Goal: Task Accomplishment & Management: Complete application form

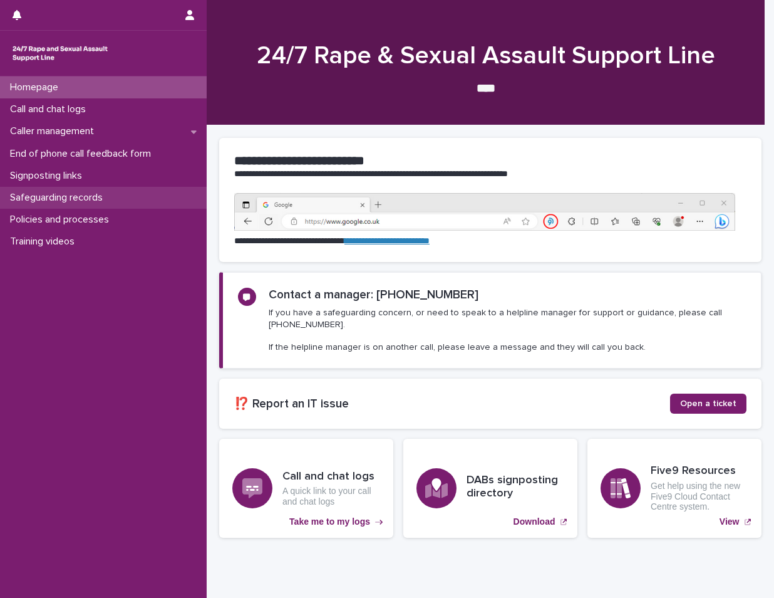
click at [123, 190] on div "Safeguarding records" at bounding box center [103, 198] width 207 height 22
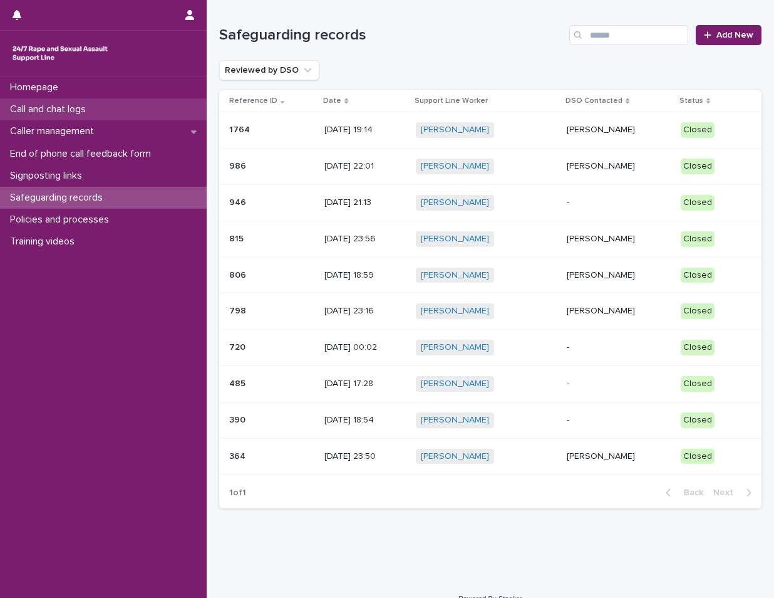
click at [125, 106] on div "Call and chat logs" at bounding box center [103, 109] width 207 height 22
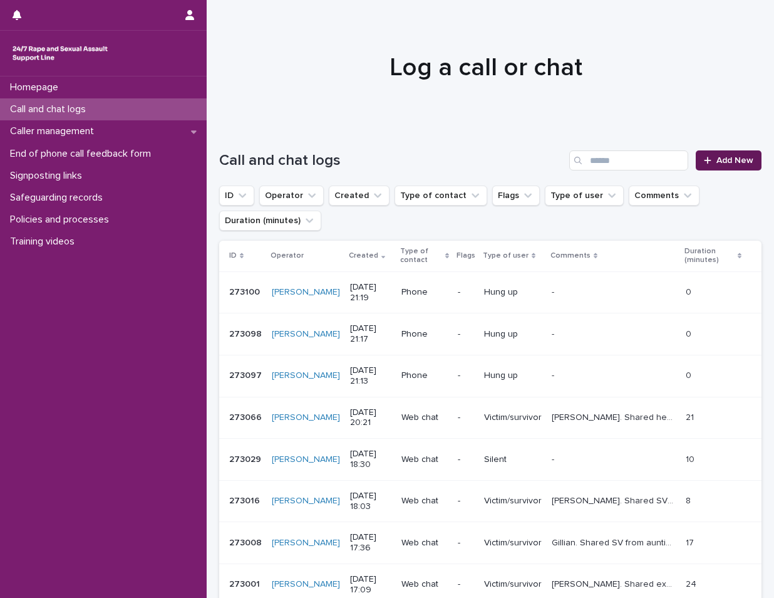
click at [707, 154] on link "Add New" at bounding box center [729, 160] width 66 height 20
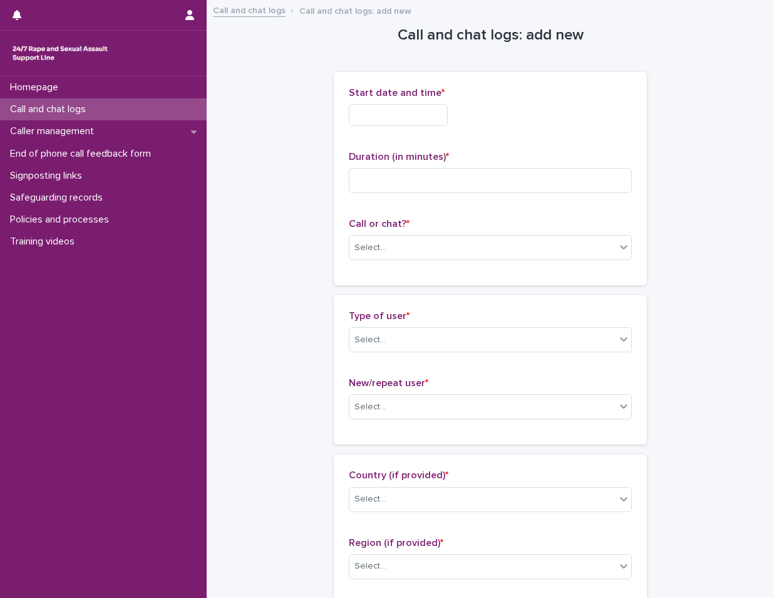
click at [393, 106] on input "text" at bounding box center [398, 115] width 99 height 22
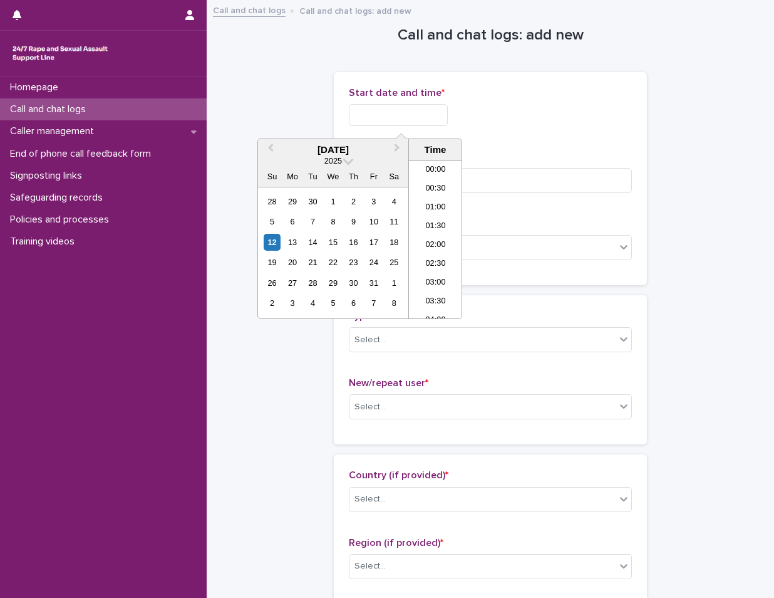
scroll to position [551, 0]
click at [434, 222] on li "16:00" at bounding box center [435, 220] width 53 height 19
click at [444, 109] on input "**********" at bounding box center [398, 115] width 99 height 22
type input "**********"
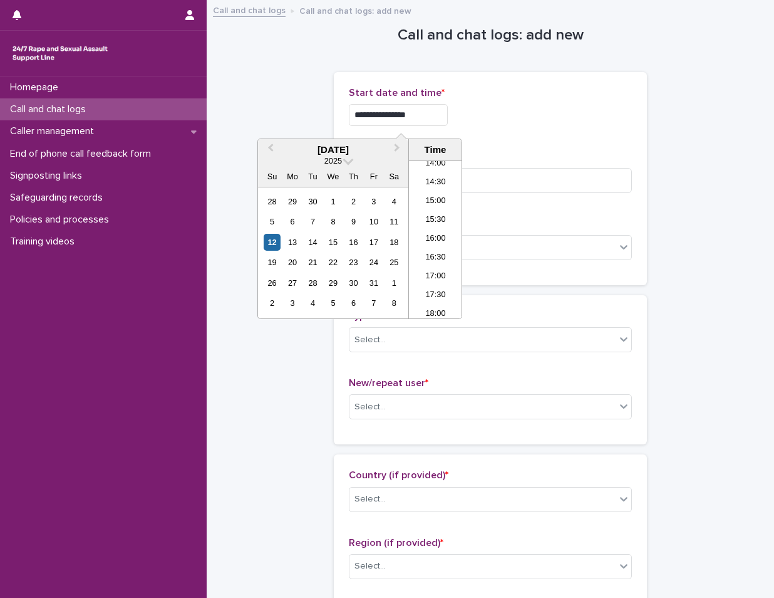
click at [510, 120] on div "**********" at bounding box center [490, 115] width 283 height 22
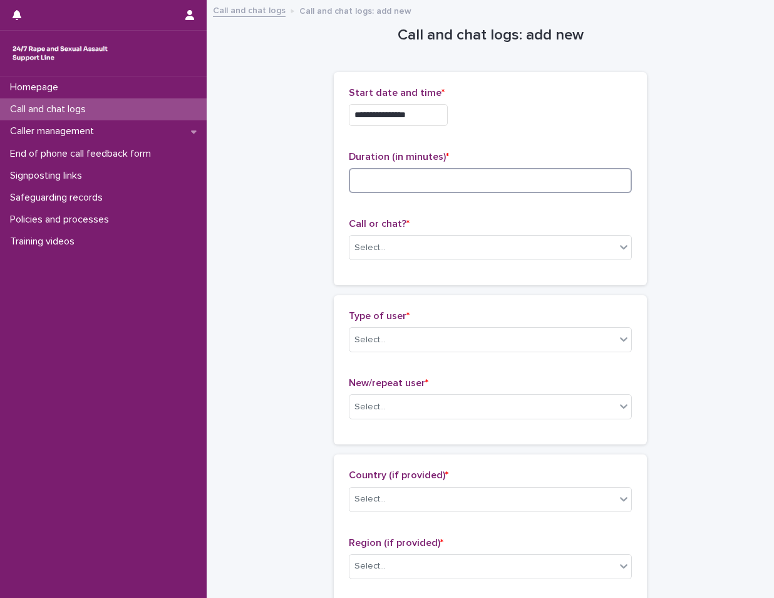
click at [455, 181] on input at bounding box center [490, 180] width 283 height 25
type input "**"
click at [414, 114] on input "**********" at bounding box center [398, 115] width 99 height 22
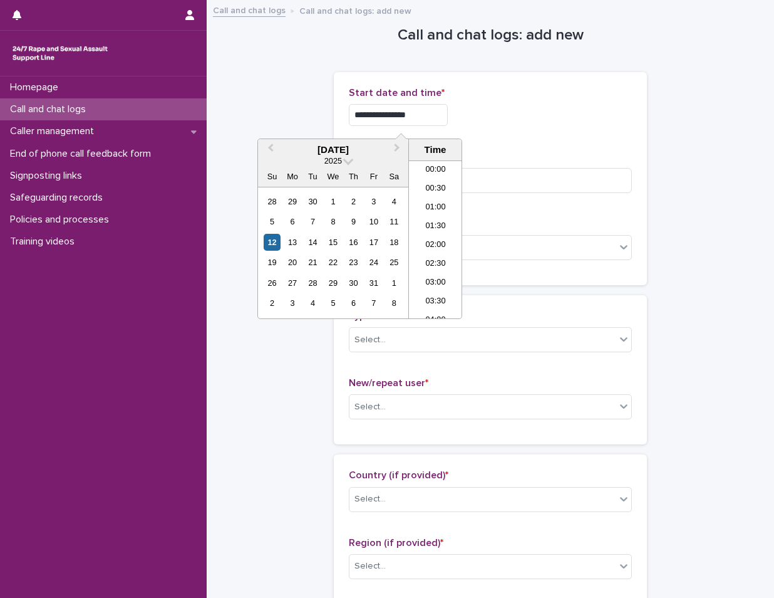
scroll to position [551, 0]
type input "**********"
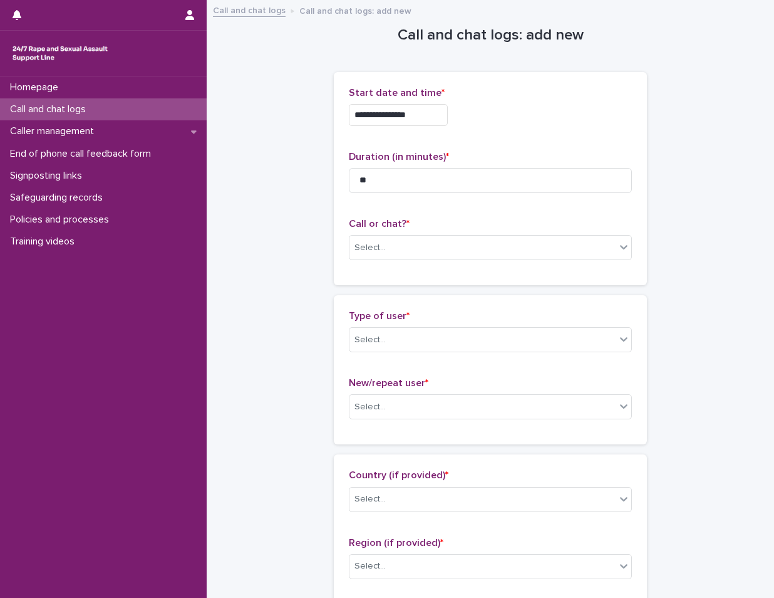
click at [561, 124] on div "**********" at bounding box center [490, 115] width 283 height 22
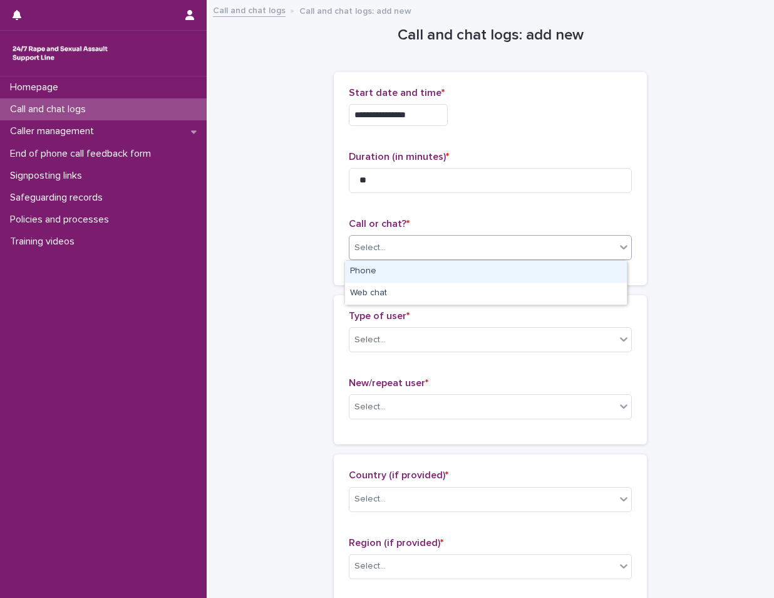
click at [447, 251] on div "Select..." at bounding box center [483, 247] width 266 height 21
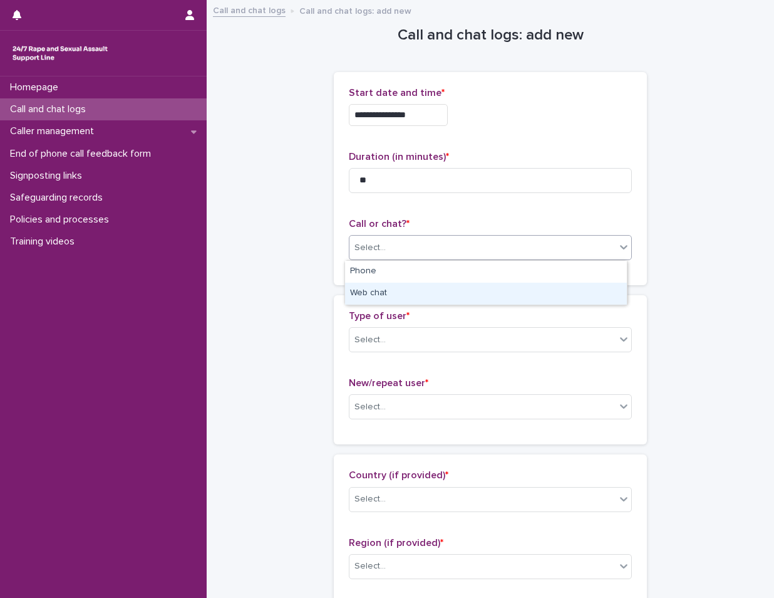
click at [402, 291] on div "Web chat" at bounding box center [486, 294] width 282 height 22
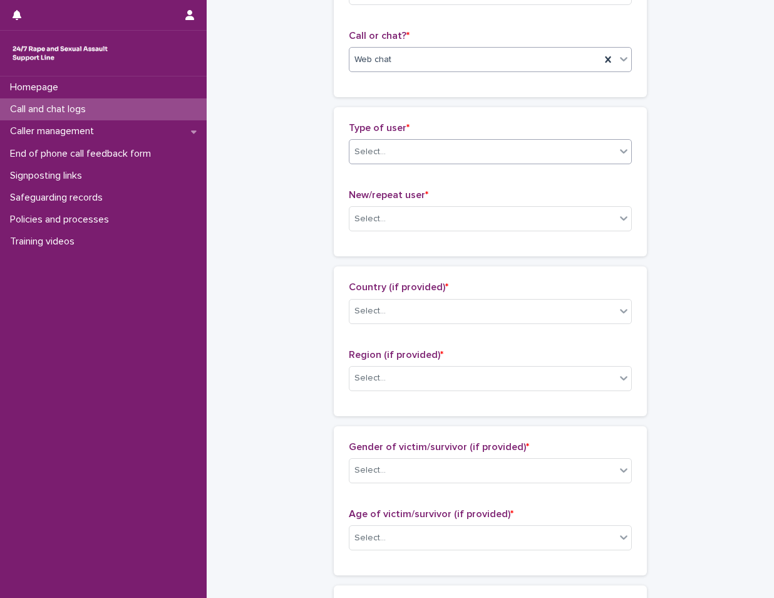
click at [399, 148] on div "Select..." at bounding box center [483, 152] width 266 height 21
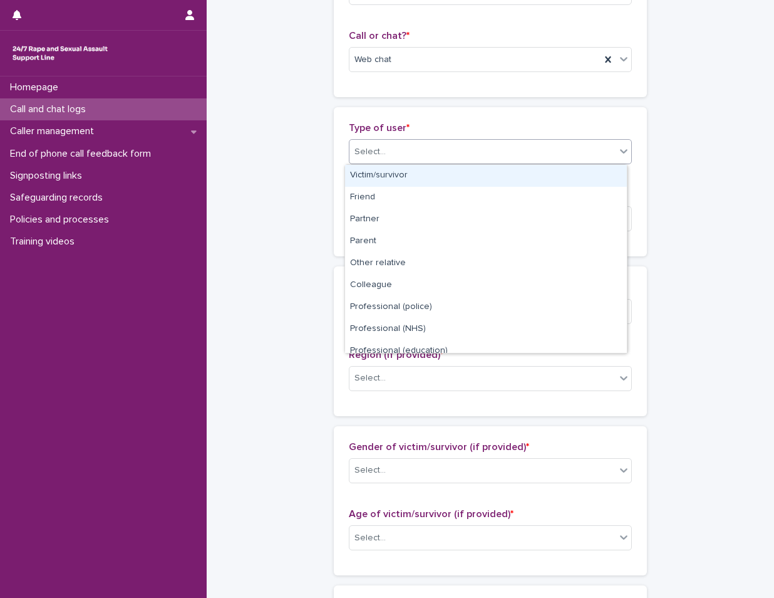
click at [400, 177] on div "Victim/survivor" at bounding box center [486, 176] width 282 height 22
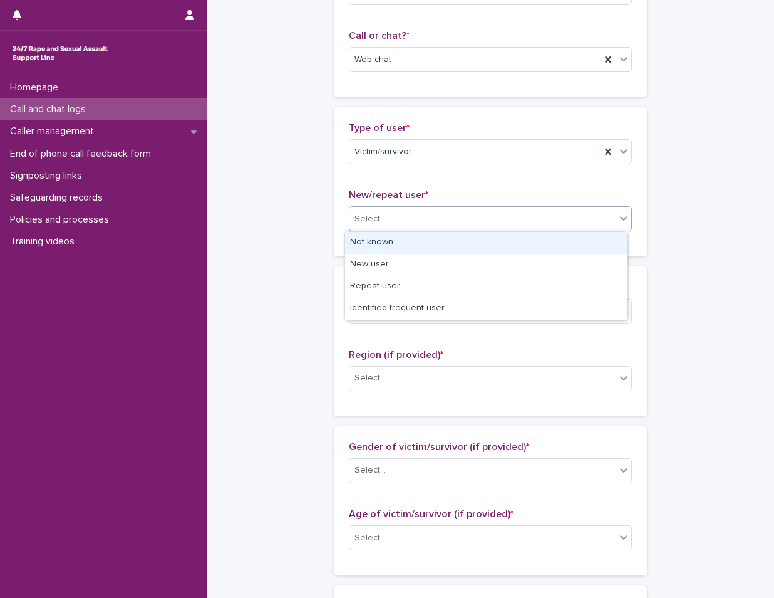
click at [407, 222] on div "Select..." at bounding box center [483, 219] width 266 height 21
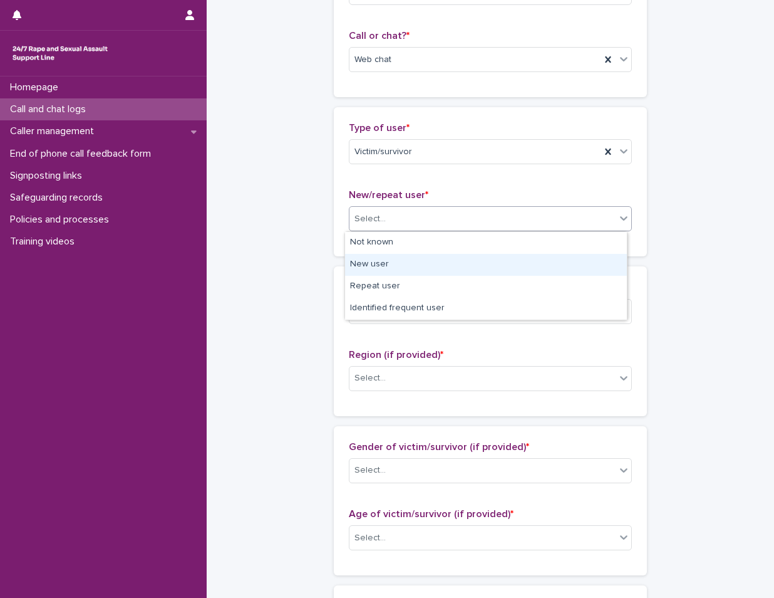
click at [403, 268] on div "New user" at bounding box center [486, 265] width 282 height 22
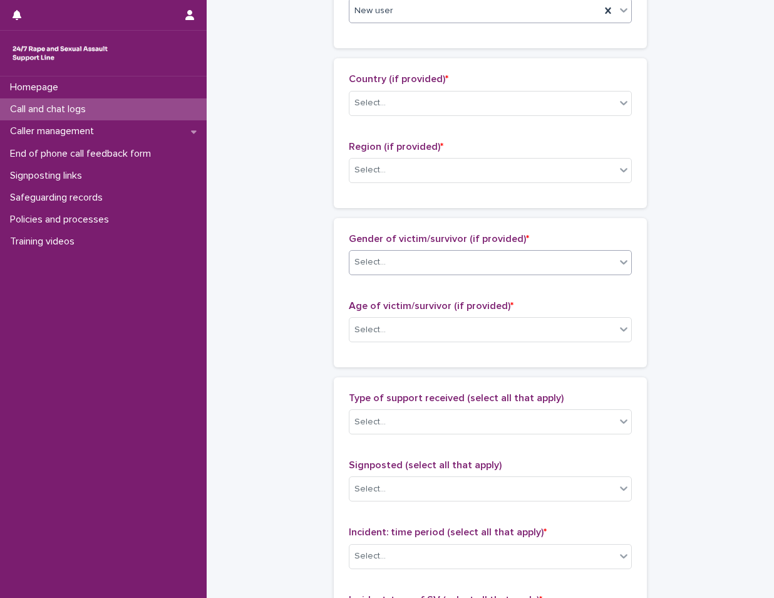
scroll to position [439, 0]
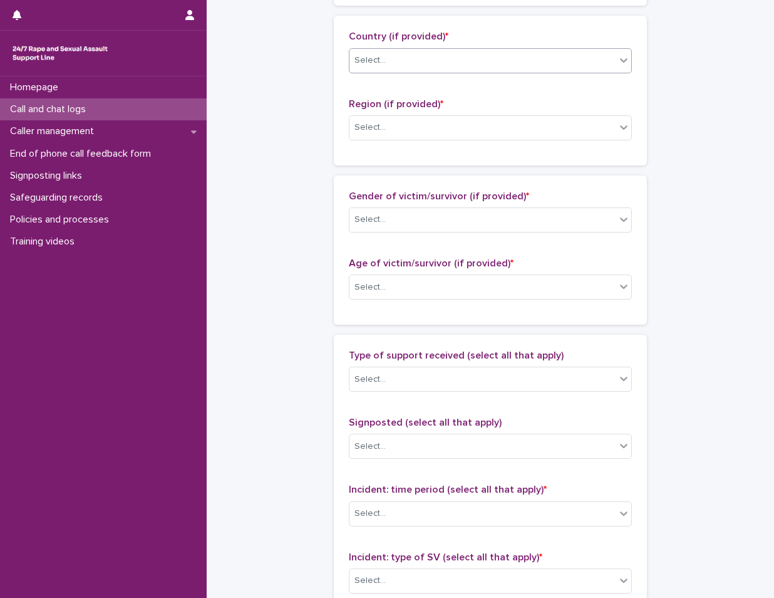
click at [378, 63] on div "Select..." at bounding box center [370, 60] width 31 height 13
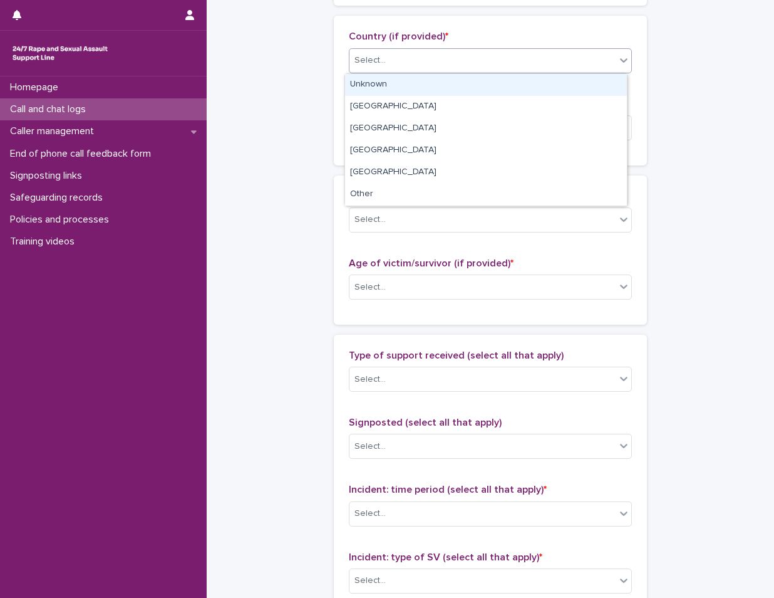
click at [395, 88] on div "Unknown" at bounding box center [486, 85] width 282 height 22
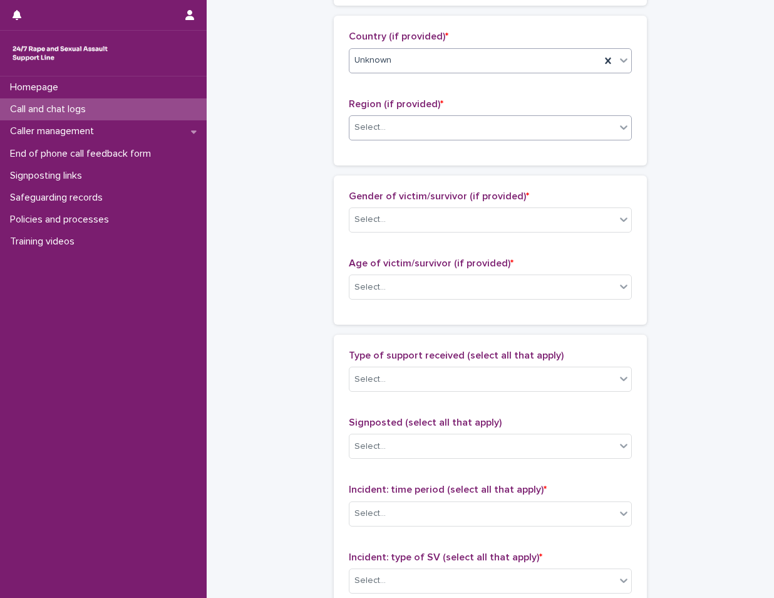
click at [403, 130] on div "Select..." at bounding box center [483, 127] width 266 height 21
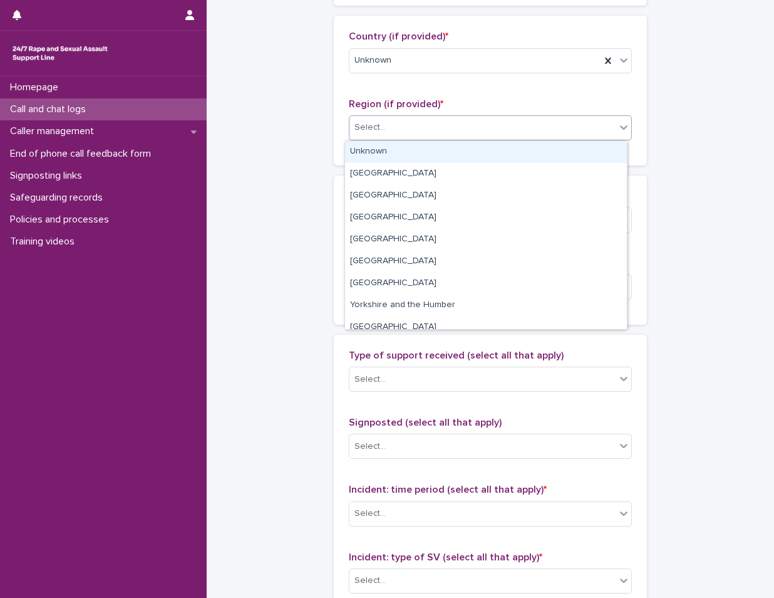
click at [396, 156] on div "Unknown" at bounding box center [486, 152] width 282 height 22
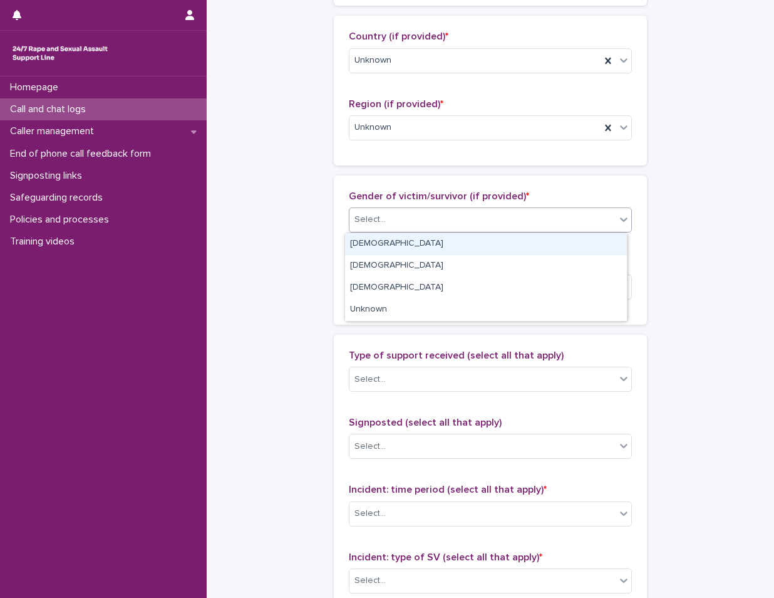
click at [430, 220] on div "Select..." at bounding box center [483, 219] width 266 height 21
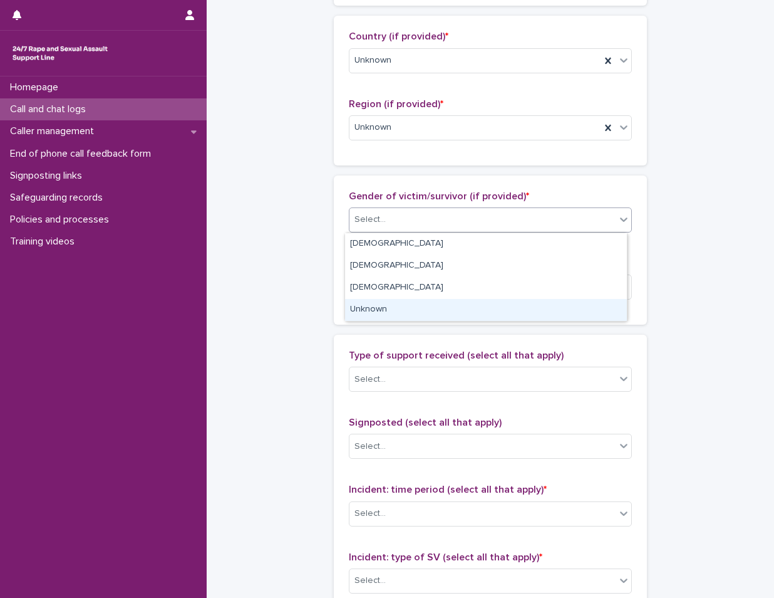
drag, startPoint x: 410, startPoint y: 274, endPoint x: 399, endPoint y: 318, distance: 44.5
click at [399, 318] on div "Unknown" at bounding box center [486, 310] width 282 height 22
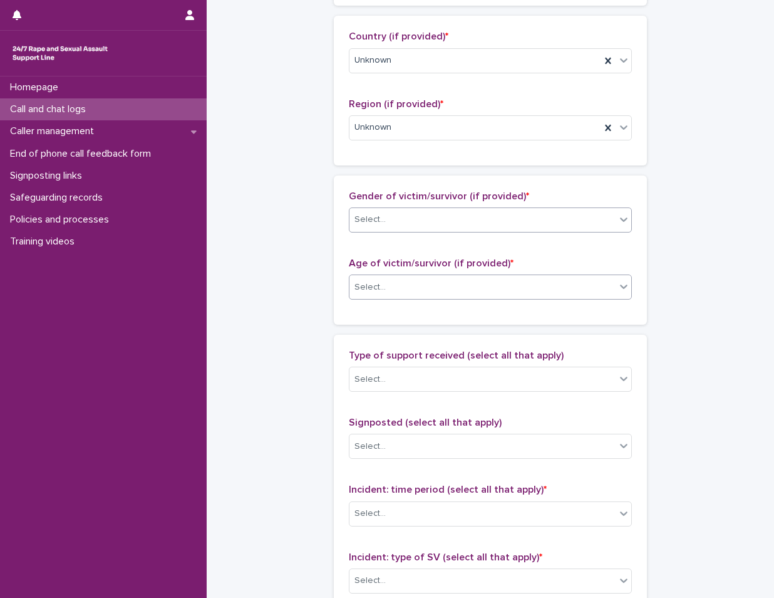
click at [407, 284] on div "Select..." at bounding box center [483, 287] width 266 height 21
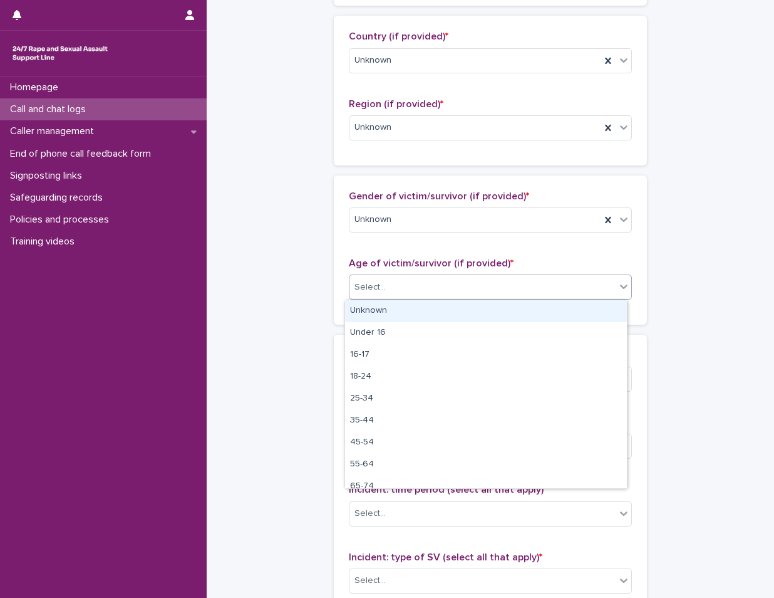
click at [405, 313] on div "Unknown" at bounding box center [486, 311] width 282 height 22
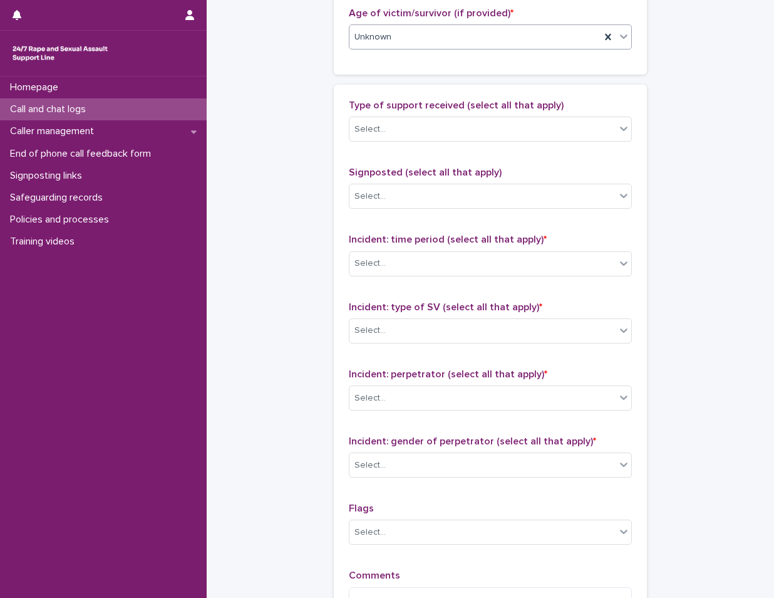
scroll to position [689, 0]
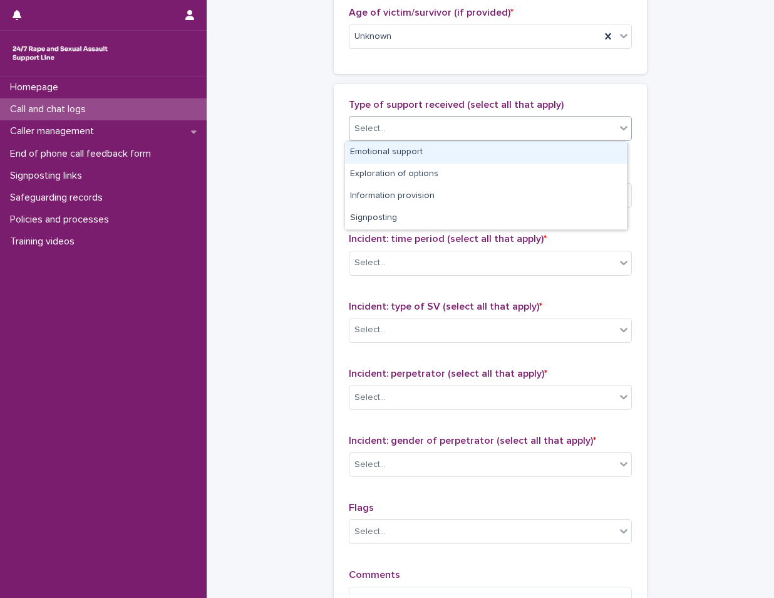
click at [407, 133] on div "Select..." at bounding box center [483, 128] width 266 height 21
click at [417, 153] on div "Emotional support" at bounding box center [486, 153] width 282 height 22
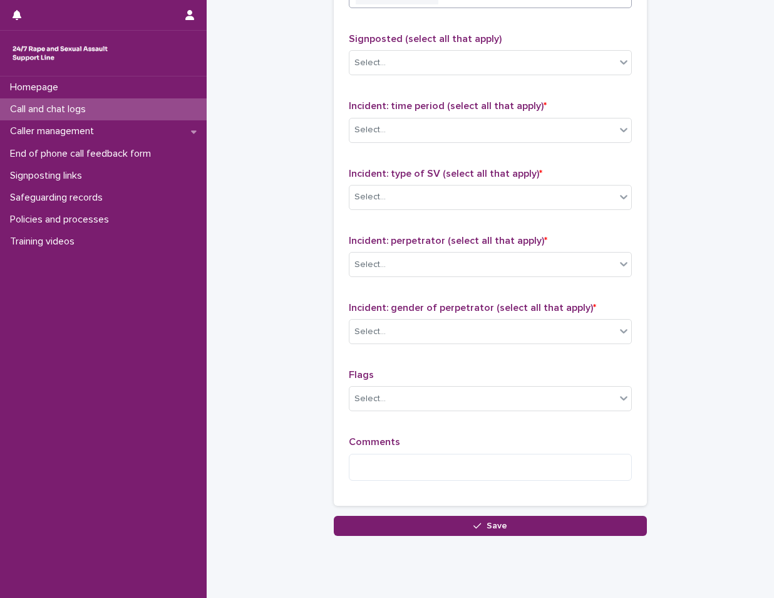
scroll to position [858, 0]
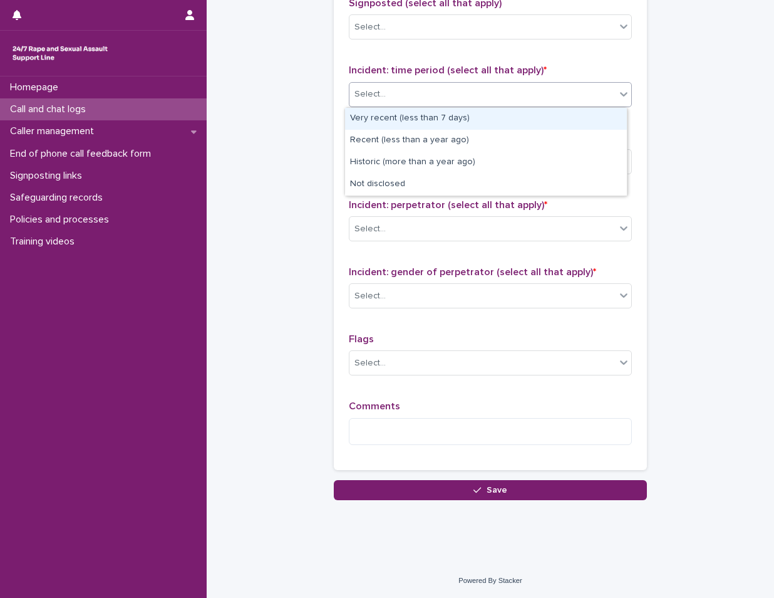
click at [423, 91] on div "Select..." at bounding box center [483, 94] width 266 height 21
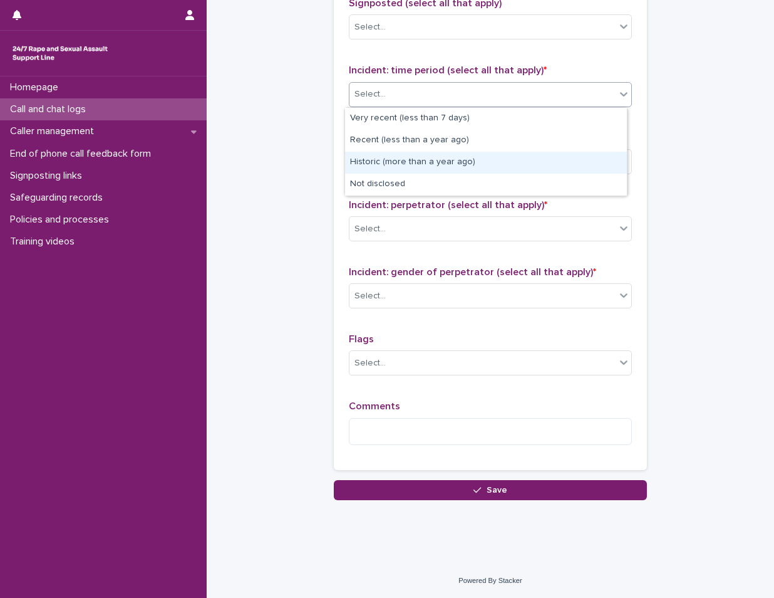
click at [436, 162] on div "Historic (more than a year ago)" at bounding box center [486, 163] width 282 height 22
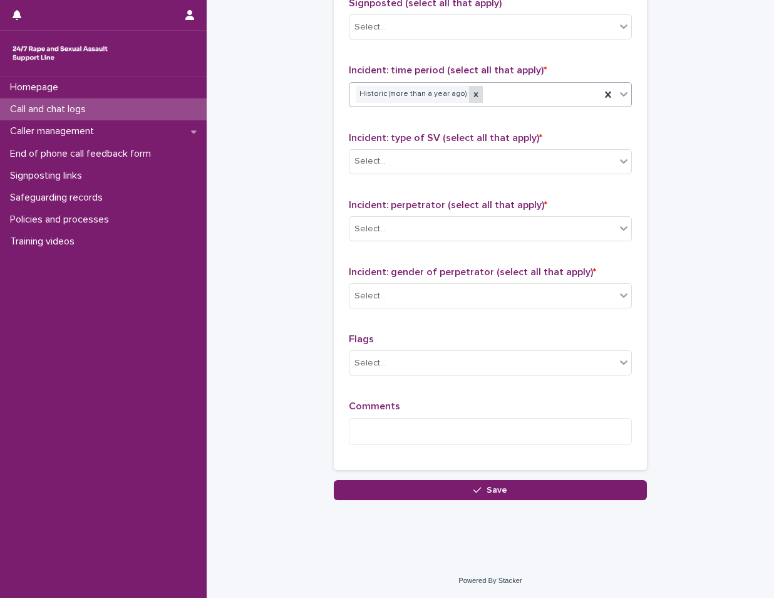
click at [469, 96] on div at bounding box center [476, 94] width 14 height 17
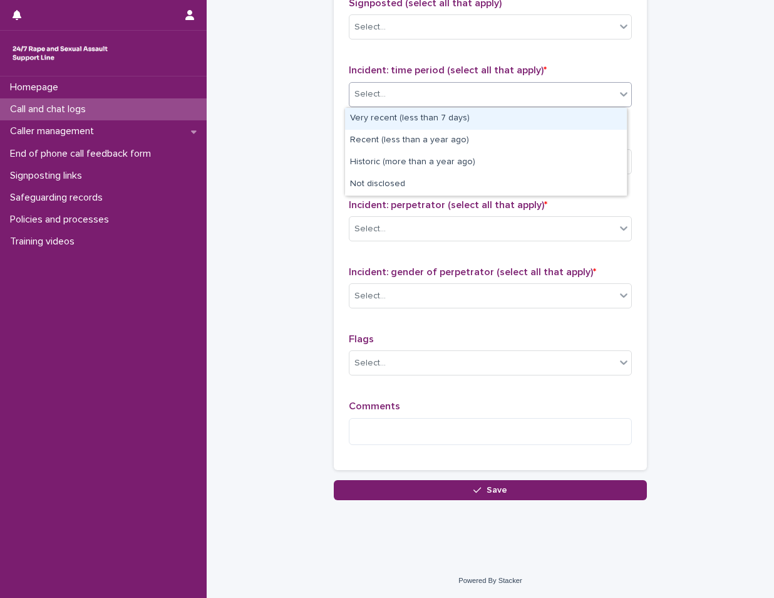
click at [399, 95] on div "Select..." at bounding box center [483, 94] width 266 height 21
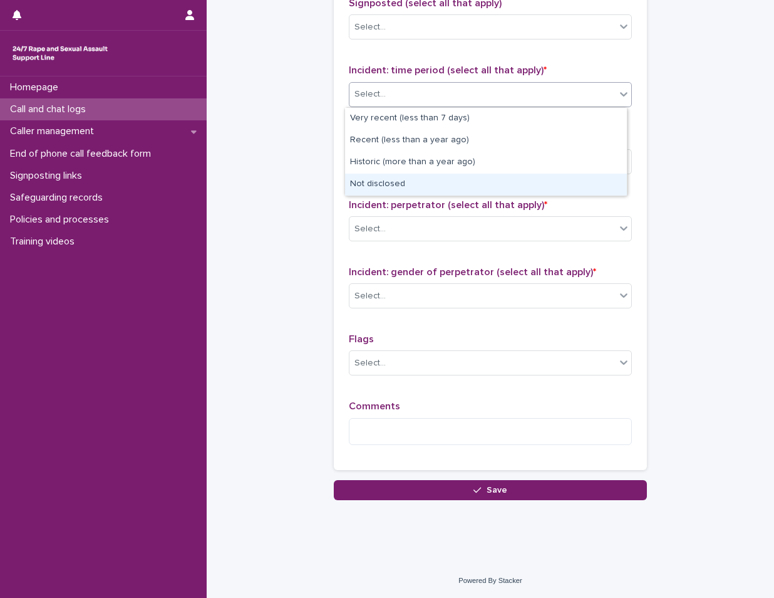
click at [405, 185] on div "Not disclosed" at bounding box center [486, 185] width 282 height 22
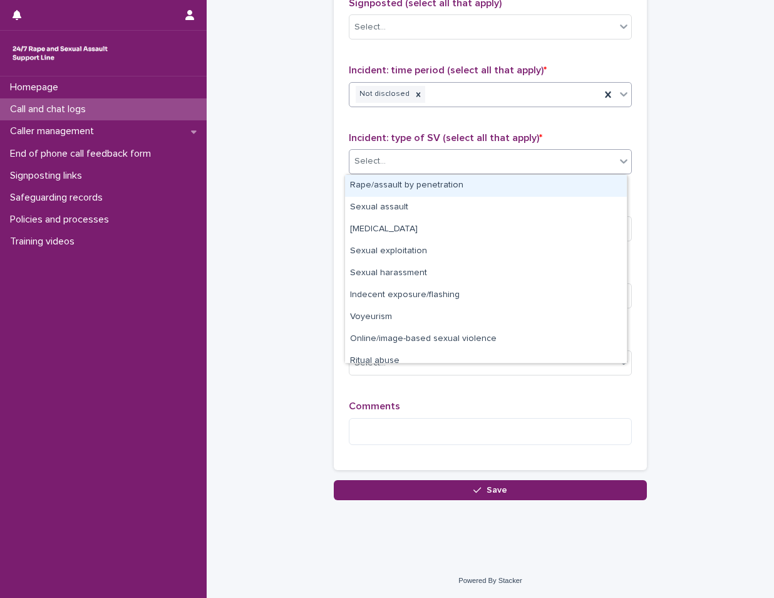
click at [403, 152] on div "Select..." at bounding box center [483, 161] width 266 height 21
click at [399, 191] on div "Rape/assault by penetration" at bounding box center [486, 186] width 282 height 22
click at [399, 191] on div "Type of support received (select all that apply) Emotional support Signposted (…" at bounding box center [490, 192] width 283 height 524
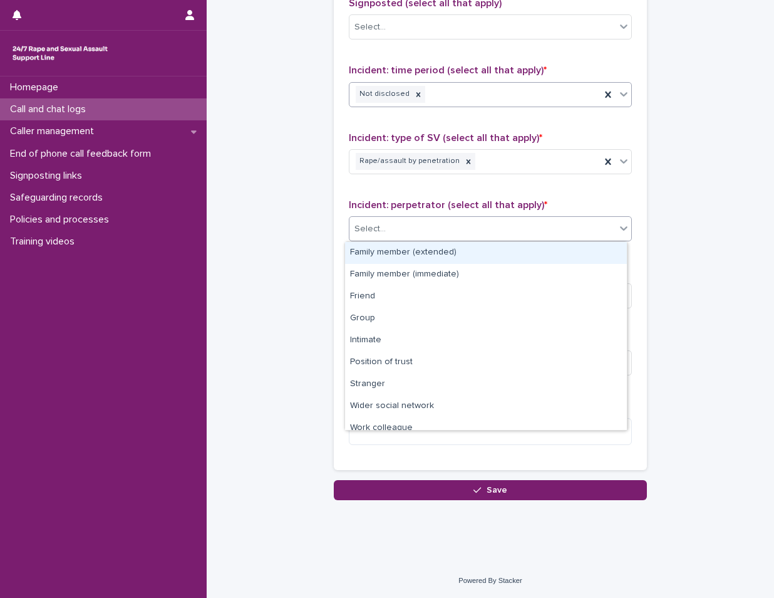
drag, startPoint x: 399, startPoint y: 191, endPoint x: 396, endPoint y: 230, distance: 39.0
click at [396, 230] on div "Select..." at bounding box center [483, 229] width 266 height 21
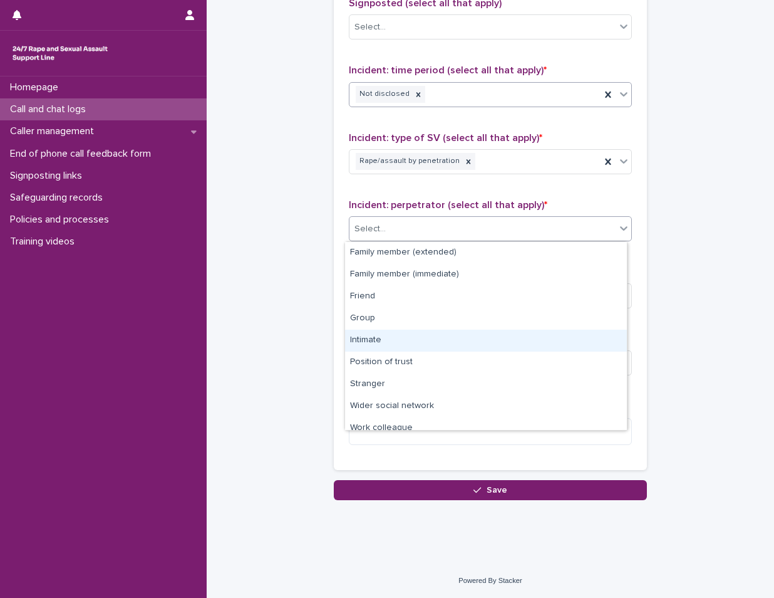
click at [402, 333] on div "Intimate" at bounding box center [486, 341] width 282 height 22
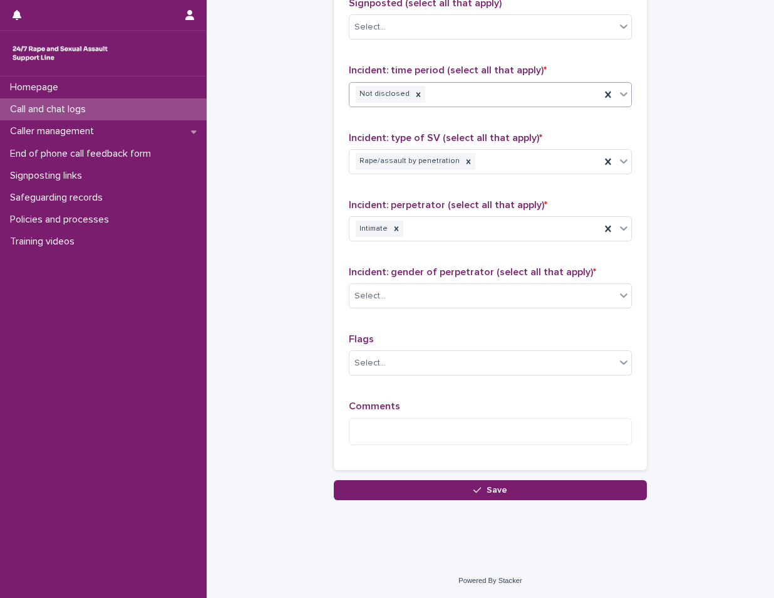
click at [417, 279] on div "Incident: gender of perpetrator (select all that apply) * Select..." at bounding box center [490, 292] width 283 height 52
click at [414, 293] on div "Select..." at bounding box center [483, 296] width 266 height 21
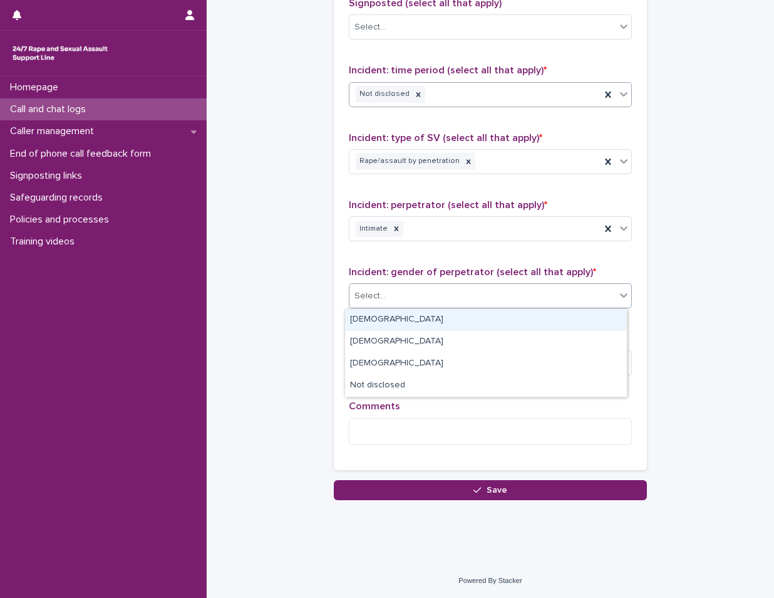
drag, startPoint x: 410, startPoint y: 320, endPoint x: 405, endPoint y: 287, distance: 32.9
click at [410, 320] on div "[DEMOGRAPHIC_DATA]" at bounding box center [486, 320] width 282 height 22
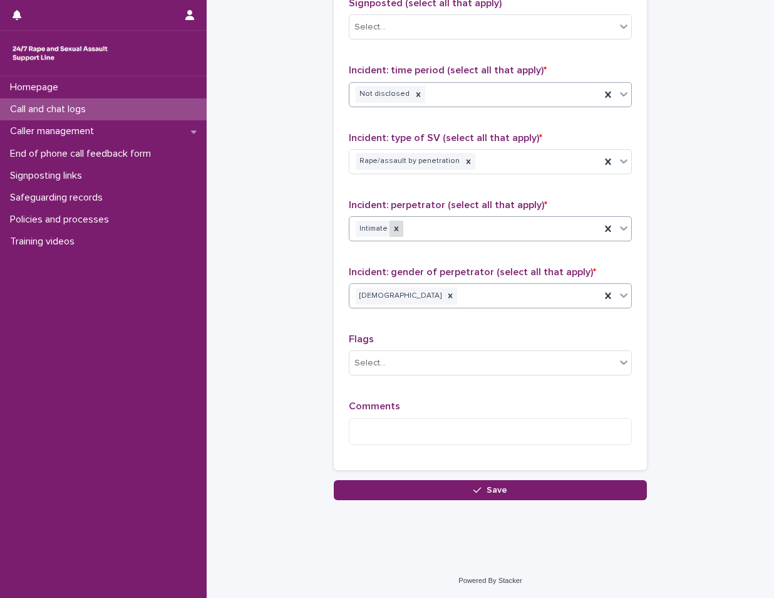
click at [395, 236] on div at bounding box center [397, 229] width 14 height 17
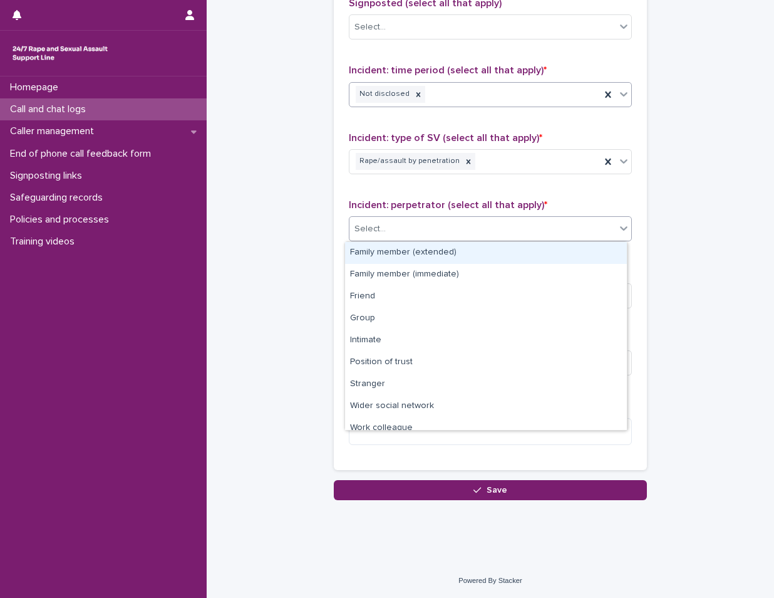
click at [408, 226] on div "Select..." at bounding box center [483, 229] width 266 height 21
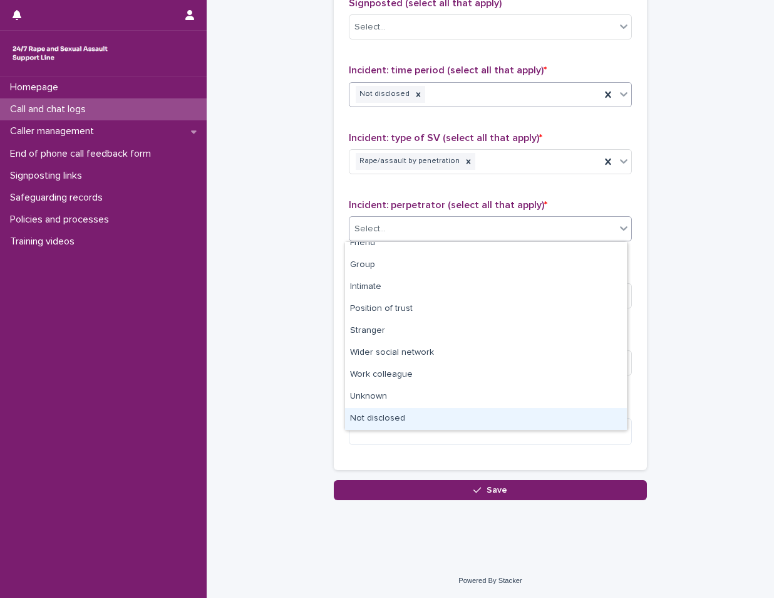
click at [414, 413] on div "Not disclosed" at bounding box center [486, 419] width 282 height 22
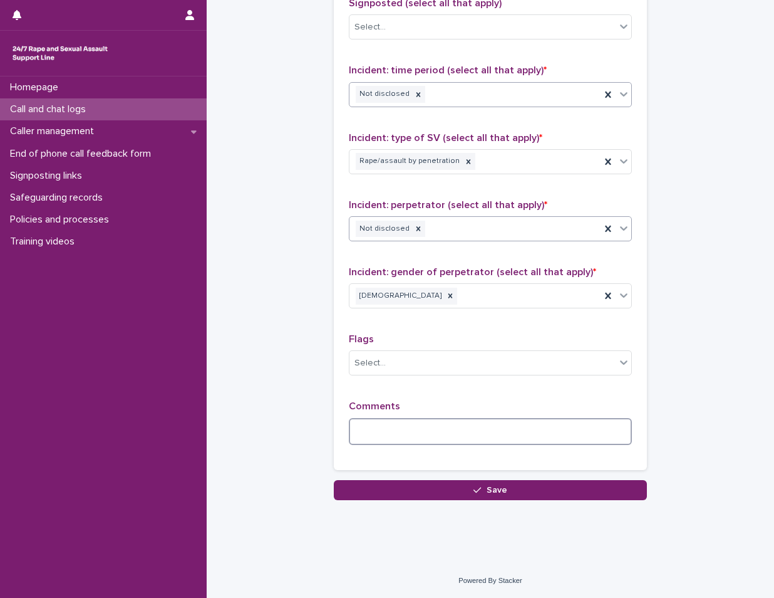
click at [407, 428] on textarea at bounding box center [490, 431] width 283 height 27
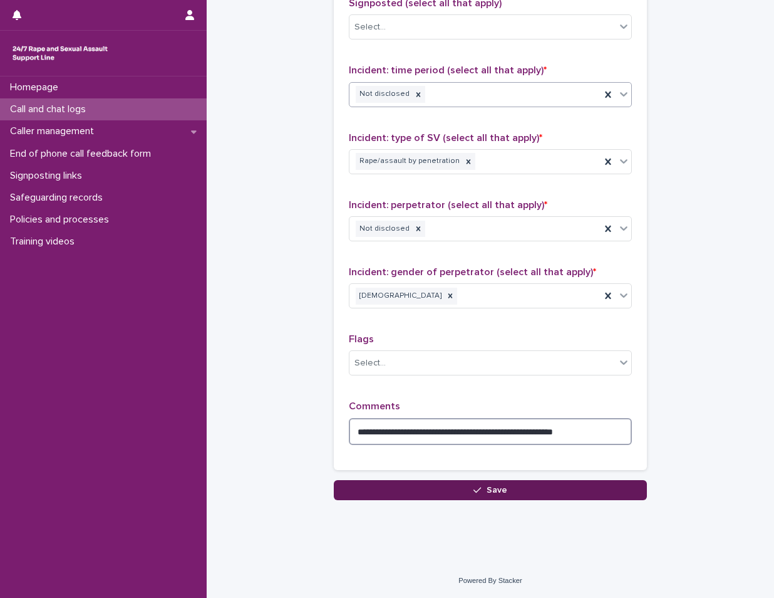
type textarea "**********"
click at [487, 489] on span "Save" at bounding box center [497, 490] width 21 height 9
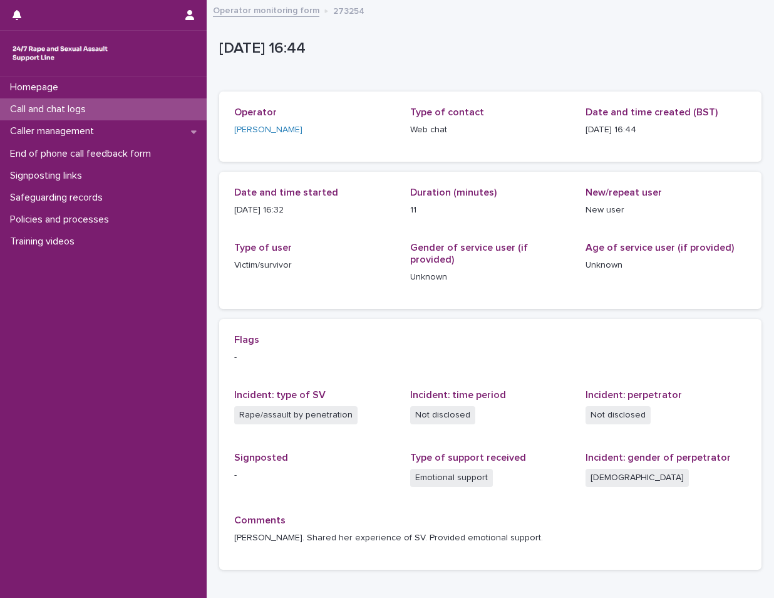
click at [128, 103] on div "Call and chat logs" at bounding box center [103, 109] width 207 height 22
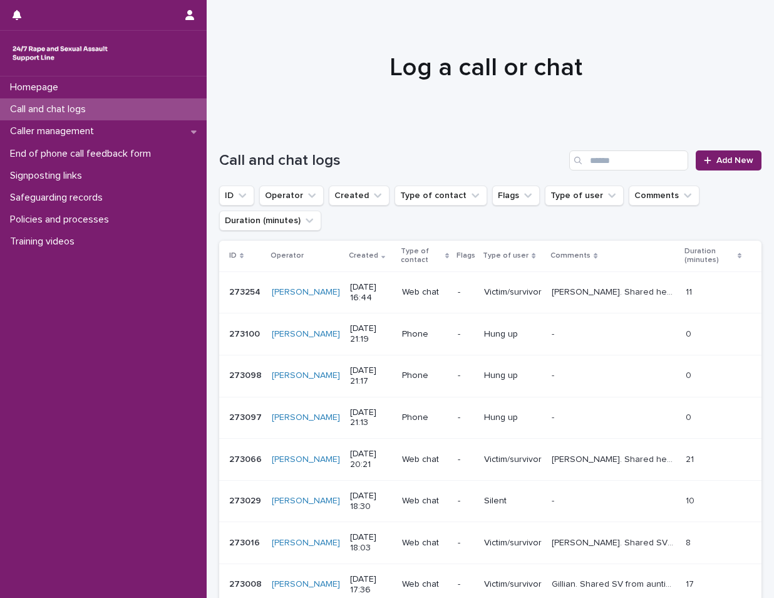
click at [705, 163] on div at bounding box center [710, 160] width 13 height 9
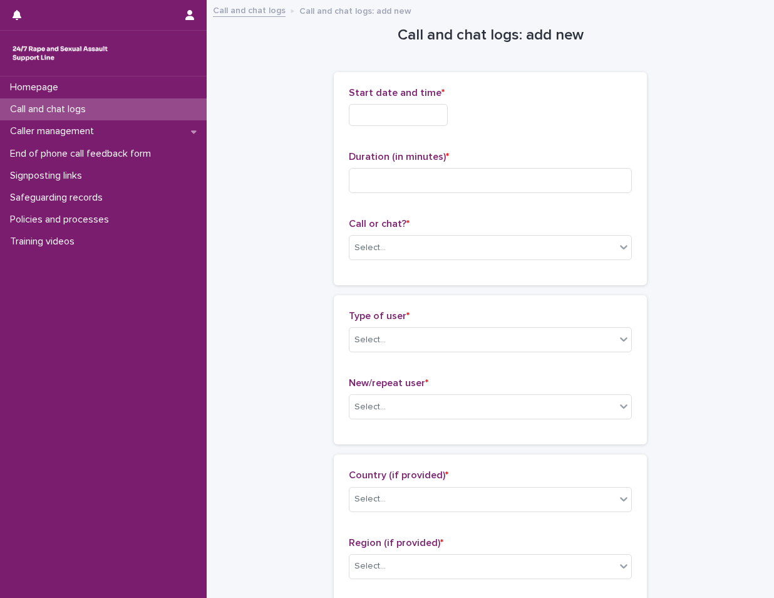
click at [414, 108] on input "text" at bounding box center [398, 115] width 99 height 22
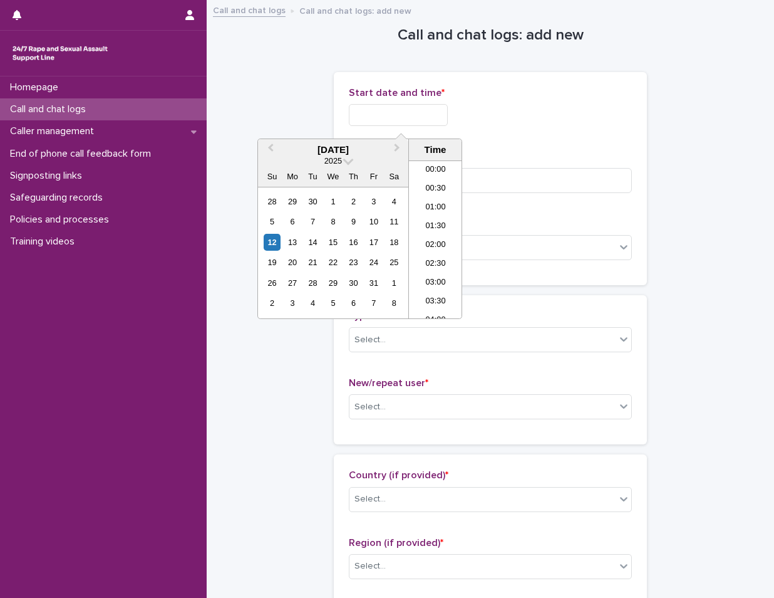
scroll to position [551, 0]
click at [430, 226] on li "16:00" at bounding box center [435, 220] width 53 height 19
click at [422, 115] on input "**********" at bounding box center [398, 115] width 99 height 22
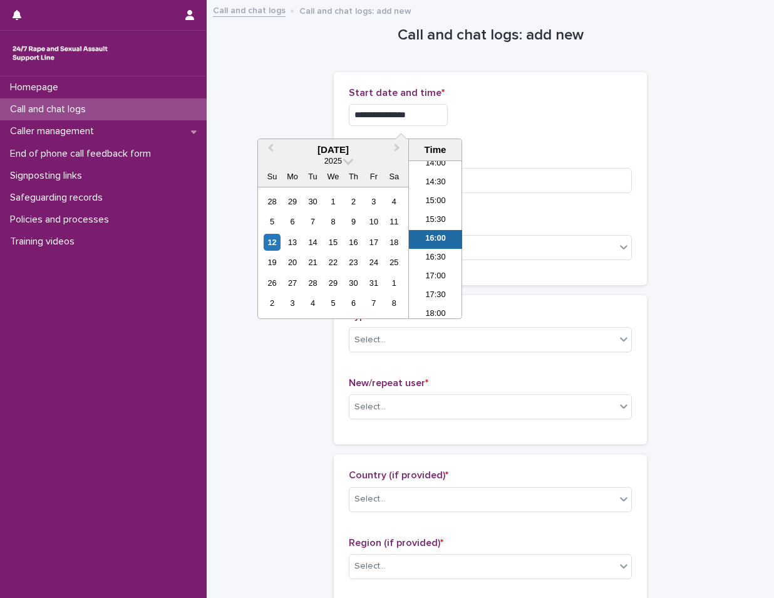
type input "**********"
click at [554, 118] on div "**********" at bounding box center [490, 115] width 283 height 22
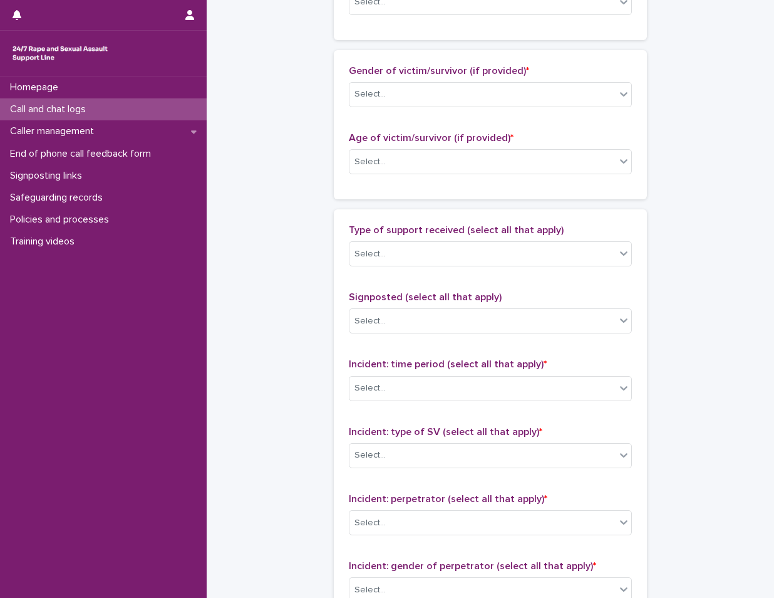
scroll to position [858, 0]
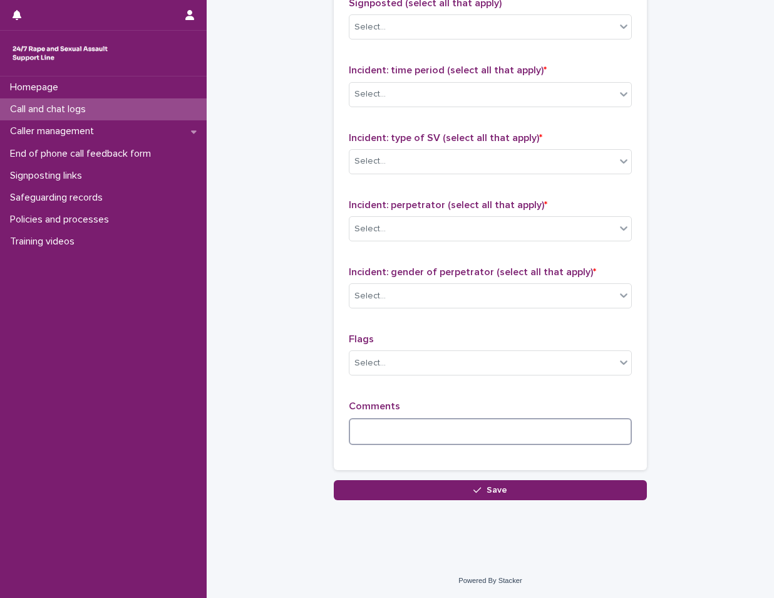
click at [512, 422] on textarea at bounding box center [490, 431] width 283 height 27
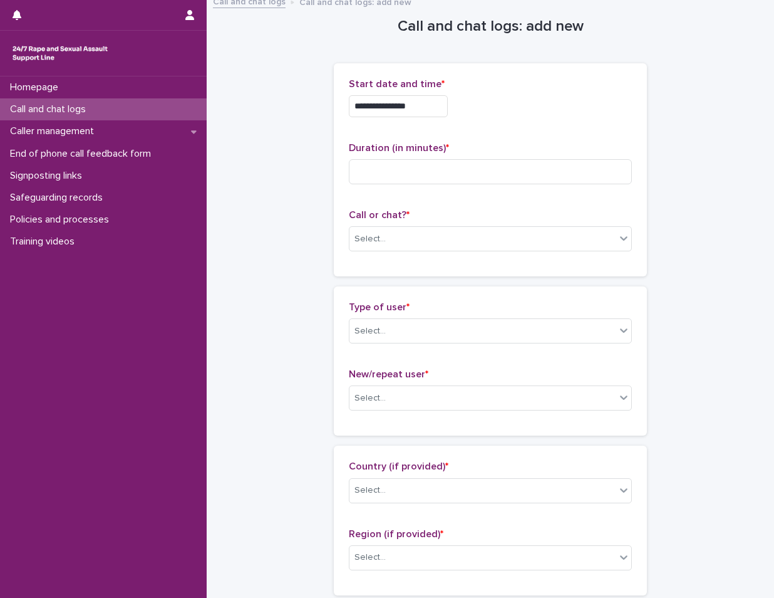
scroll to position [0, 0]
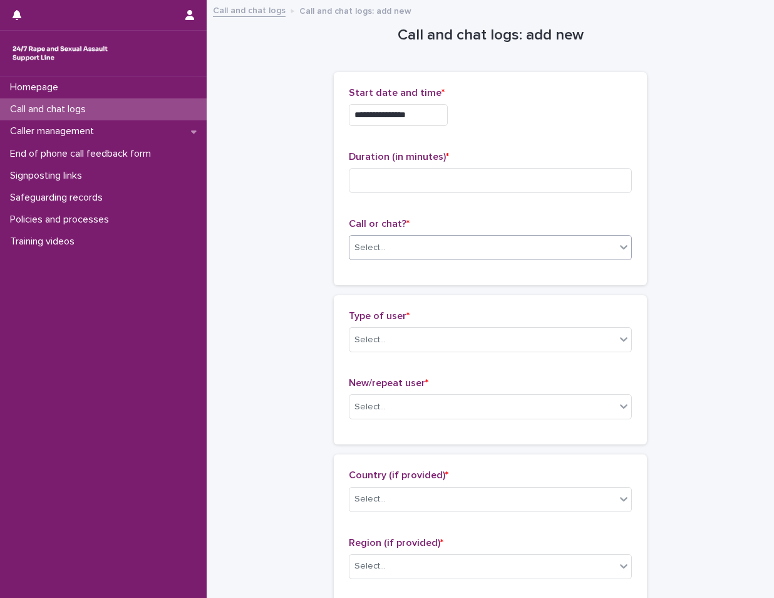
type textarea "**********"
click at [414, 249] on div "Select..." at bounding box center [483, 247] width 266 height 21
click at [419, 288] on div "Web chat" at bounding box center [486, 294] width 282 height 22
click at [407, 336] on div "Select..." at bounding box center [483, 340] width 266 height 21
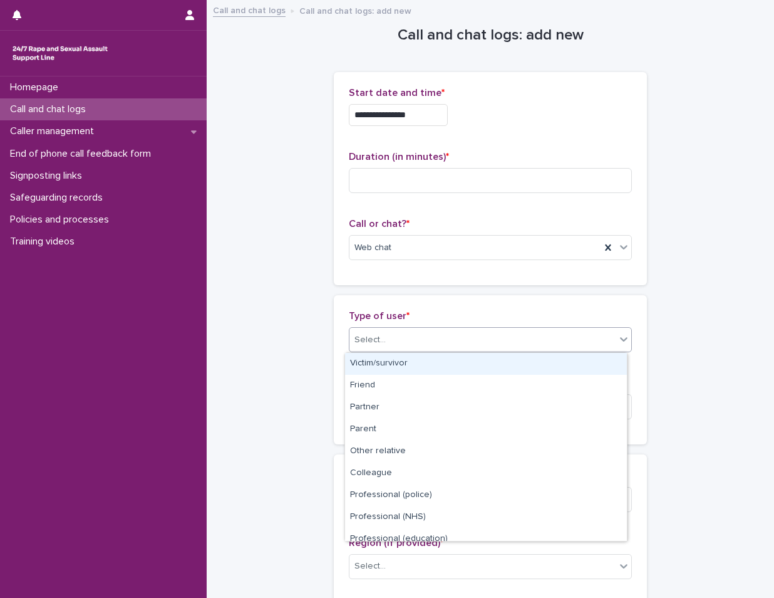
click at [415, 370] on div "Victim/survivor" at bounding box center [486, 364] width 282 height 22
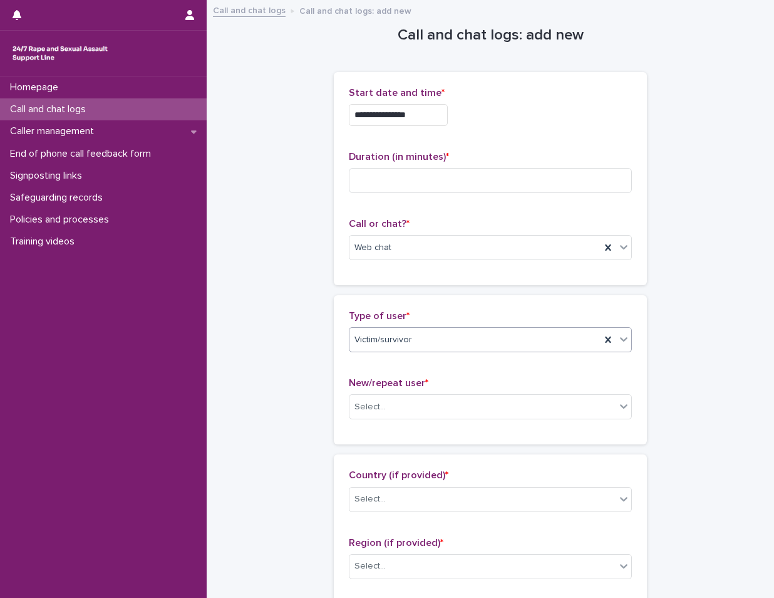
scroll to position [125, 0]
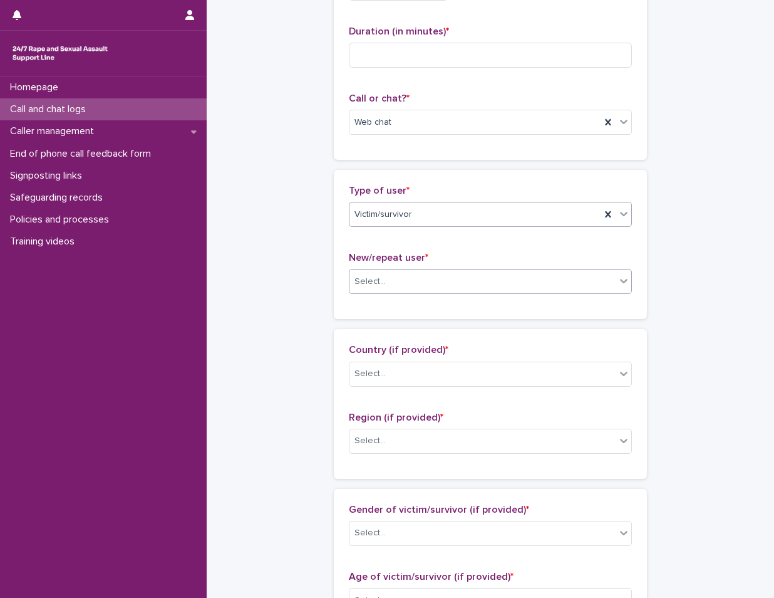
click at [420, 271] on div "Select..." at bounding box center [483, 281] width 266 height 21
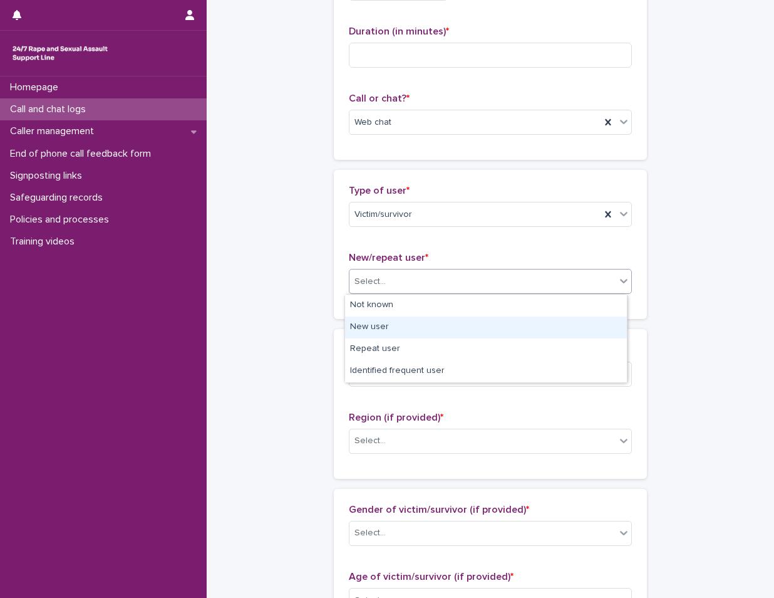
click at [417, 333] on div "New user" at bounding box center [486, 327] width 282 height 22
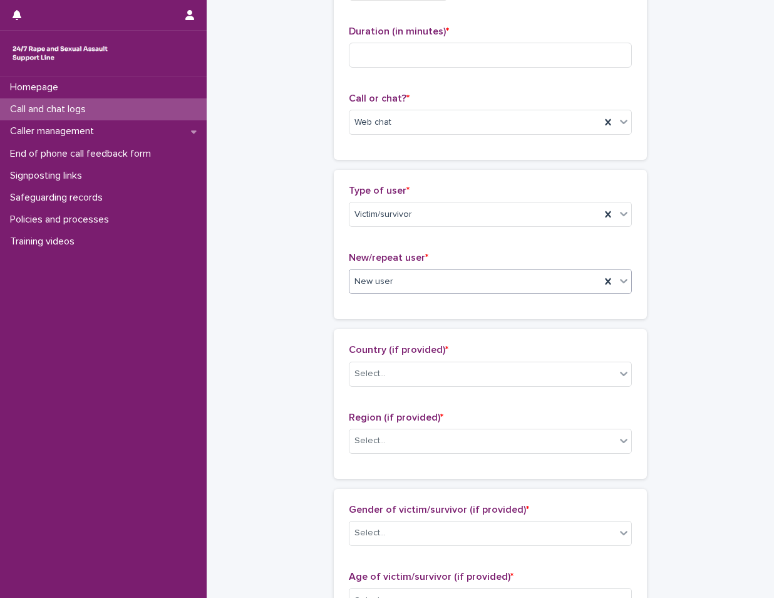
scroll to position [251, 0]
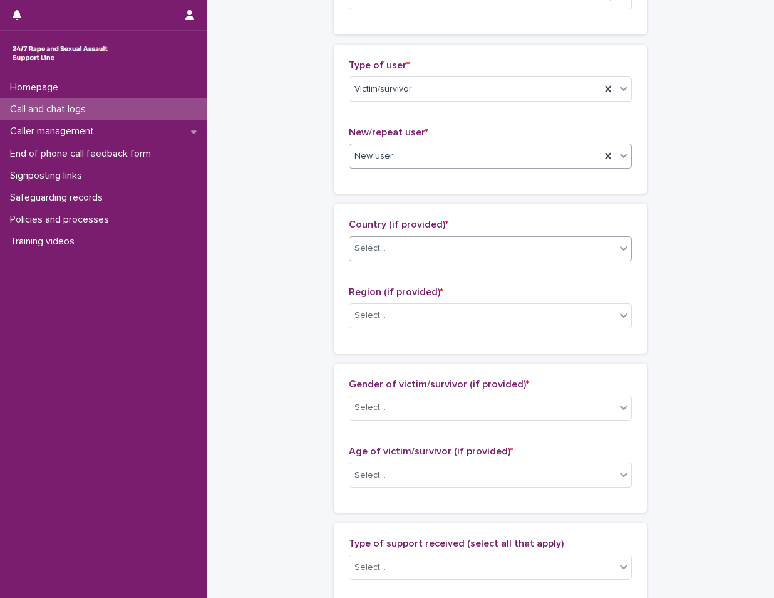
click at [427, 251] on div "Select..." at bounding box center [483, 248] width 266 height 21
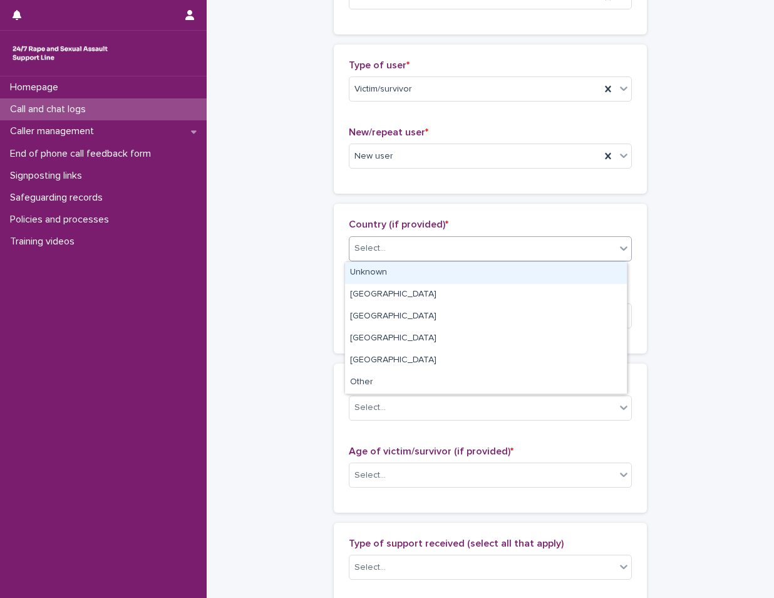
click at [421, 275] on div "Unknown" at bounding box center [486, 273] width 282 height 22
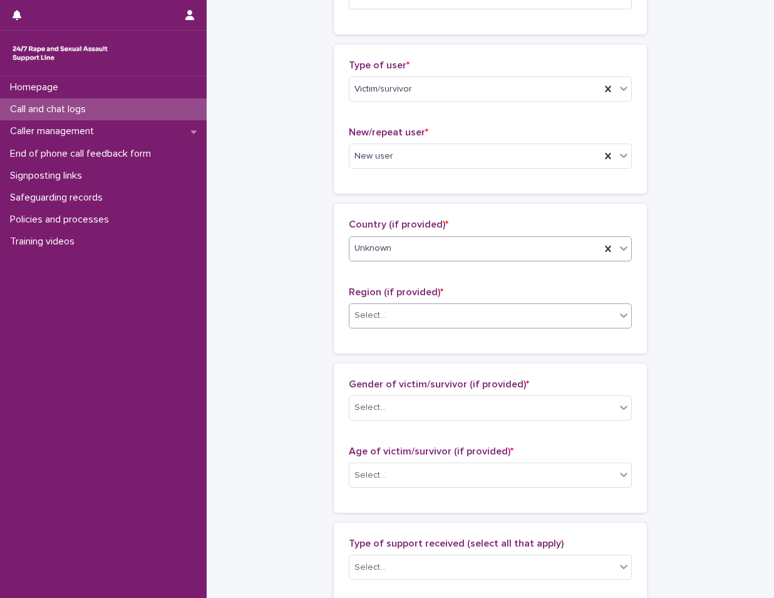
click at [417, 308] on div "Select..." at bounding box center [483, 315] width 266 height 21
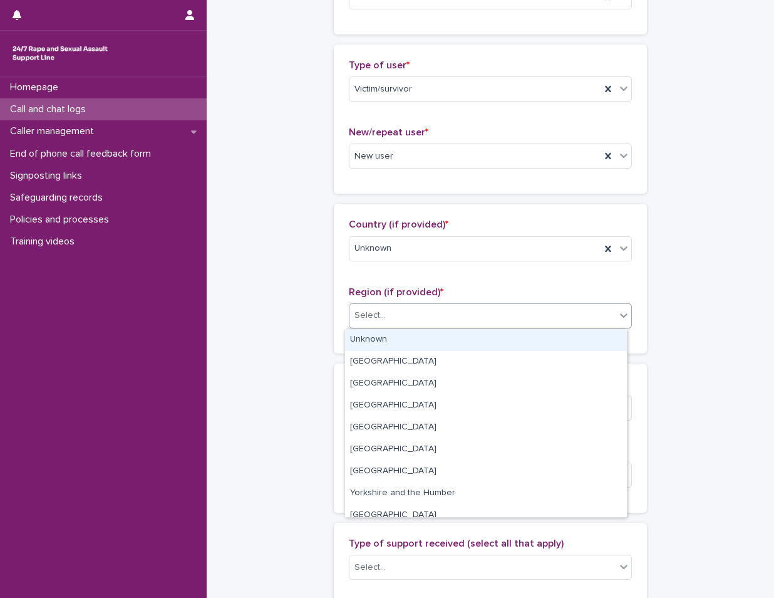
click at [412, 344] on div "Unknown" at bounding box center [486, 340] width 282 height 22
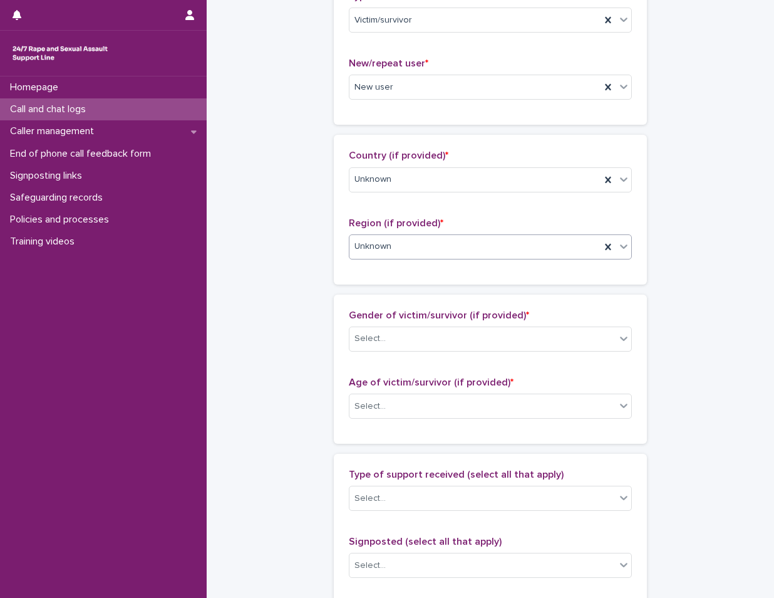
scroll to position [376, 0]
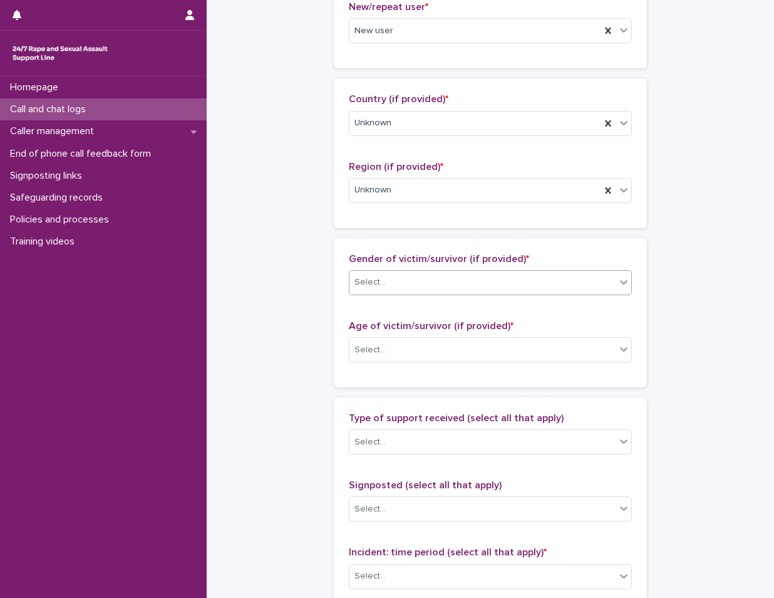
drag, startPoint x: 414, startPoint y: 279, endPoint x: 415, endPoint y: 289, distance: 9.5
click at [414, 279] on div "Select..." at bounding box center [483, 282] width 266 height 21
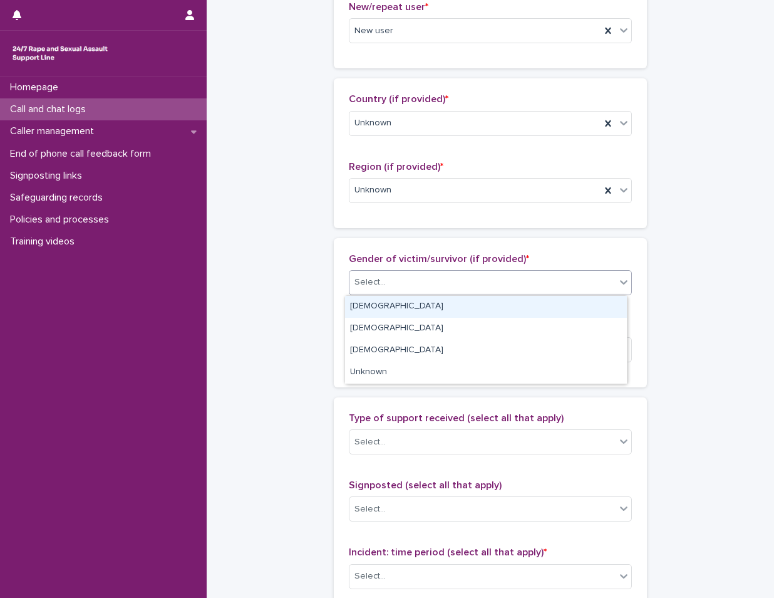
click at [414, 302] on div "[DEMOGRAPHIC_DATA]" at bounding box center [486, 307] width 282 height 22
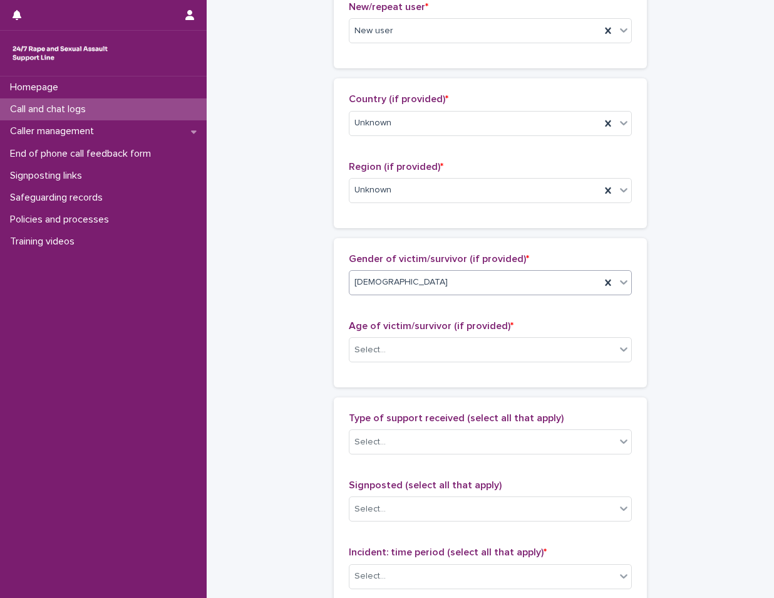
scroll to position [501, 0]
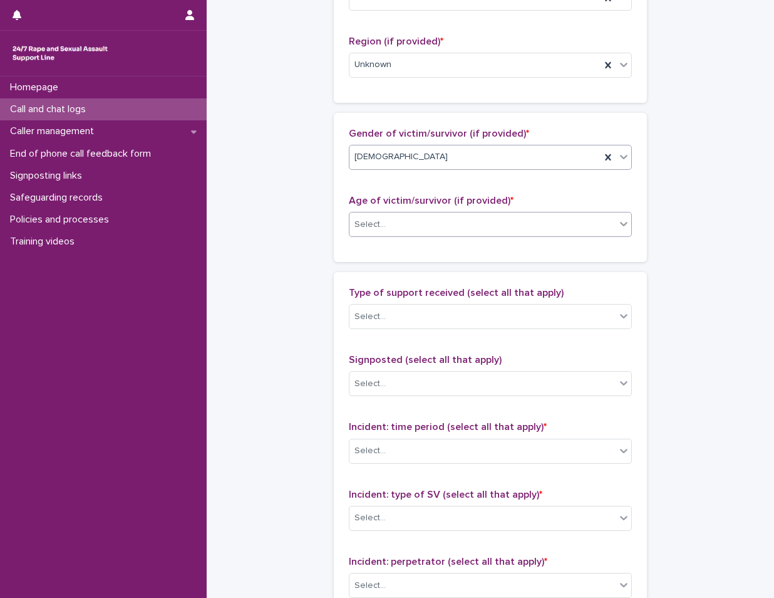
click at [417, 217] on div "Select..." at bounding box center [483, 224] width 266 height 21
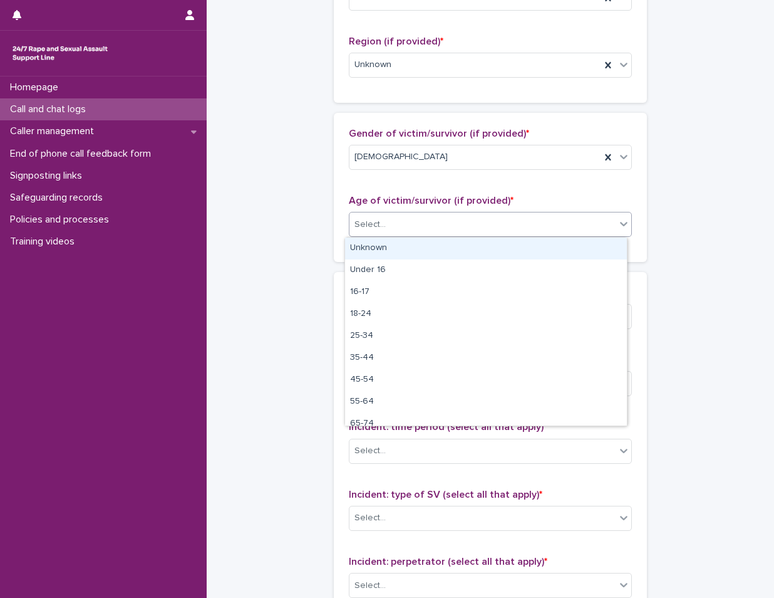
click at [405, 249] on div "Unknown" at bounding box center [486, 248] width 282 height 22
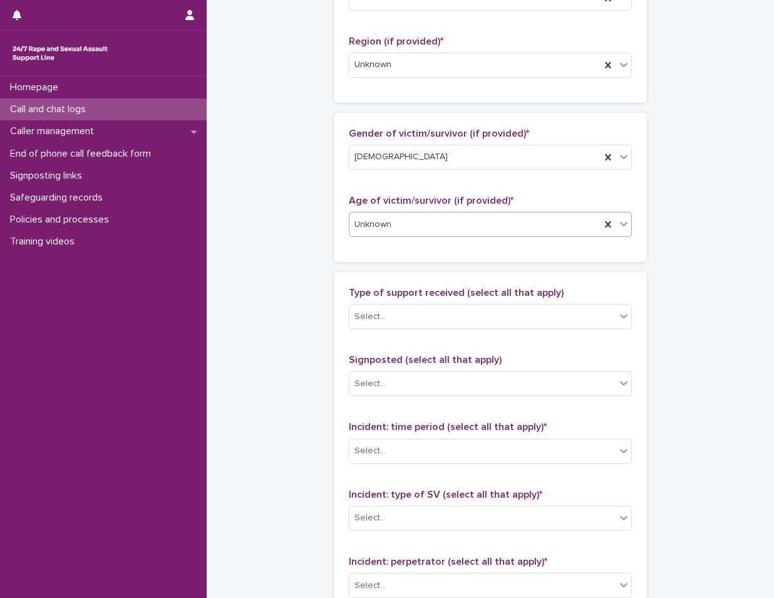
scroll to position [627, 0]
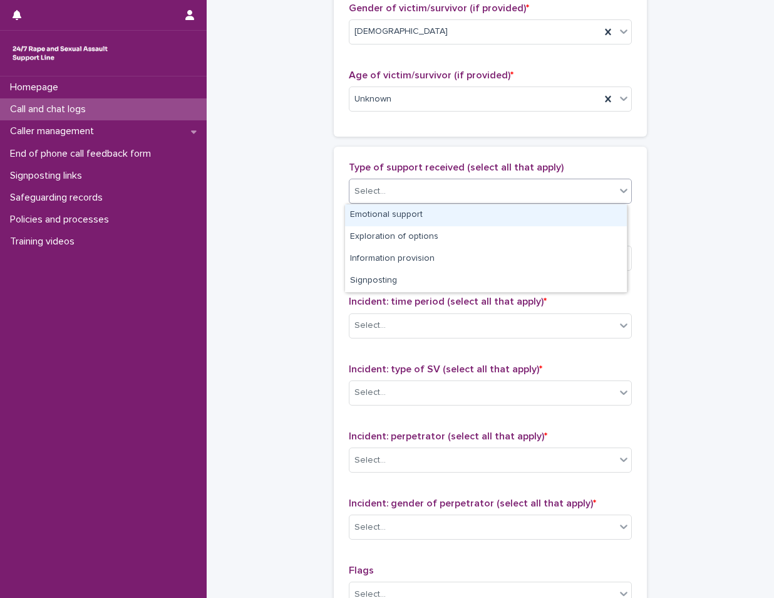
click at [423, 193] on div "Select..." at bounding box center [483, 191] width 266 height 21
click at [416, 217] on div "Emotional support" at bounding box center [486, 215] width 282 height 22
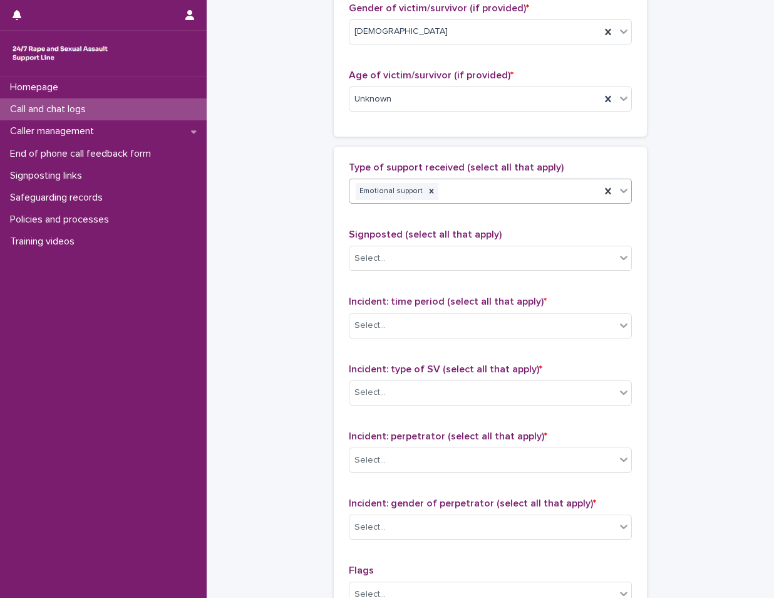
click at [501, 195] on div "Emotional support" at bounding box center [475, 191] width 251 height 22
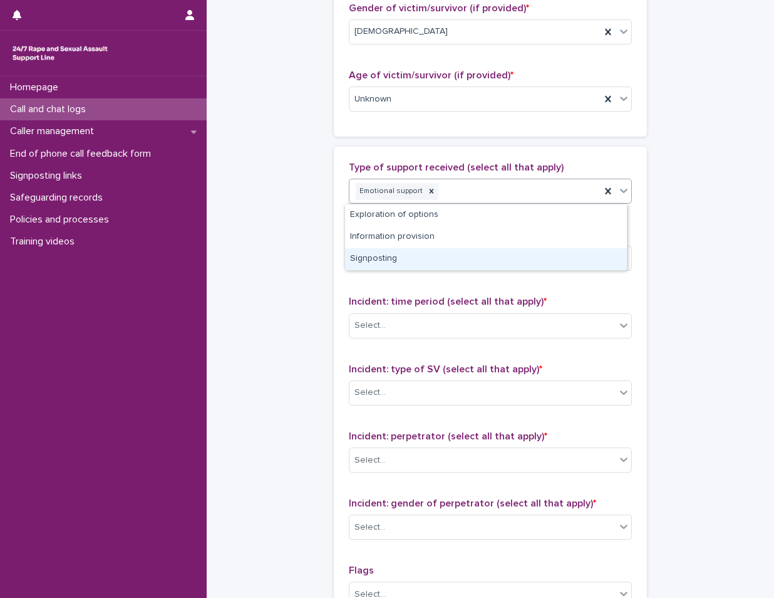
click at [408, 255] on div "Signposting" at bounding box center [486, 259] width 282 height 22
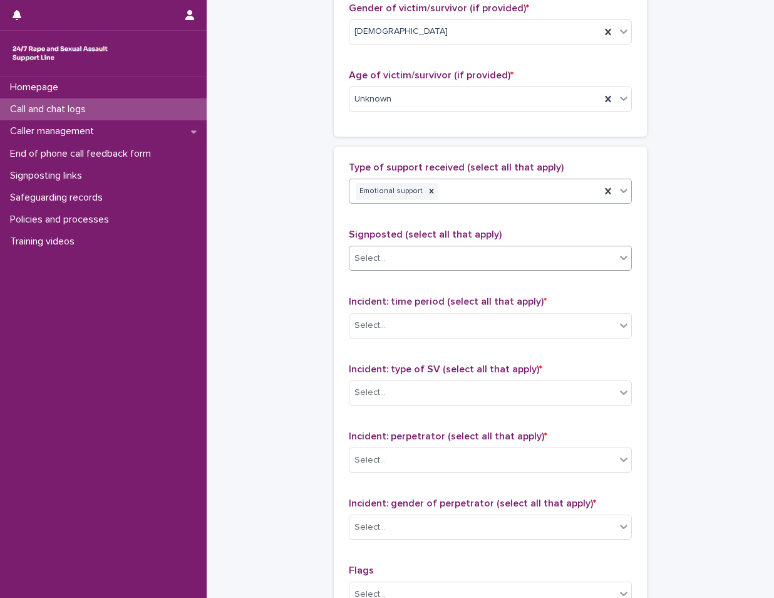
click at [417, 247] on div "Select..." at bounding box center [490, 258] width 283 height 25
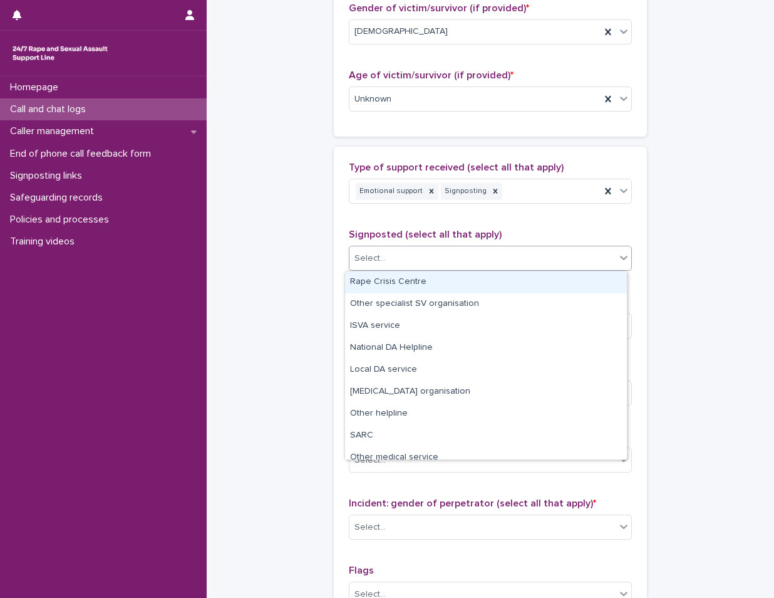
click at [422, 278] on div "Rape Crisis Centre" at bounding box center [486, 282] width 282 height 22
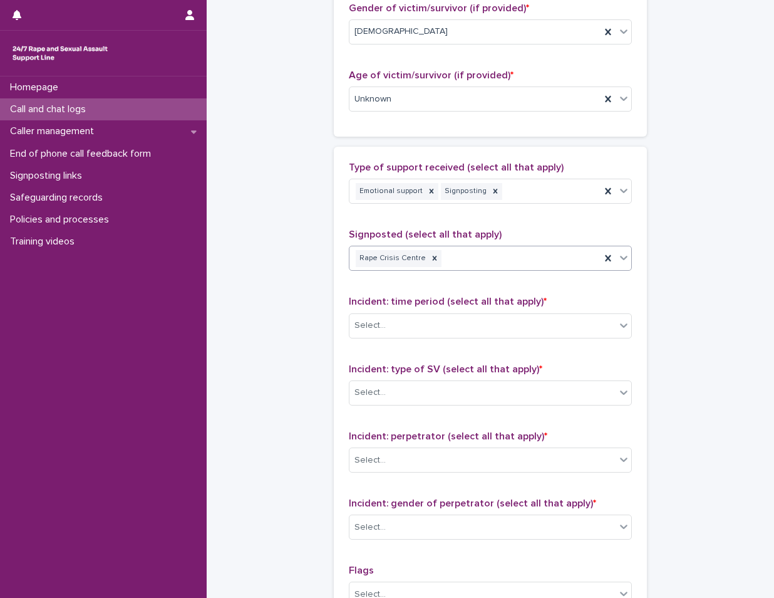
scroll to position [752, 0]
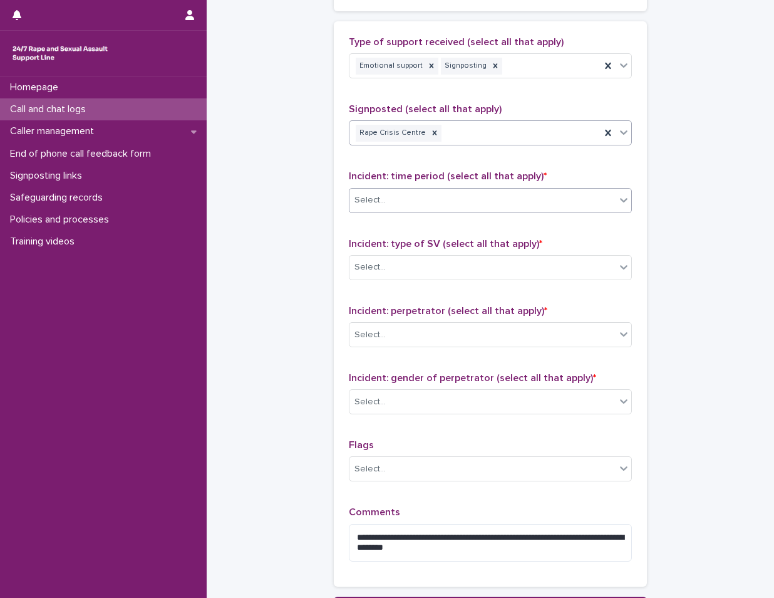
click at [444, 196] on div "Select..." at bounding box center [483, 200] width 266 height 21
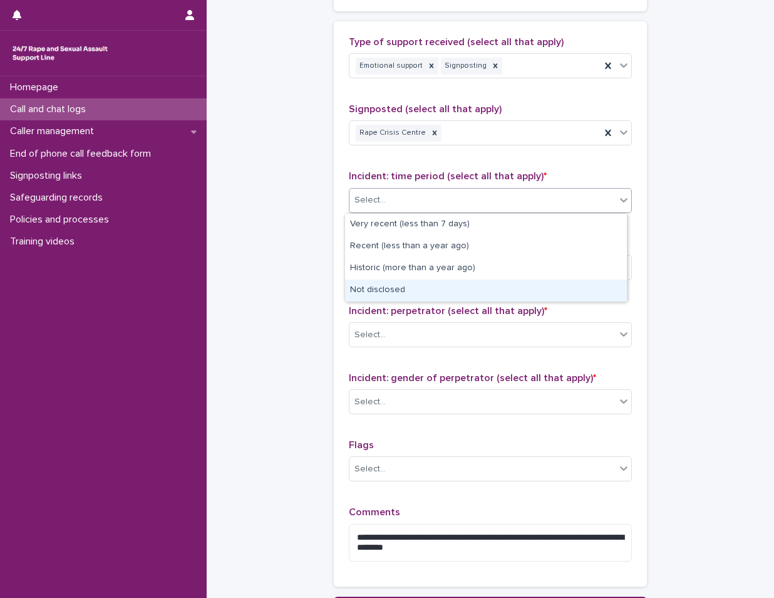
click at [423, 289] on div "Not disclosed" at bounding box center [486, 290] width 282 height 22
click at [423, 289] on div "Incident: type of SV (select all that apply) * Select..." at bounding box center [490, 264] width 283 height 52
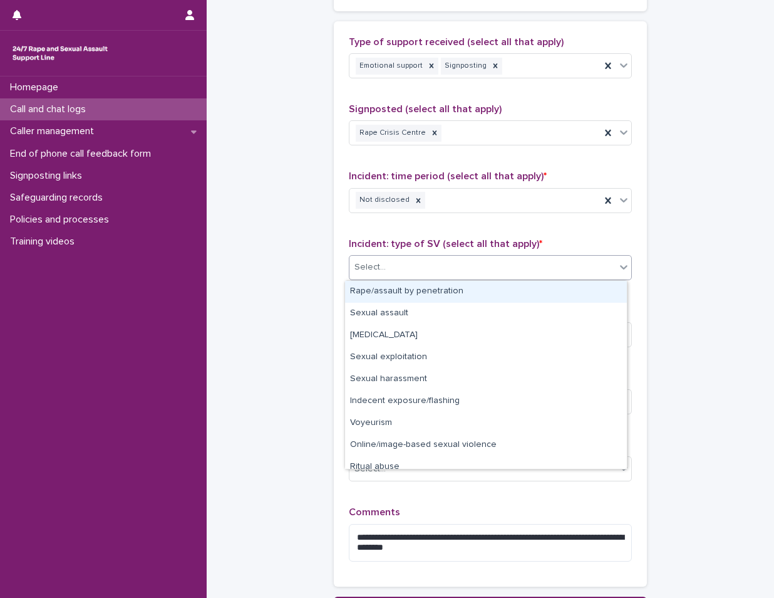
drag, startPoint x: 423, startPoint y: 289, endPoint x: 405, endPoint y: 265, distance: 29.9
click at [405, 265] on div "Select..." at bounding box center [483, 267] width 266 height 21
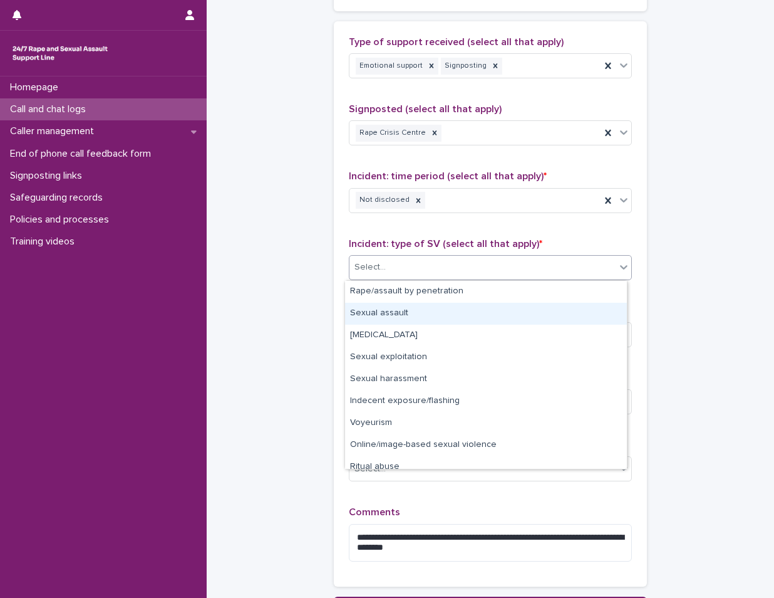
click at [432, 311] on div "Sexual assault" at bounding box center [486, 314] width 282 height 22
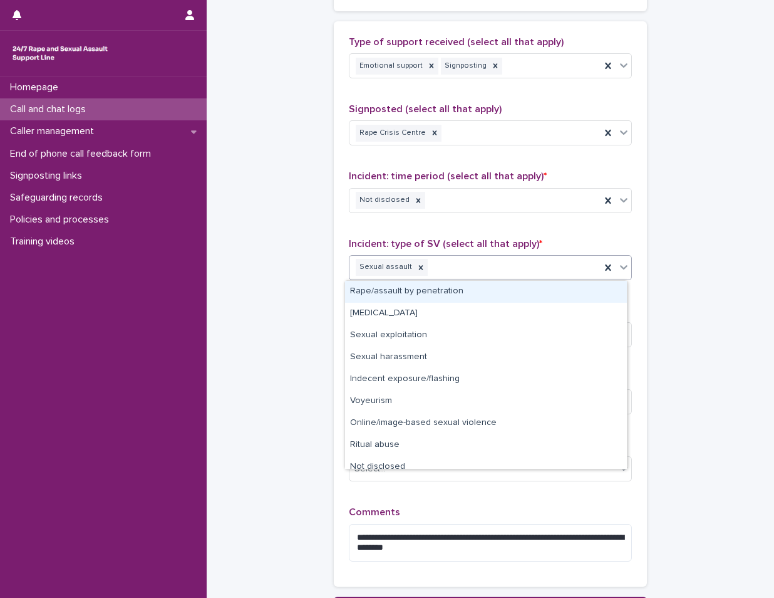
click at [468, 269] on div "Sexual assault" at bounding box center [475, 267] width 251 height 22
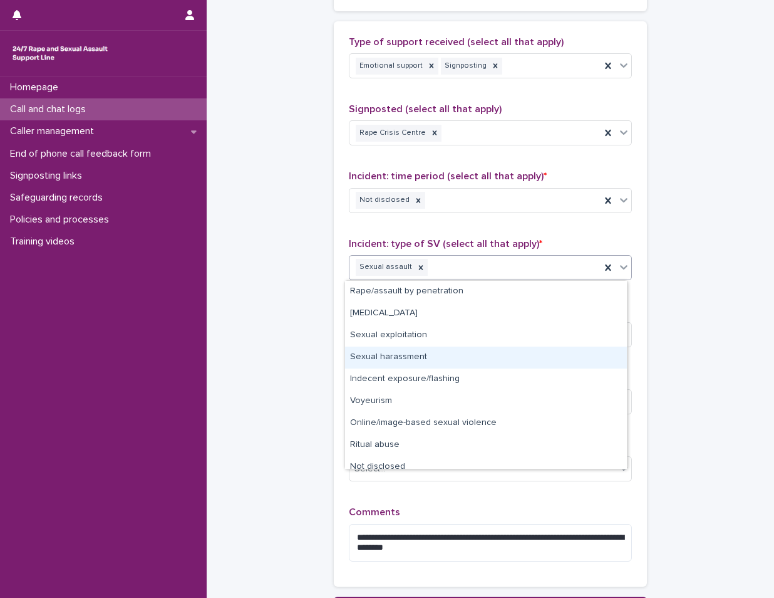
click at [424, 352] on div "Sexual harassment" at bounding box center [486, 357] width 282 height 22
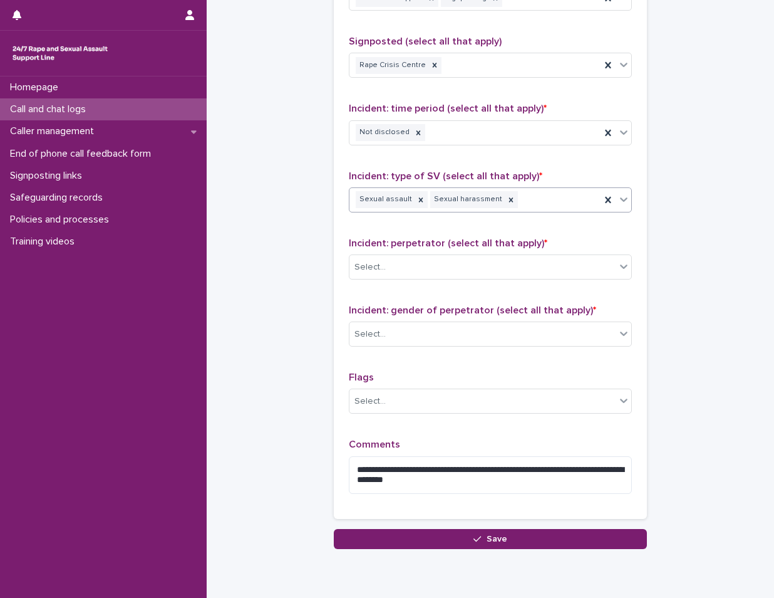
scroll to position [868, 0]
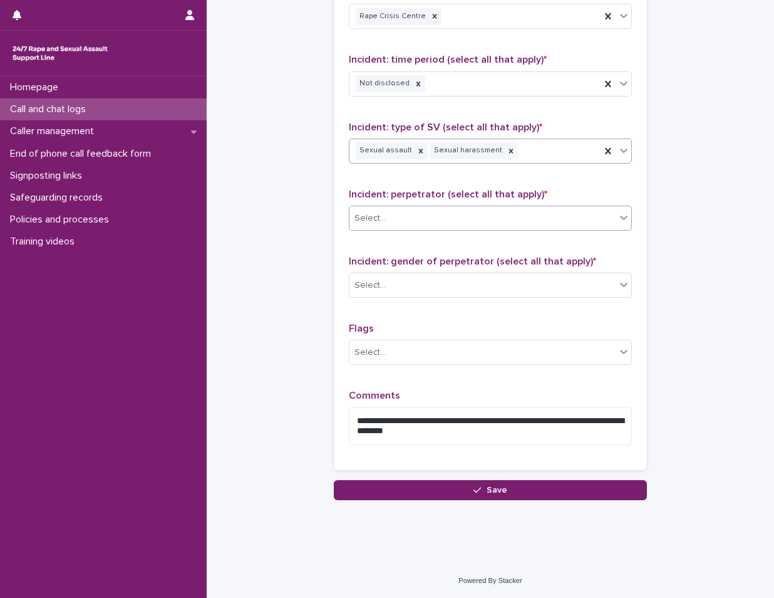
click at [437, 208] on div "Select..." at bounding box center [483, 218] width 266 height 21
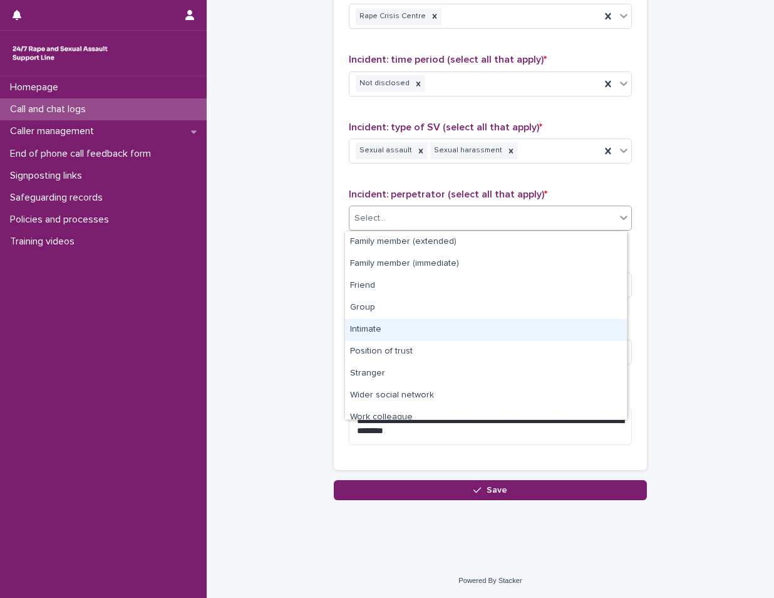
scroll to position [53, 0]
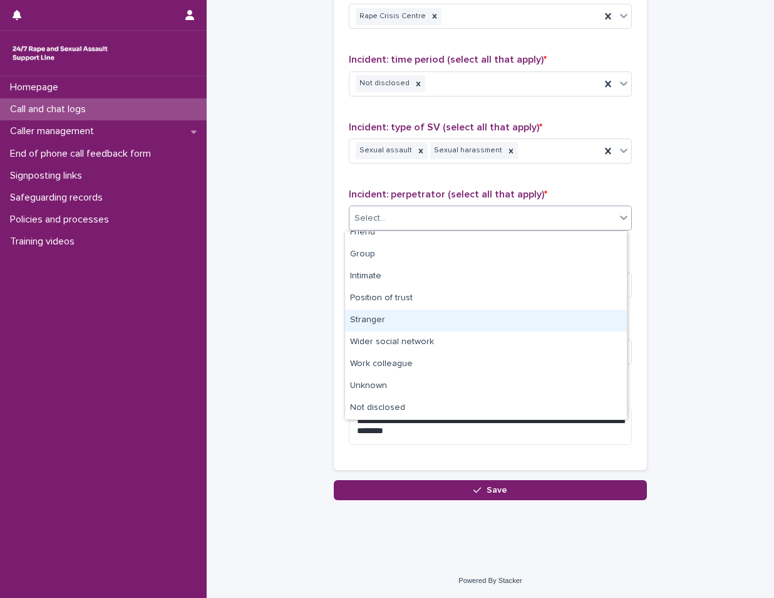
click at [405, 319] on div "Stranger" at bounding box center [486, 321] width 282 height 22
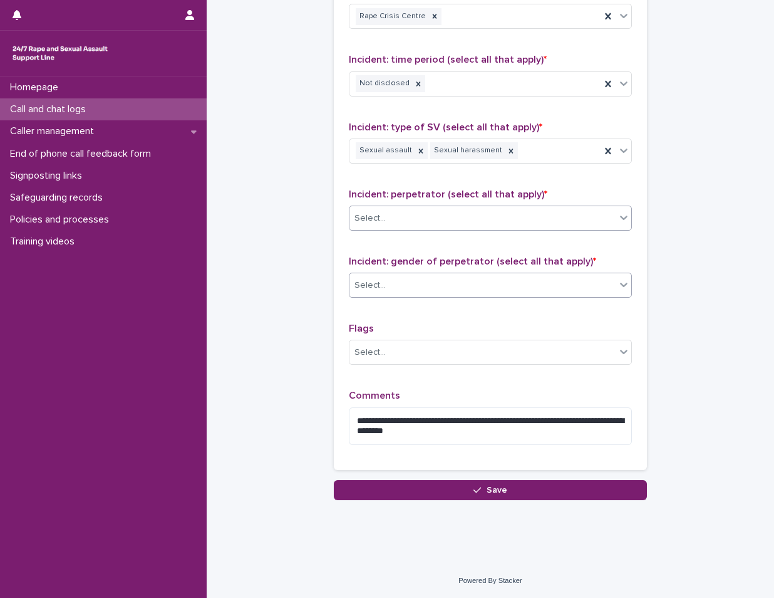
click at [420, 282] on div "Select..." at bounding box center [483, 285] width 266 height 21
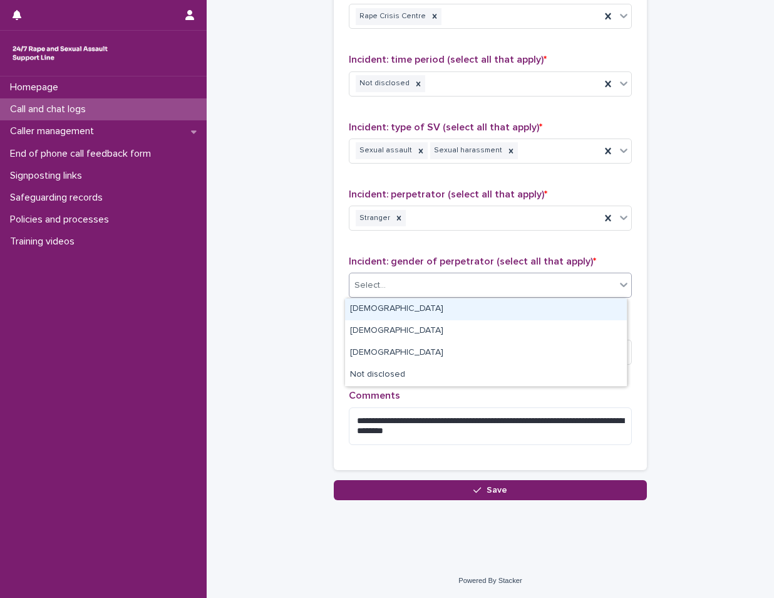
click at [427, 308] on div "[DEMOGRAPHIC_DATA]" at bounding box center [486, 309] width 282 height 22
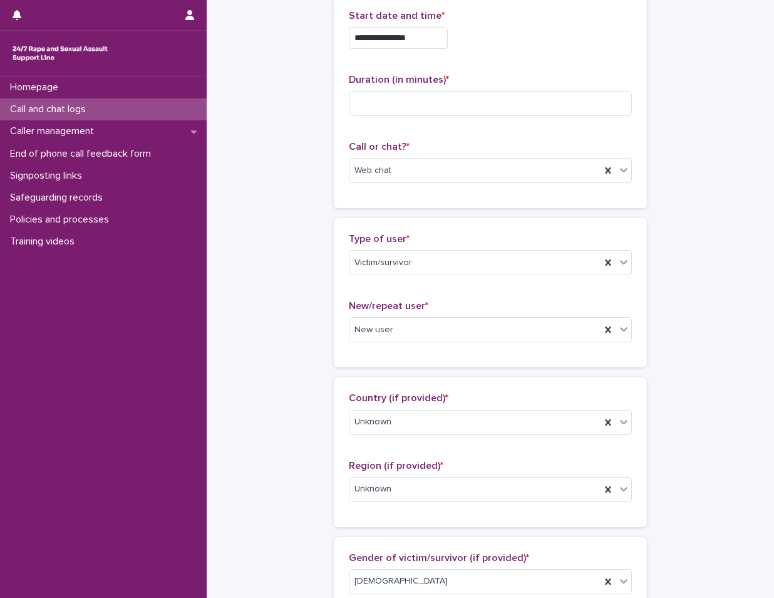
scroll to position [0, 0]
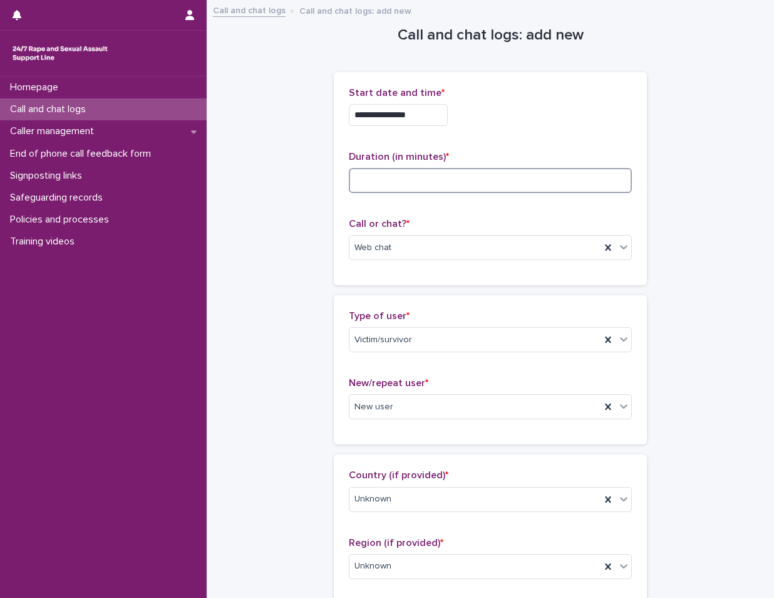
click at [420, 181] on input at bounding box center [490, 180] width 283 height 25
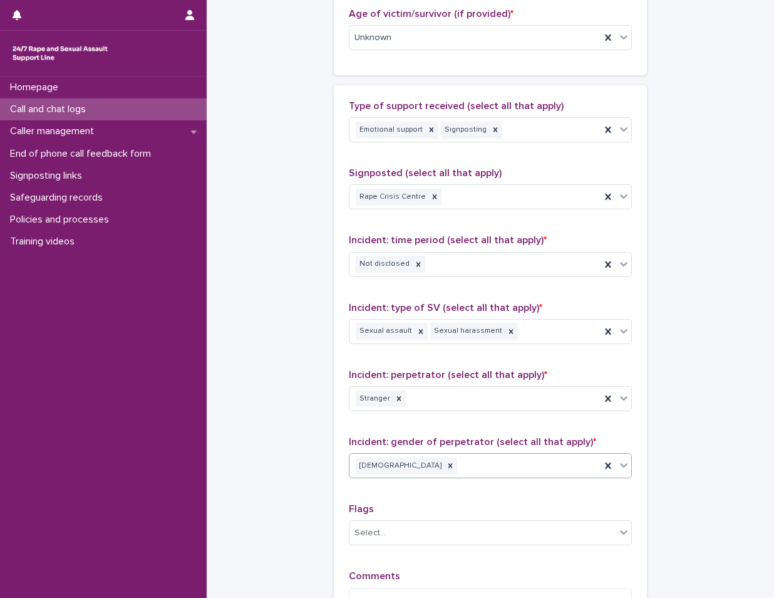
scroll to position [868, 0]
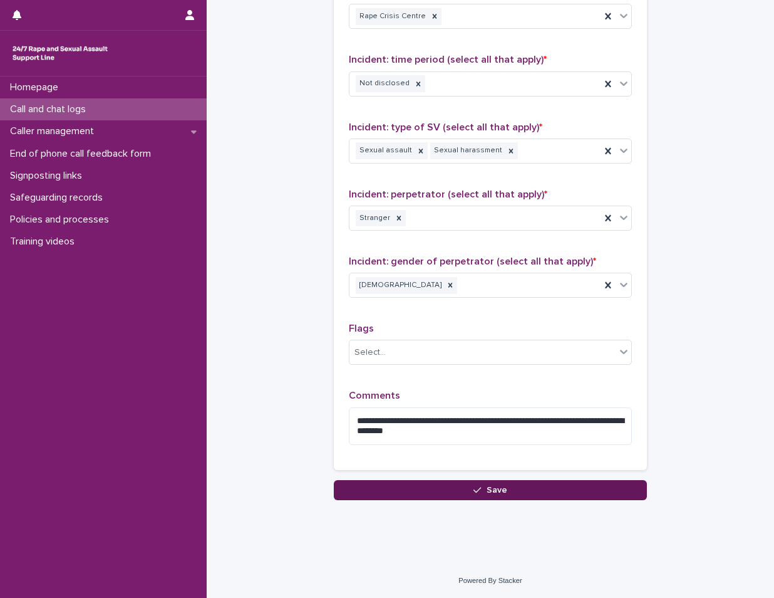
type input "**"
click at [488, 490] on span "Save" at bounding box center [497, 490] width 21 height 9
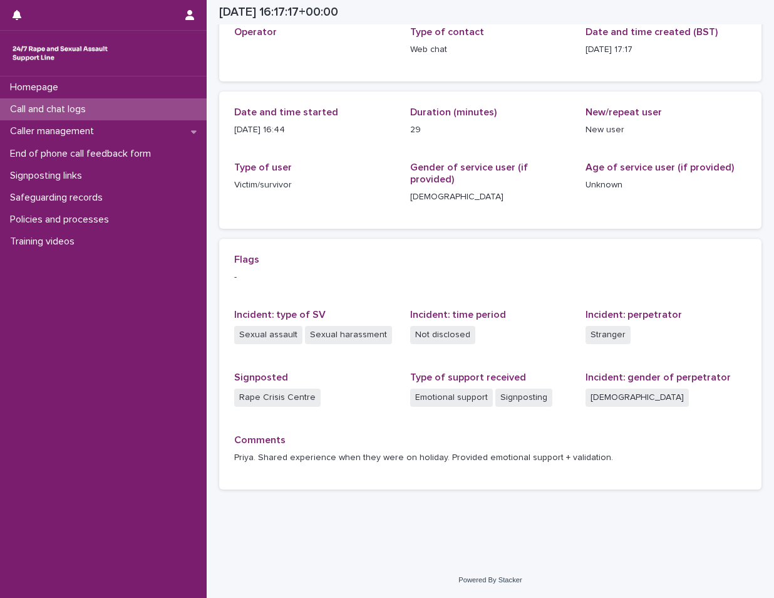
scroll to position [68, 0]
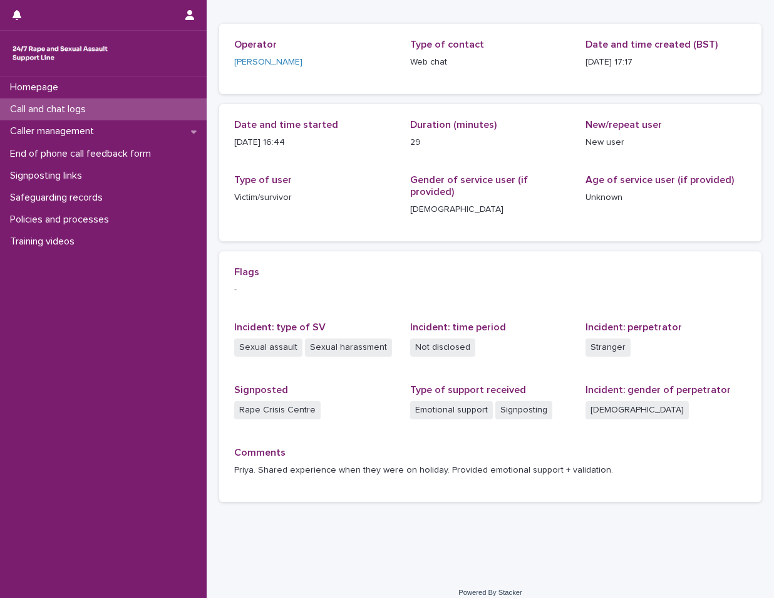
click at [160, 105] on div "Call and chat logs" at bounding box center [103, 109] width 207 height 22
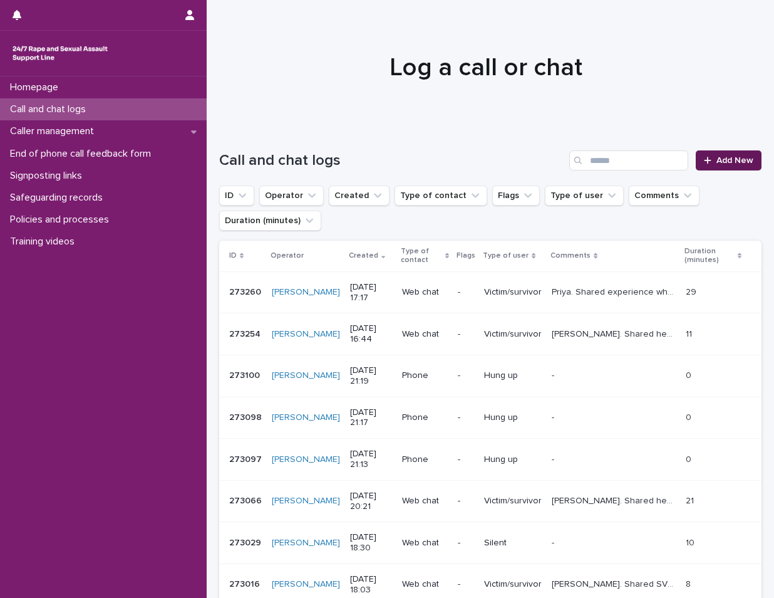
click at [717, 160] on span "Add New" at bounding box center [735, 160] width 37 height 9
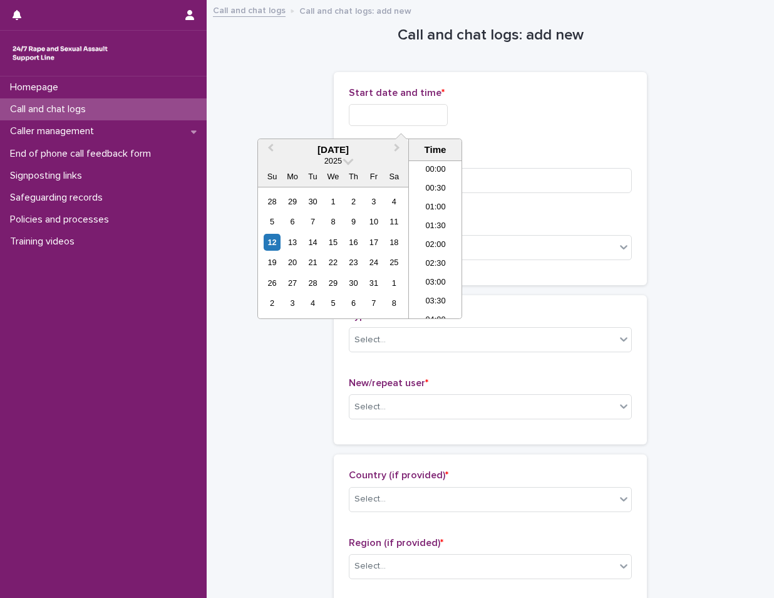
click at [439, 113] on input "text" at bounding box center [398, 115] width 99 height 22
click at [445, 229] on li "17:00" at bounding box center [435, 220] width 53 height 19
click at [434, 123] on input "**********" at bounding box center [398, 115] width 99 height 22
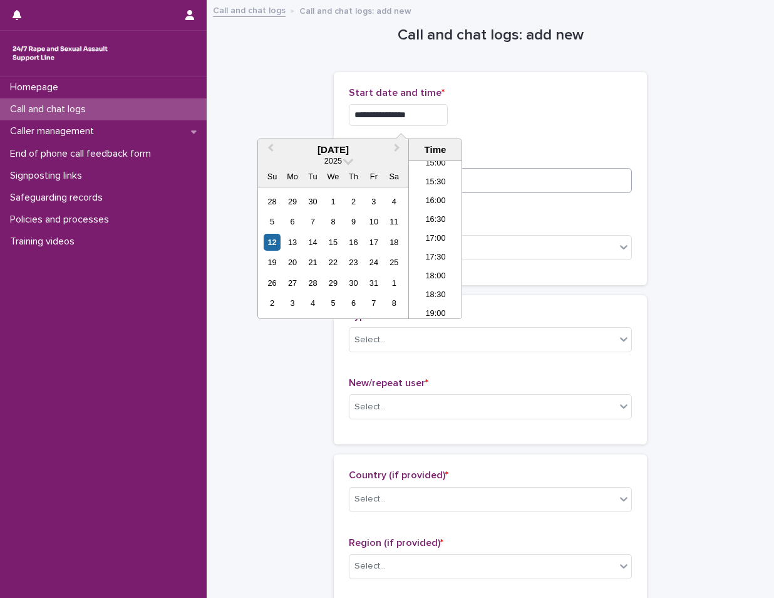
type input "**********"
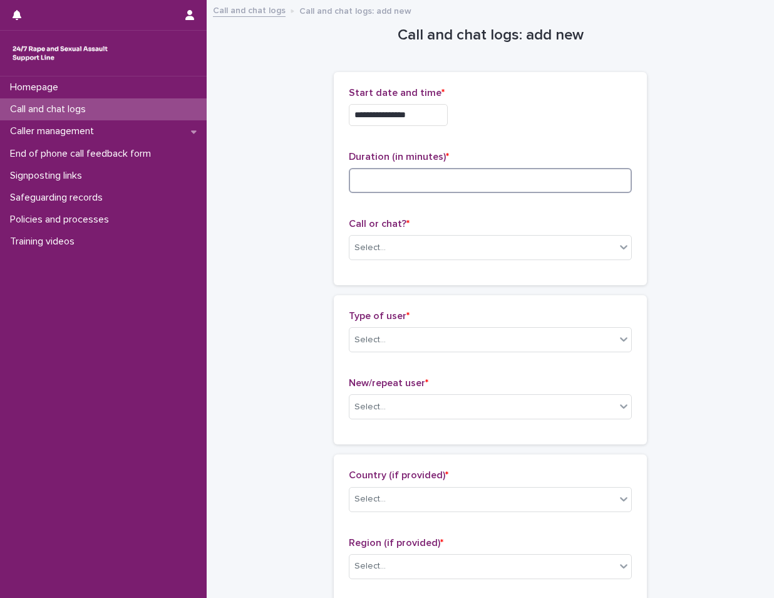
click at [543, 177] on input at bounding box center [490, 180] width 283 height 25
type input "*"
click at [495, 241] on div "Select..." at bounding box center [483, 247] width 266 height 21
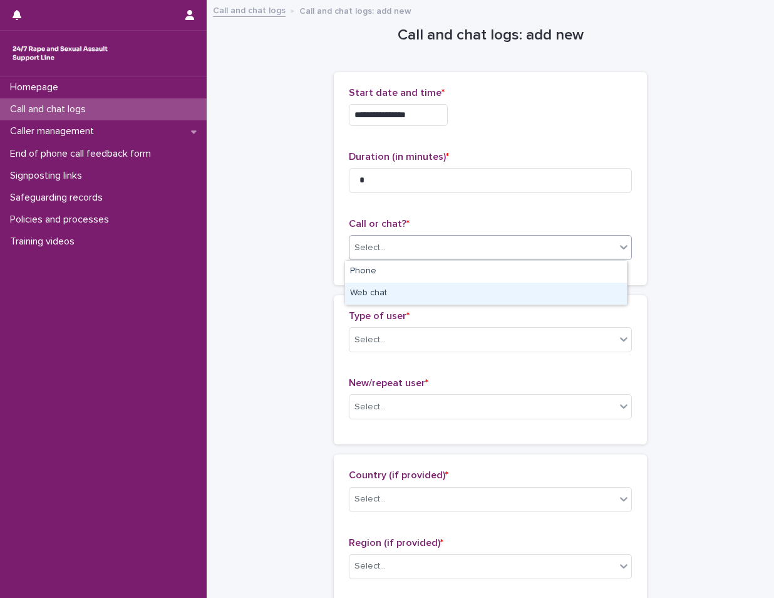
click at [441, 289] on div "Web chat" at bounding box center [486, 294] width 282 height 22
click at [435, 346] on div "Select..." at bounding box center [483, 340] width 266 height 21
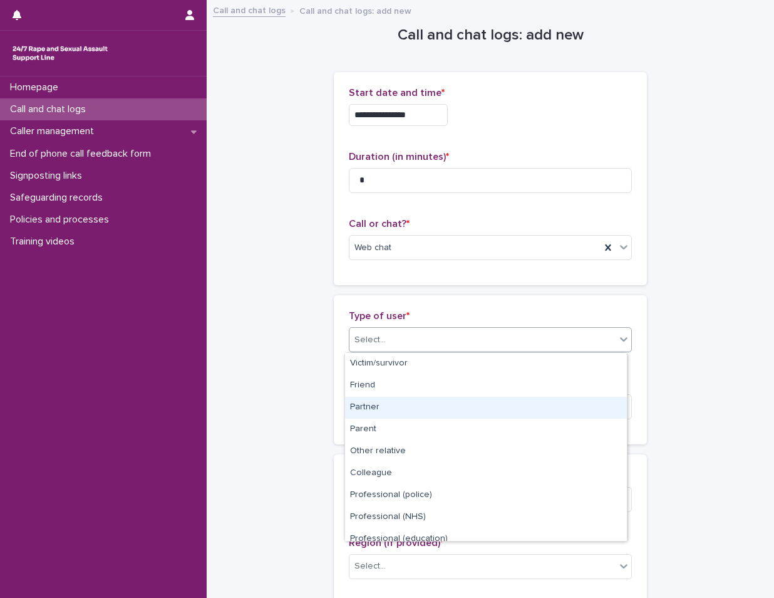
scroll to position [141, 0]
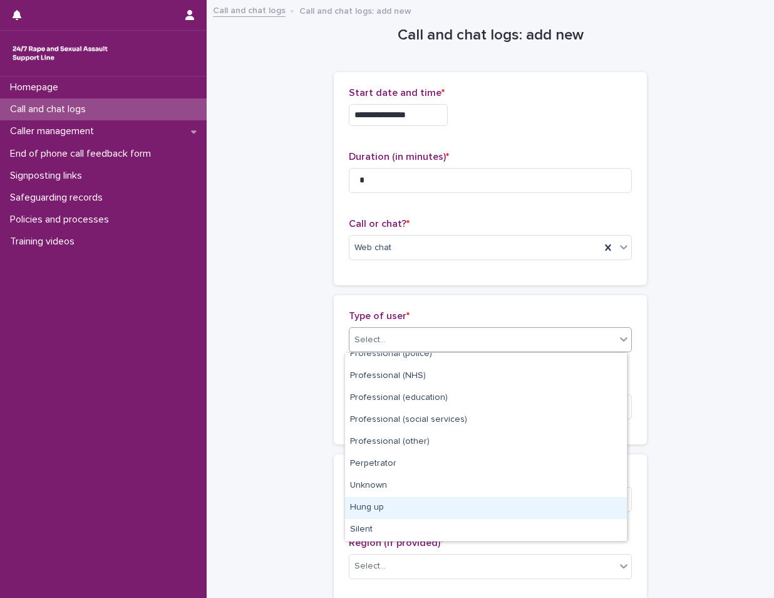
click at [415, 513] on div "Hung up" at bounding box center [486, 508] width 282 height 22
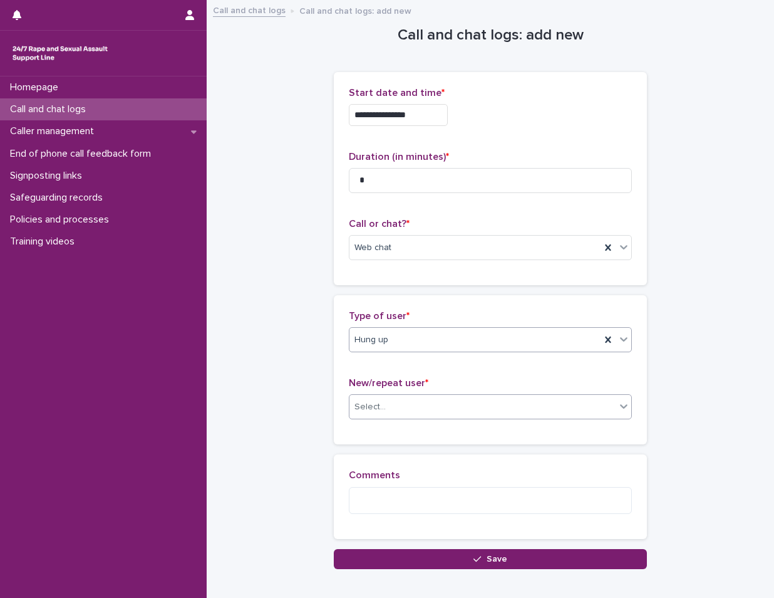
click at [460, 395] on div "Select..." at bounding box center [490, 406] width 283 height 25
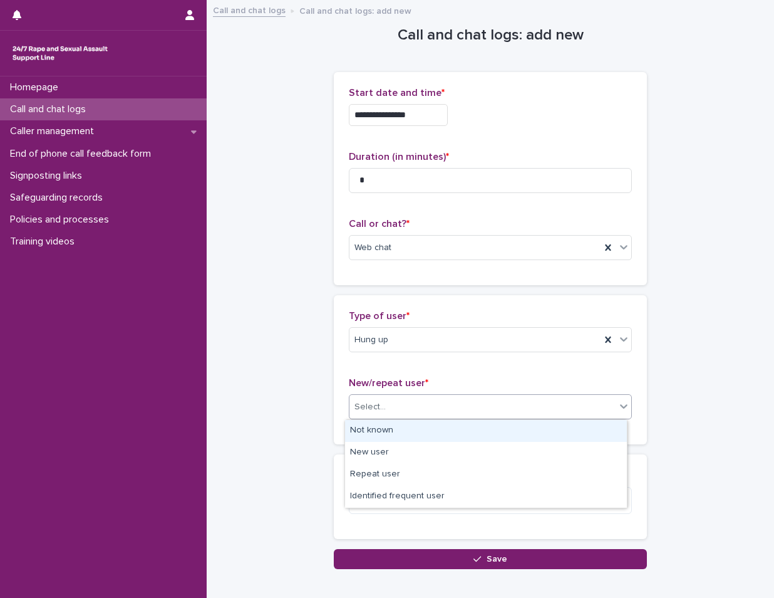
click at [459, 428] on div "Not known" at bounding box center [486, 431] width 282 height 22
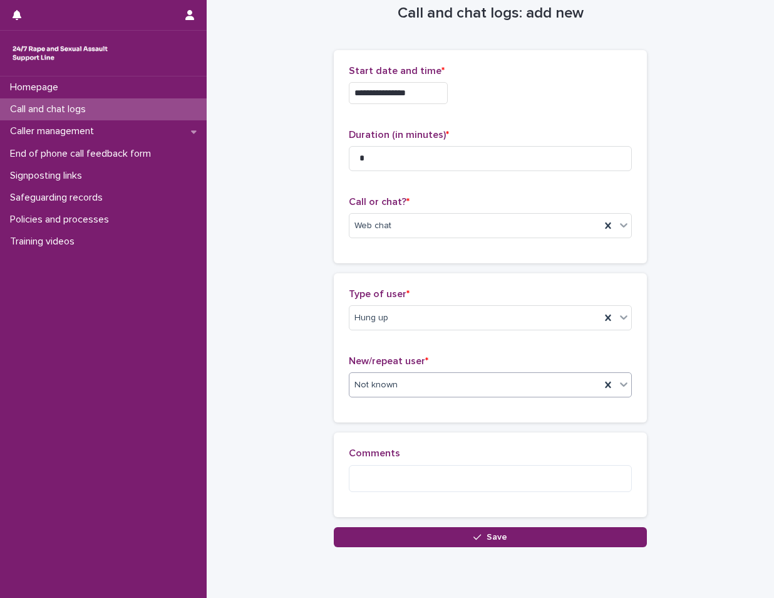
scroll to position [0, 0]
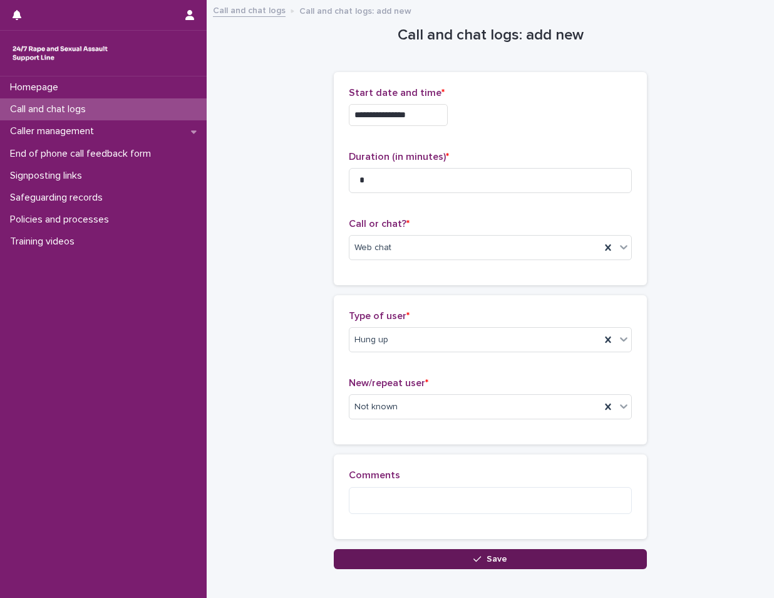
click at [504, 558] on button "Save" at bounding box center [490, 559] width 313 height 20
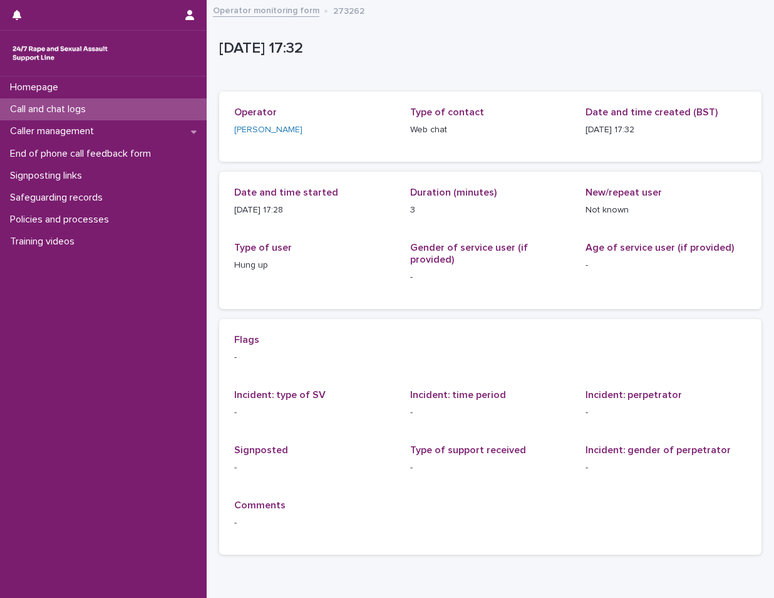
click at [152, 107] on div "Call and chat logs" at bounding box center [103, 109] width 207 height 22
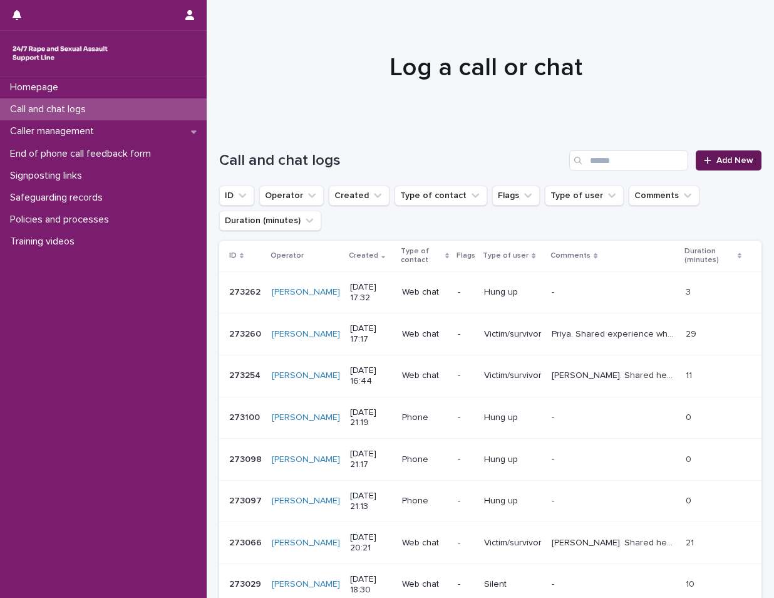
click at [717, 159] on span "Add New" at bounding box center [735, 160] width 37 height 9
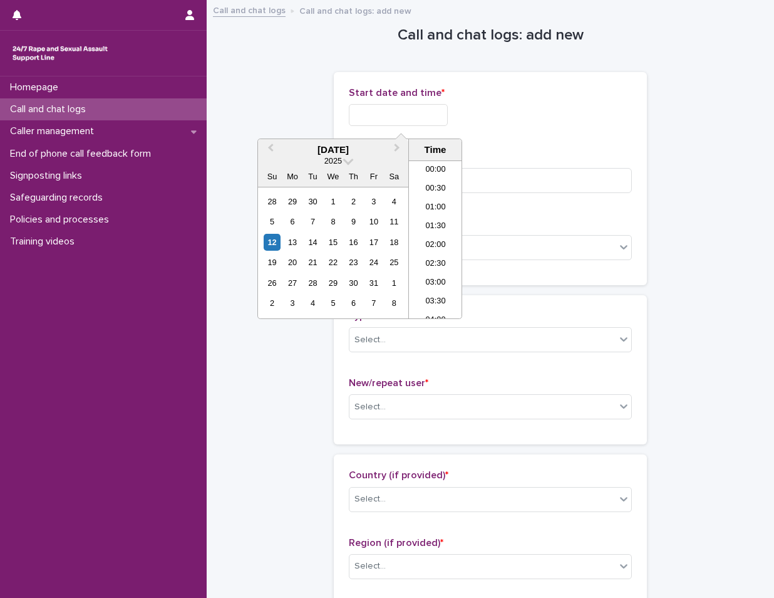
click at [379, 122] on input "text" at bounding box center [398, 115] width 99 height 22
click at [442, 242] on li "17:30" at bounding box center [435, 239] width 53 height 19
click at [432, 115] on input "**********" at bounding box center [398, 115] width 99 height 22
type input "**********"
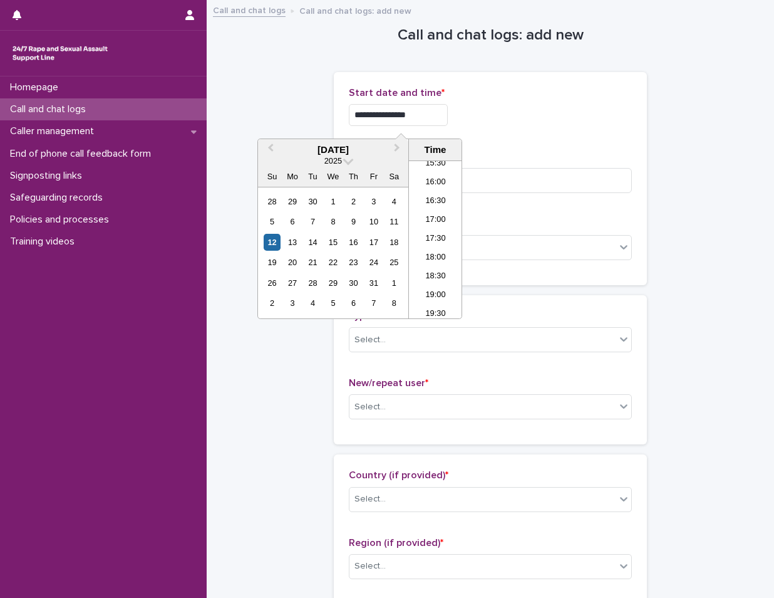
click at [548, 134] on div "**********" at bounding box center [490, 111] width 283 height 49
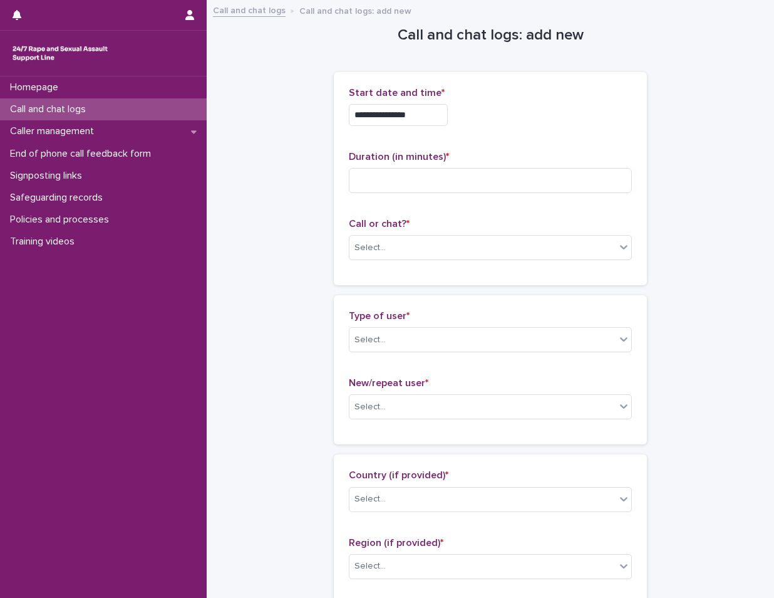
click at [400, 249] on div "Select..." at bounding box center [483, 247] width 266 height 21
click at [400, 291] on div "Web chat" at bounding box center [486, 294] width 282 height 22
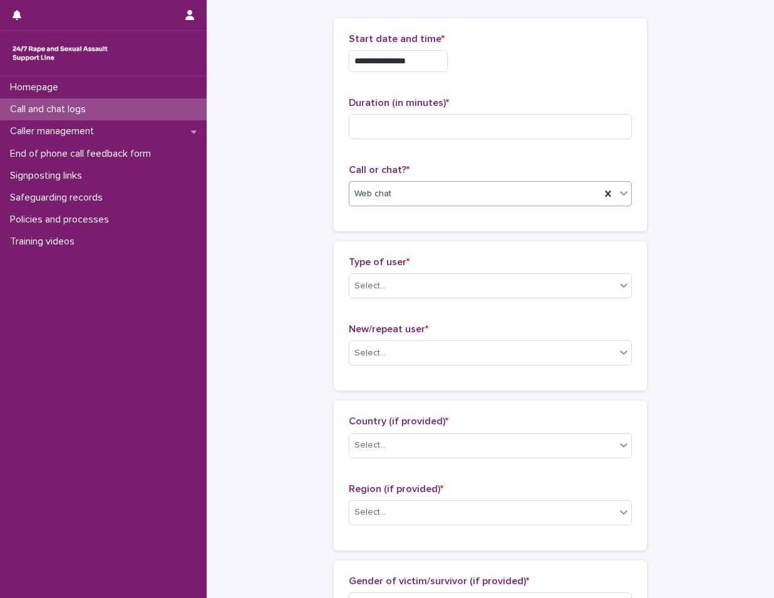
scroll to position [125, 0]
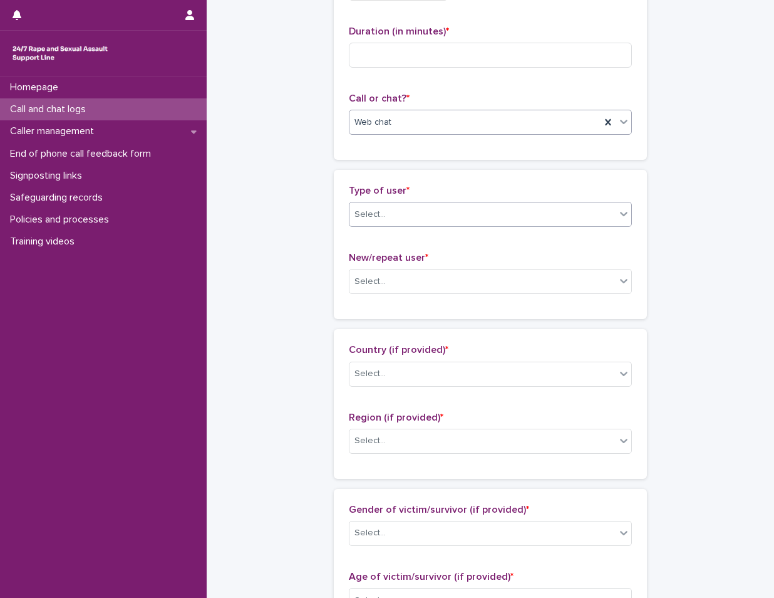
click at [412, 214] on div "Select..." at bounding box center [483, 214] width 266 height 21
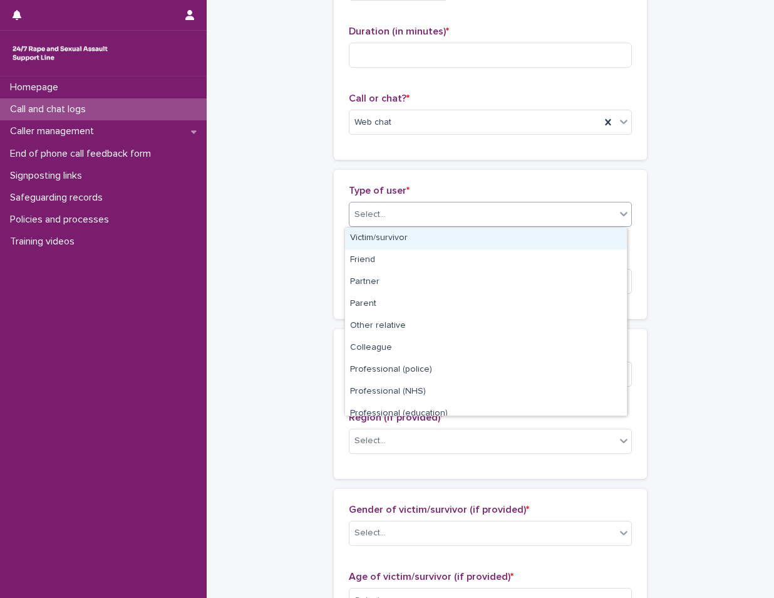
click at [417, 243] on div "Victim/survivor" at bounding box center [486, 238] width 282 height 22
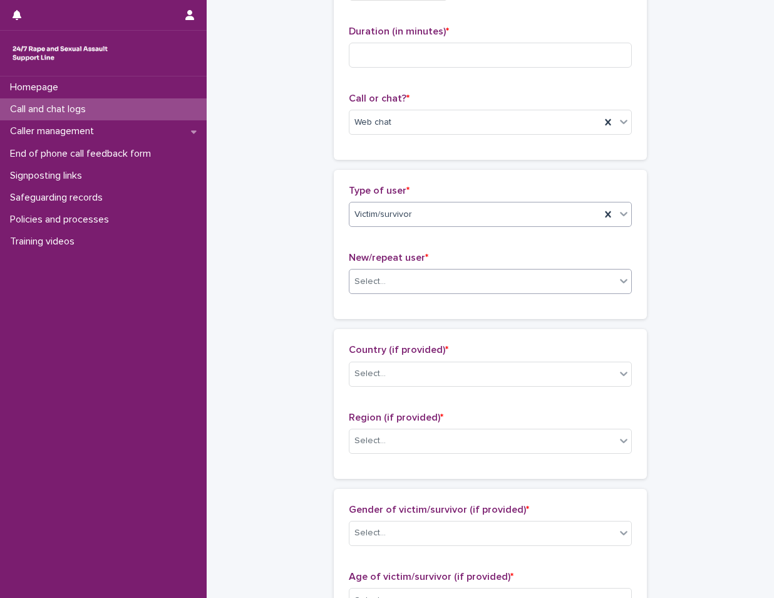
click at [422, 273] on div "Select..." at bounding box center [483, 281] width 266 height 21
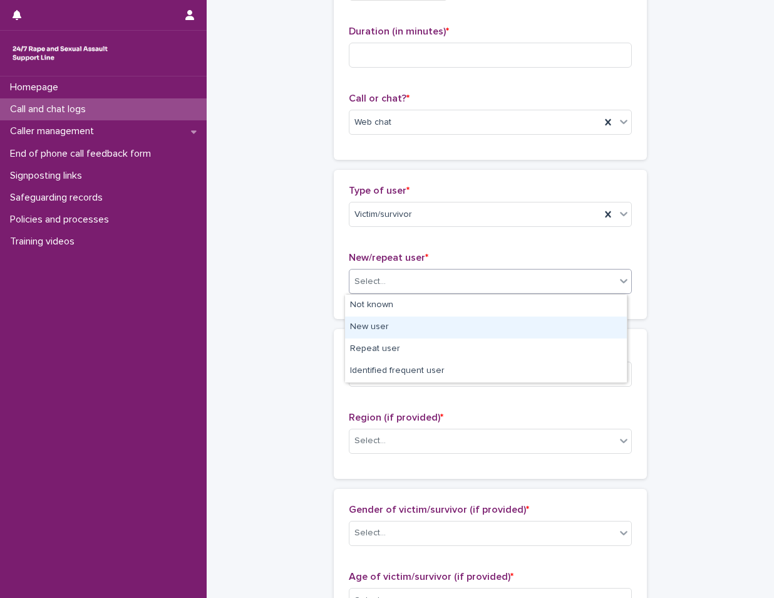
click at [426, 325] on div "New user" at bounding box center [486, 327] width 282 height 22
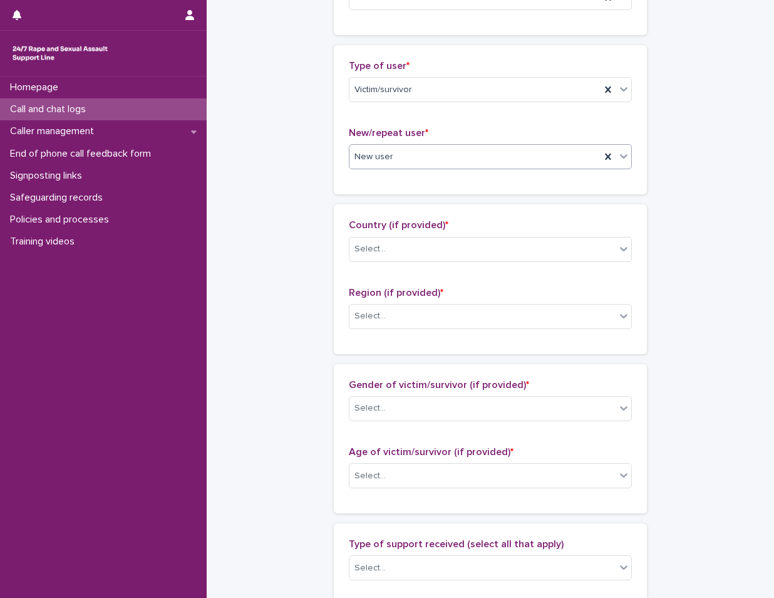
scroll to position [251, 0]
click at [430, 251] on div "Select..." at bounding box center [483, 248] width 266 height 21
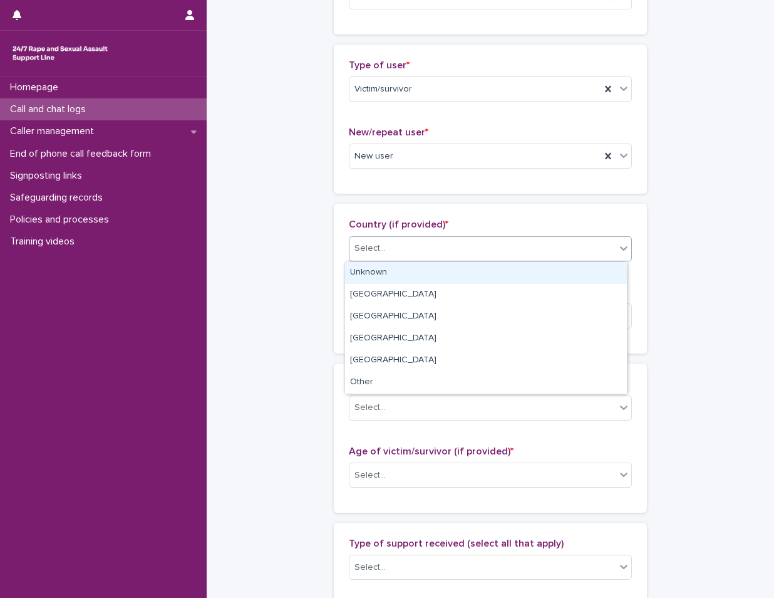
click at [412, 278] on div "Unknown" at bounding box center [486, 273] width 282 height 22
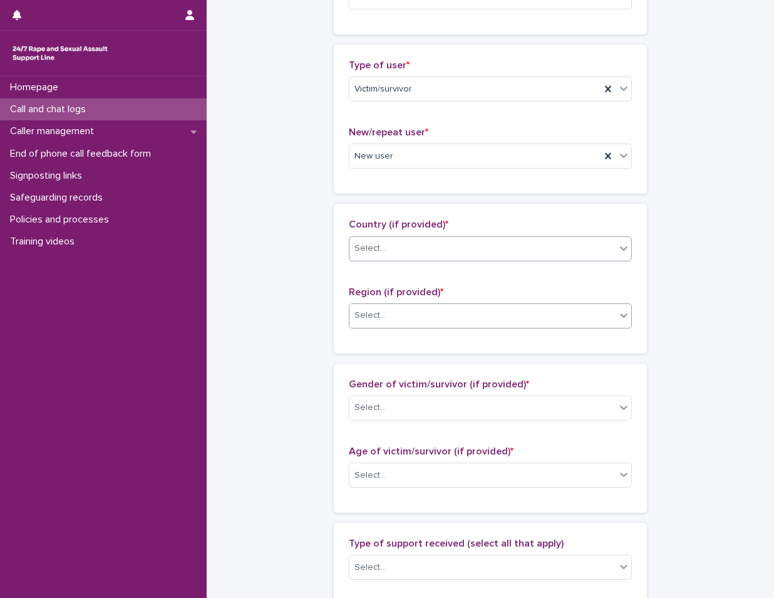
click at [419, 321] on div "Select..." at bounding box center [483, 315] width 266 height 21
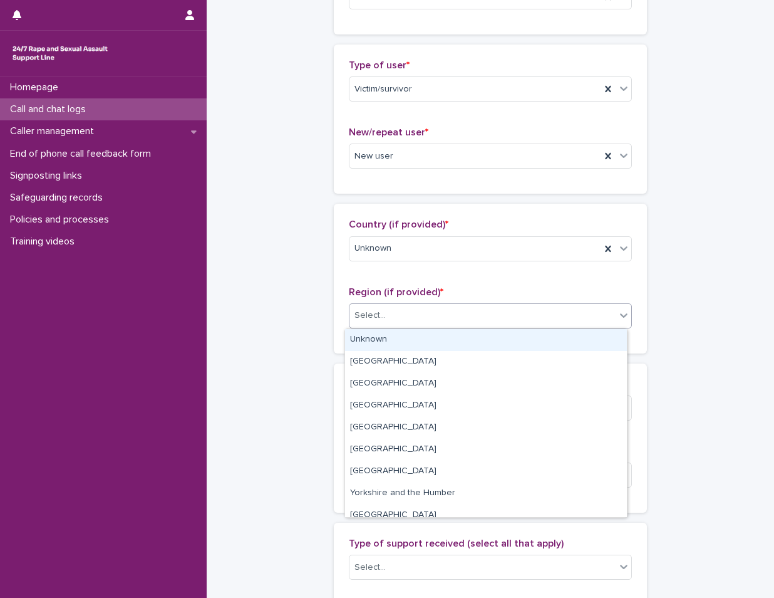
click at [414, 339] on div "Unknown" at bounding box center [486, 340] width 282 height 22
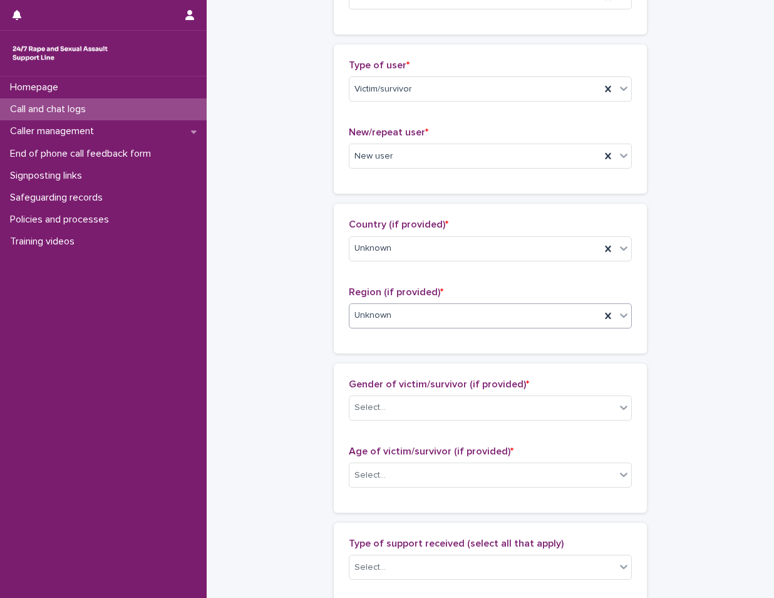
scroll to position [501, 0]
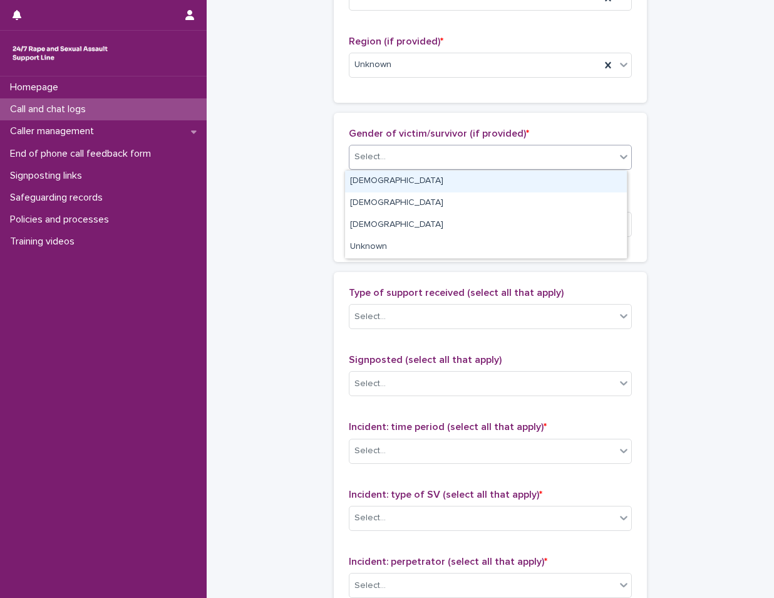
click at [415, 169] on div "Select..." at bounding box center [490, 157] width 283 height 25
click at [418, 189] on div "[DEMOGRAPHIC_DATA]" at bounding box center [486, 181] width 282 height 22
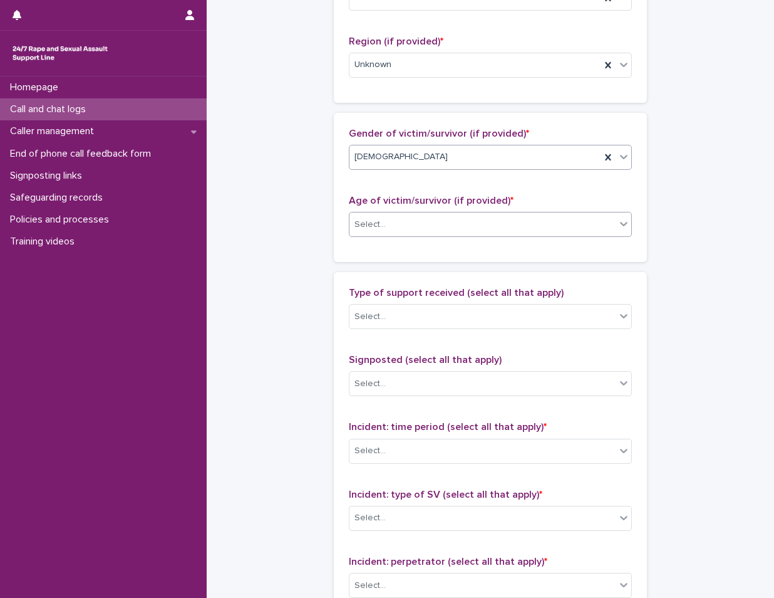
click at [430, 222] on div "Select..." at bounding box center [483, 224] width 266 height 21
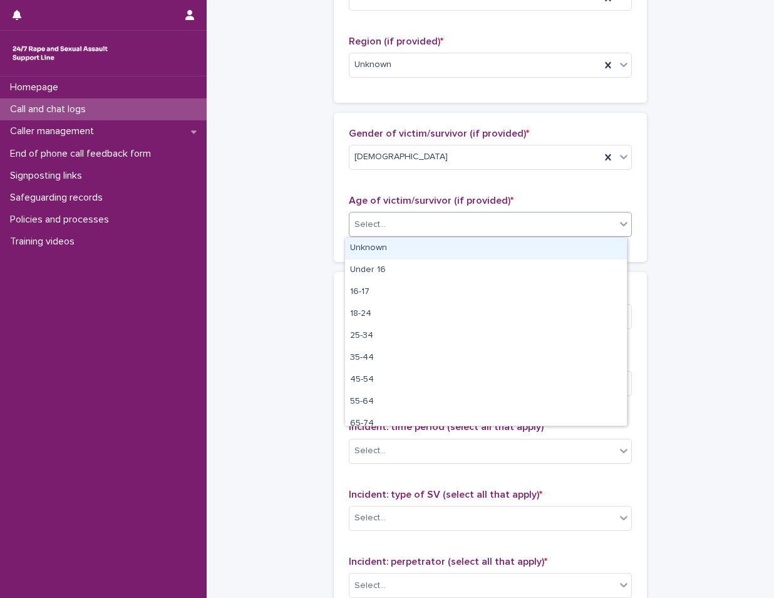
click at [424, 249] on div "Unknown" at bounding box center [486, 248] width 282 height 22
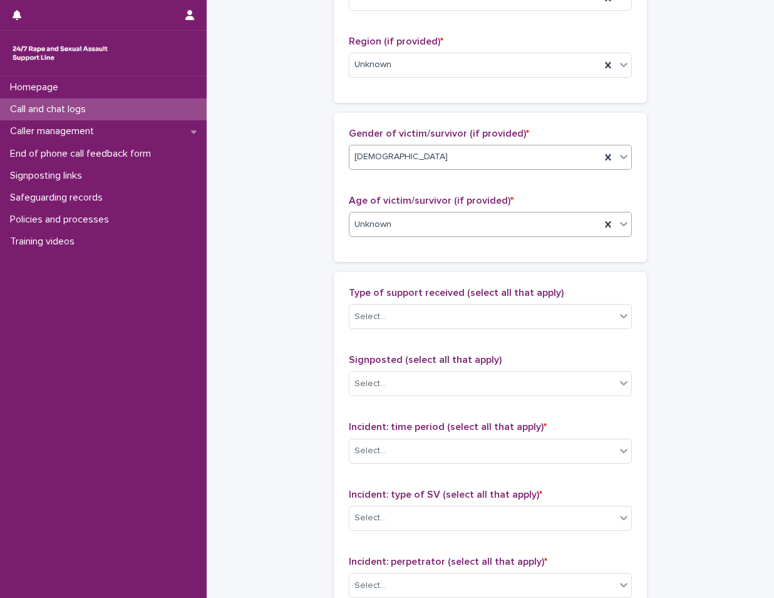
click at [429, 155] on div "[DEMOGRAPHIC_DATA]" at bounding box center [475, 157] width 251 height 21
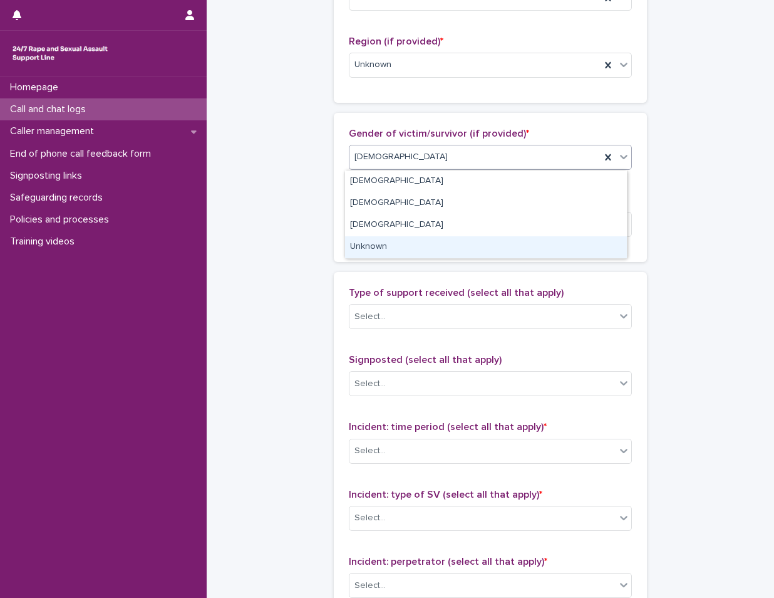
click at [415, 245] on div "Unknown" at bounding box center [486, 247] width 282 height 22
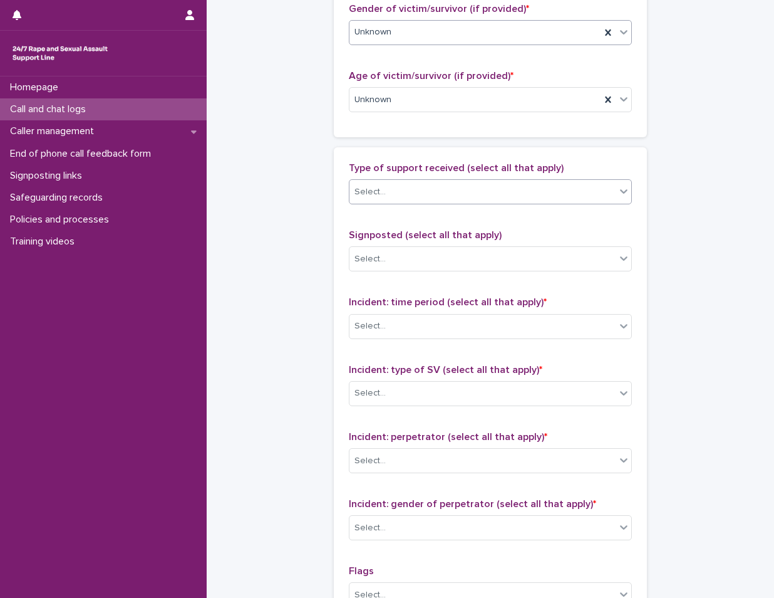
scroll to position [627, 0]
click at [432, 184] on div "Select..." at bounding box center [483, 191] width 266 height 21
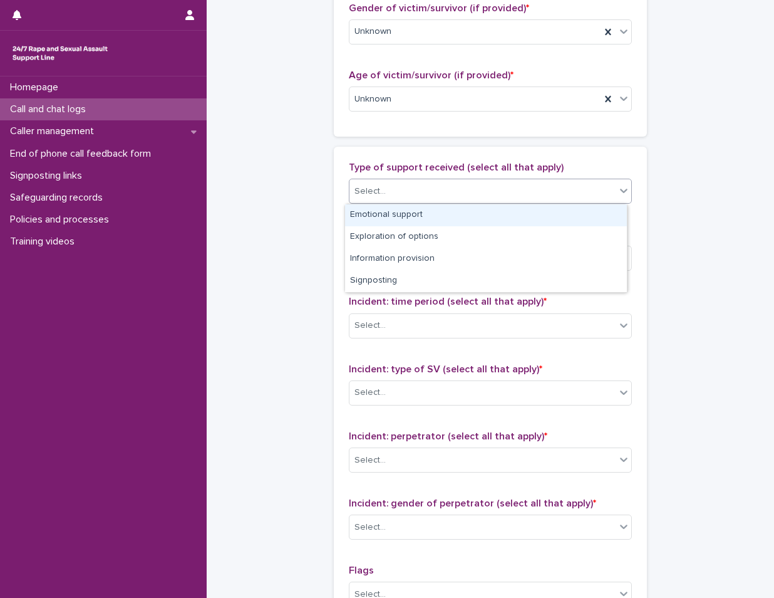
click at [426, 208] on div "Emotional support" at bounding box center [486, 215] width 282 height 22
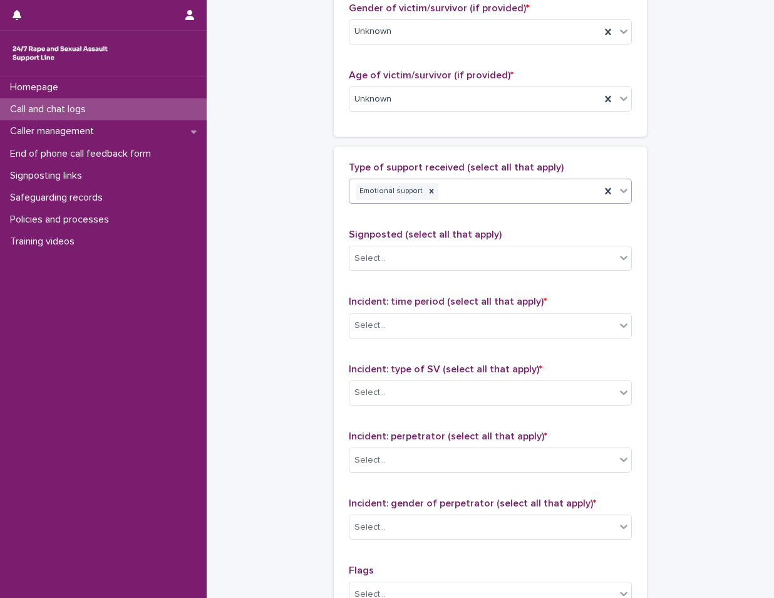
click at [501, 189] on div "Emotional support" at bounding box center [475, 191] width 251 height 22
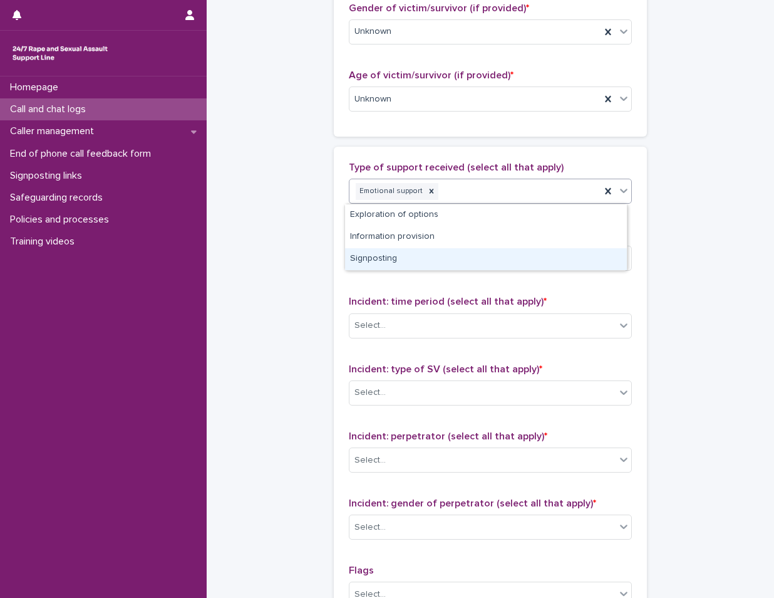
click at [426, 251] on div "Signposting" at bounding box center [486, 259] width 282 height 22
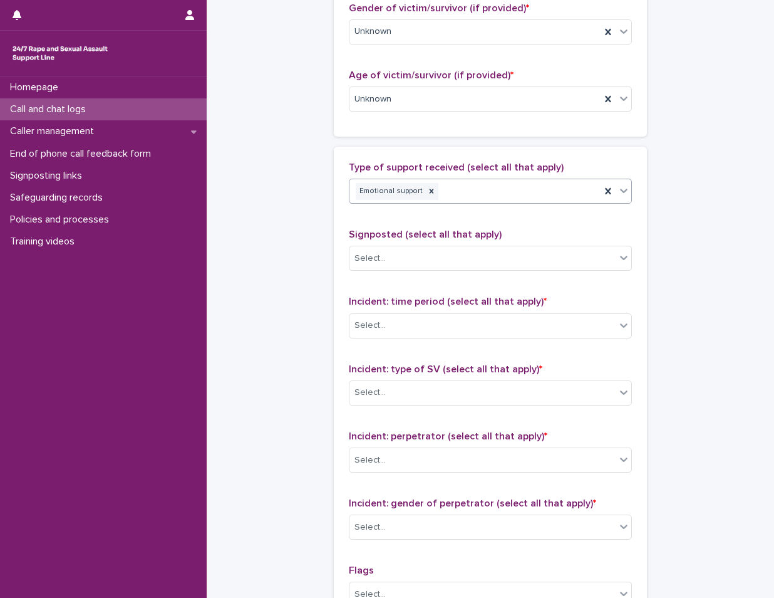
click at [426, 251] on div "Select..." at bounding box center [483, 258] width 266 height 21
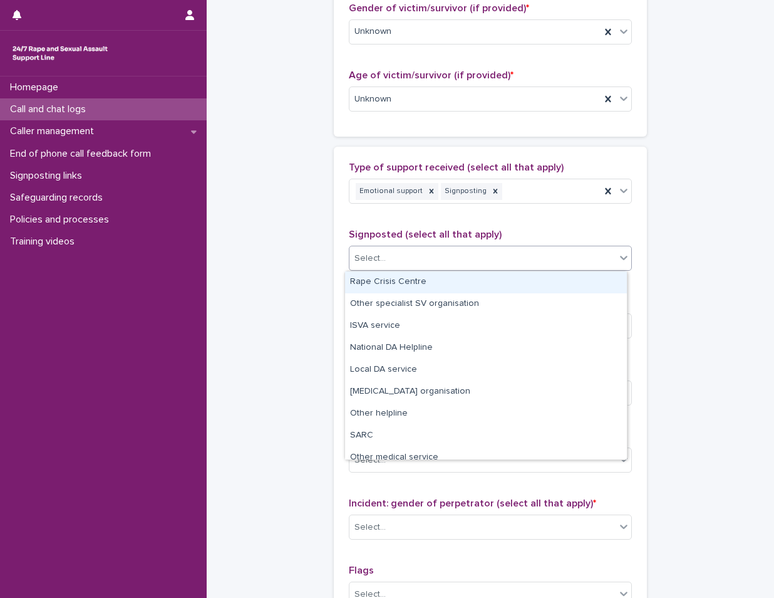
click at [448, 282] on div "Rape Crisis Centre" at bounding box center [486, 282] width 282 height 22
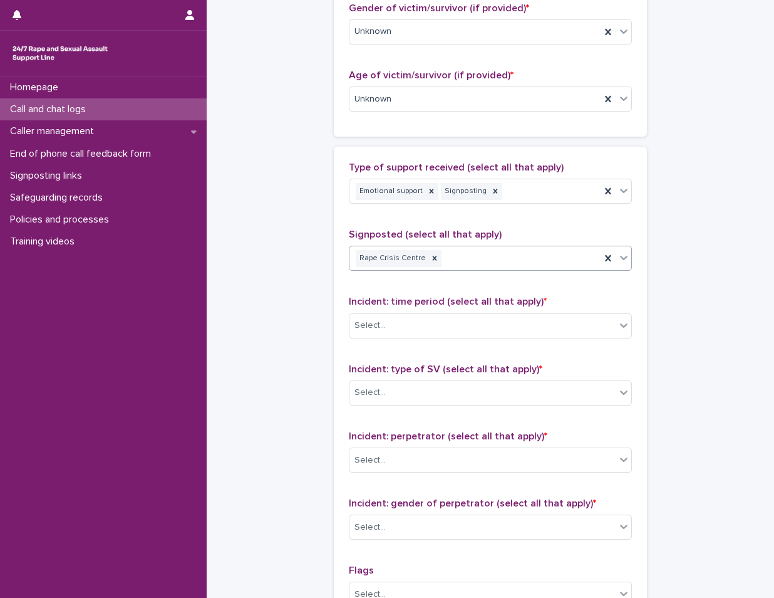
click at [524, 263] on div "Rape Crisis Centre" at bounding box center [475, 258] width 251 height 22
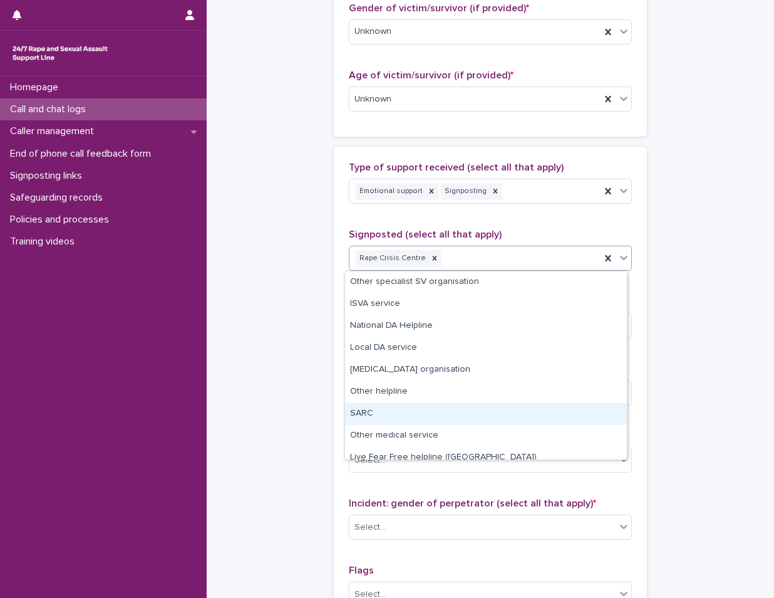
click at [398, 414] on div "SARC" at bounding box center [486, 414] width 282 height 22
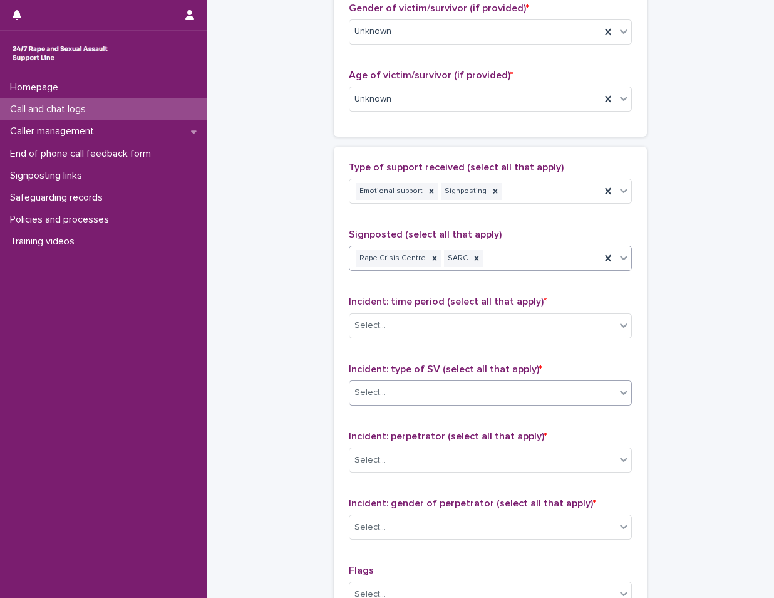
scroll to position [752, 0]
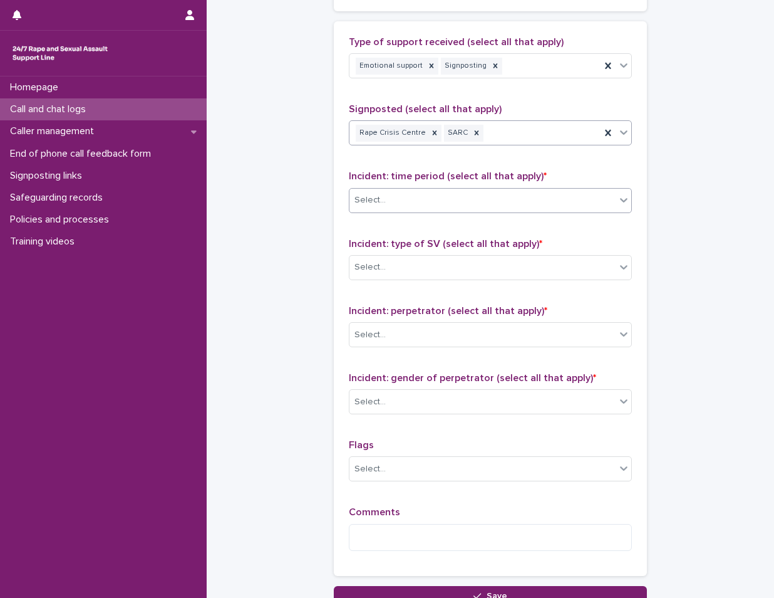
click at [439, 199] on div "Select..." at bounding box center [483, 200] width 266 height 21
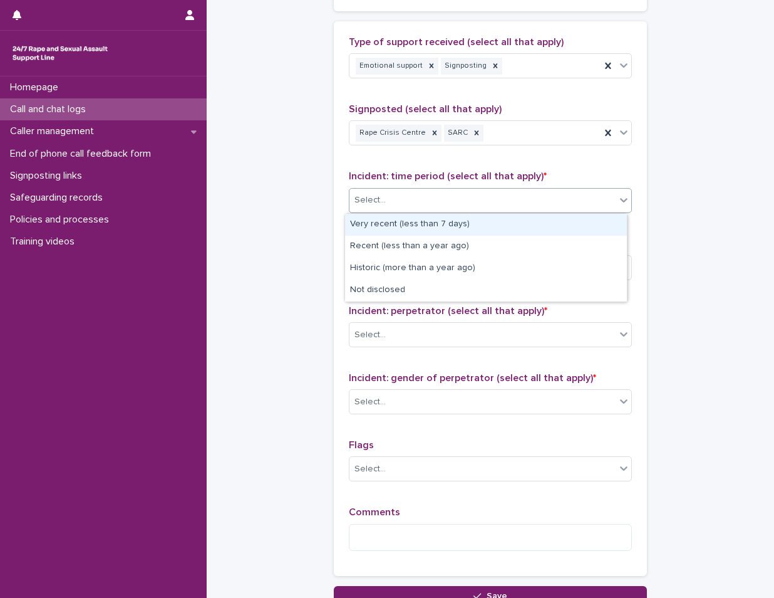
click at [430, 231] on div "Very recent (less than 7 days)" at bounding box center [486, 225] width 282 height 22
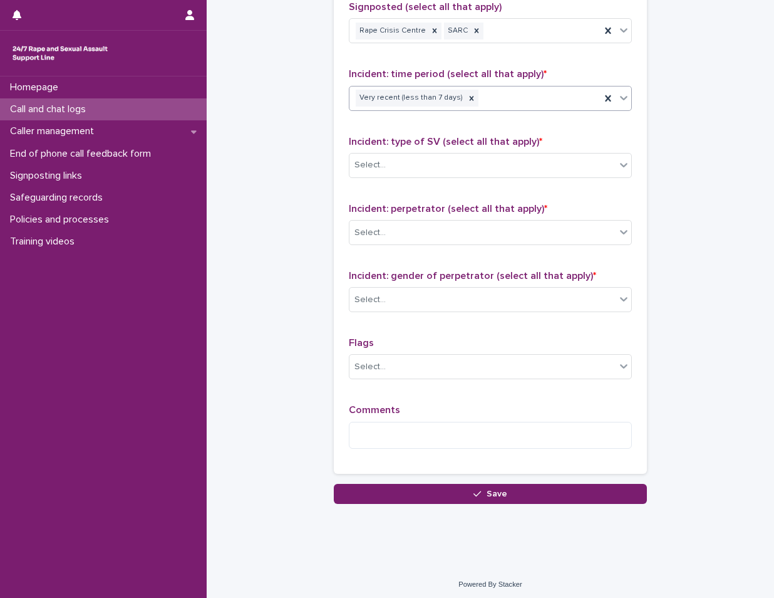
scroll to position [858, 0]
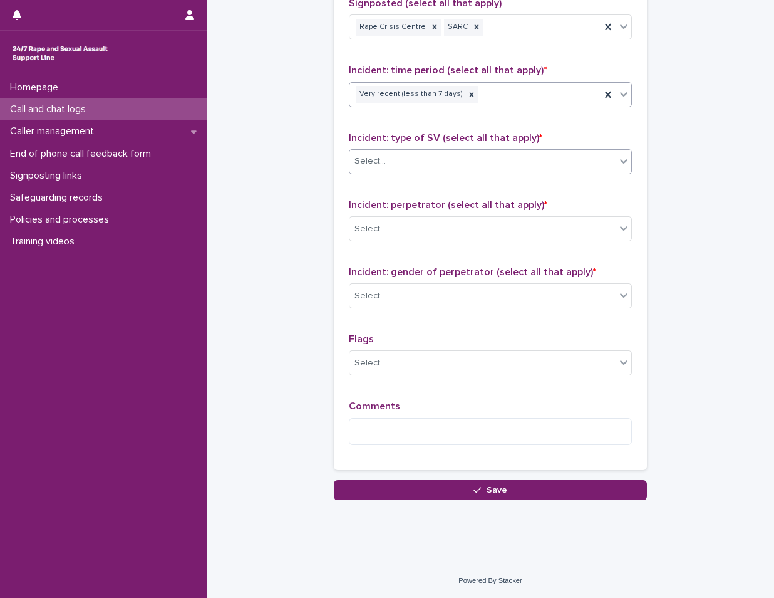
click at [442, 160] on div "Select..." at bounding box center [483, 161] width 266 height 21
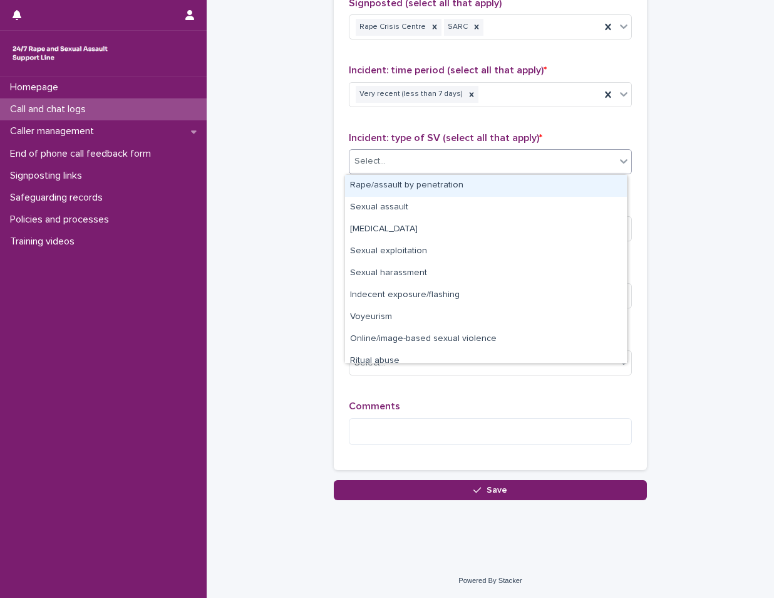
click at [438, 182] on div "Rape/assault by penetration" at bounding box center [486, 186] width 282 height 22
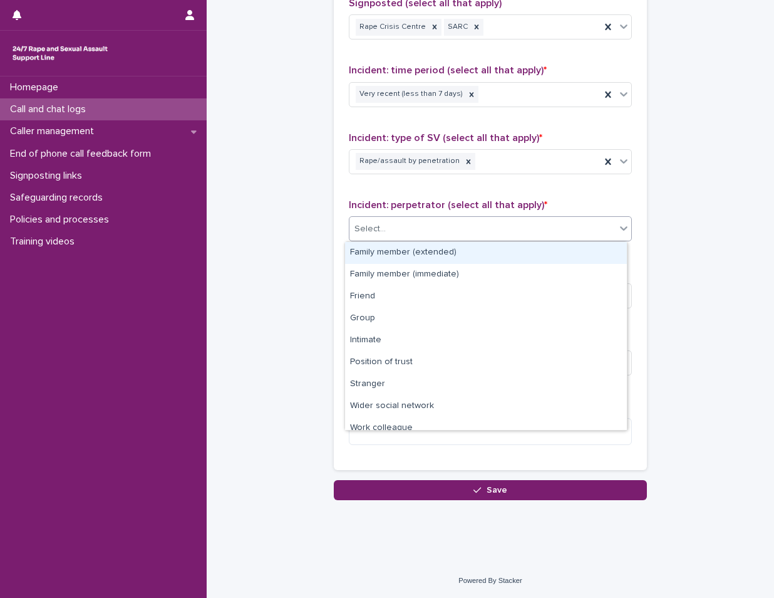
click at [435, 231] on div "Select..." at bounding box center [483, 229] width 266 height 21
click at [523, 157] on div "Rape/assault by penetration" at bounding box center [475, 161] width 251 height 22
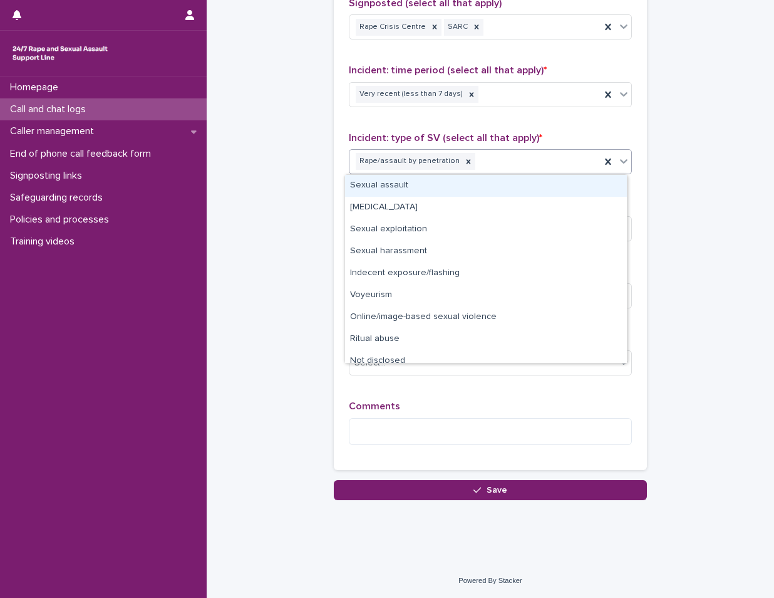
click at [440, 189] on div "Sexual assault" at bounding box center [486, 186] width 282 height 22
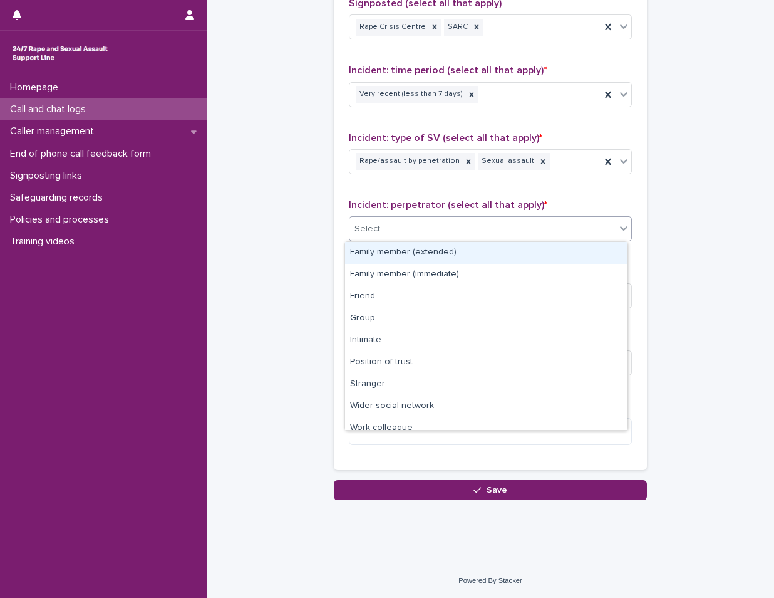
click at [435, 231] on div "Select..." at bounding box center [483, 229] width 266 height 21
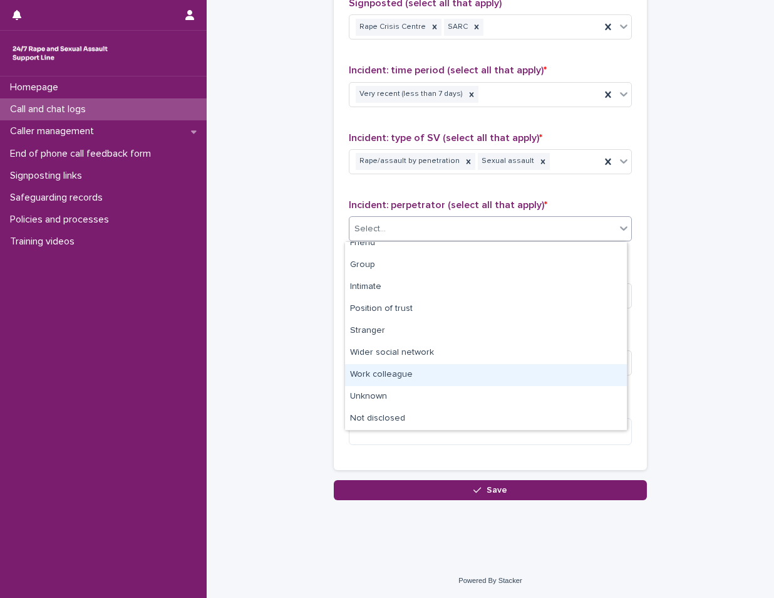
click at [416, 370] on div "Work colleague" at bounding box center [486, 375] width 282 height 22
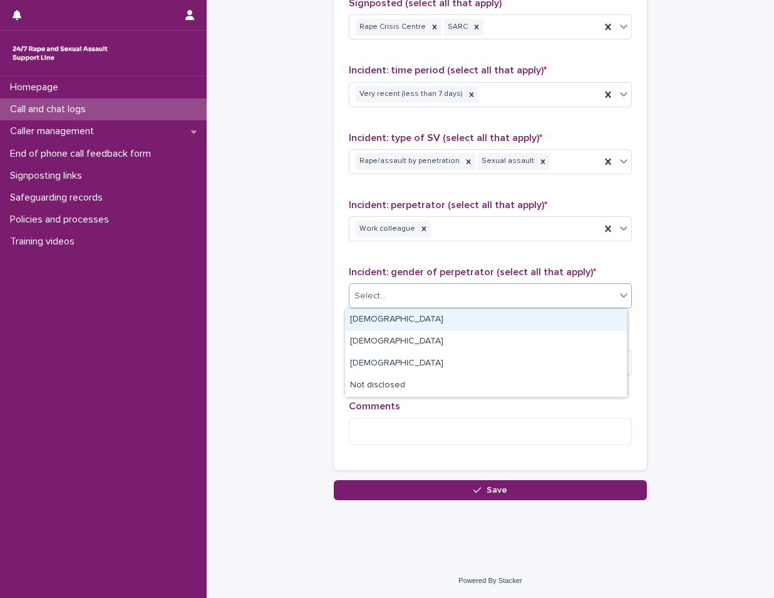
click at [432, 299] on div "Select..." at bounding box center [483, 296] width 266 height 21
click at [425, 326] on div "[DEMOGRAPHIC_DATA]" at bounding box center [486, 320] width 282 height 22
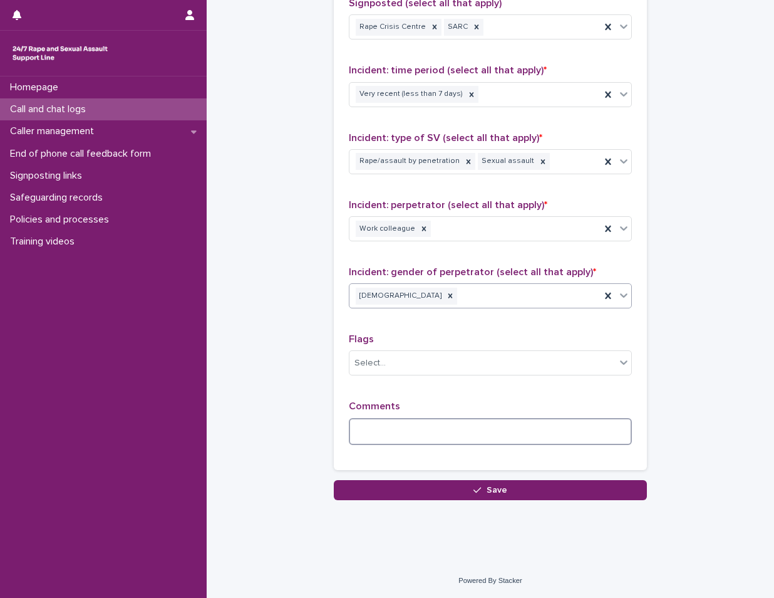
click at [419, 435] on textarea at bounding box center [490, 431] width 283 height 27
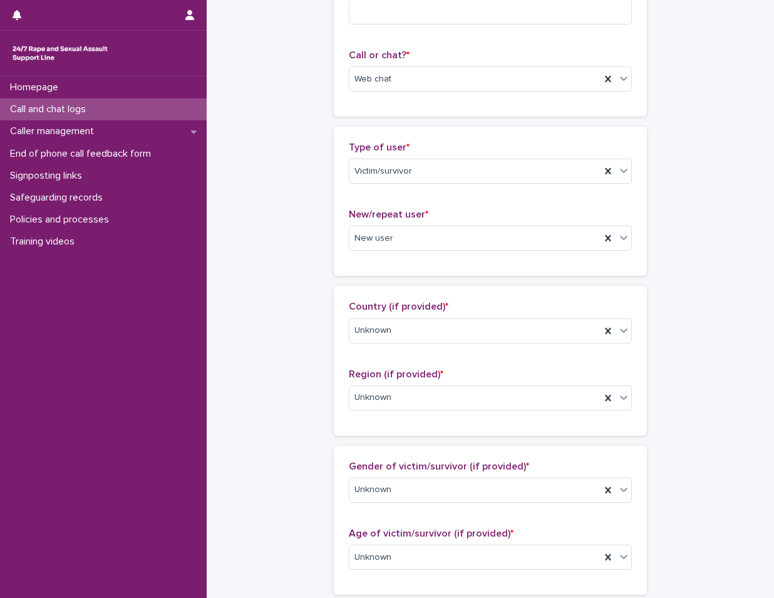
scroll to position [0, 0]
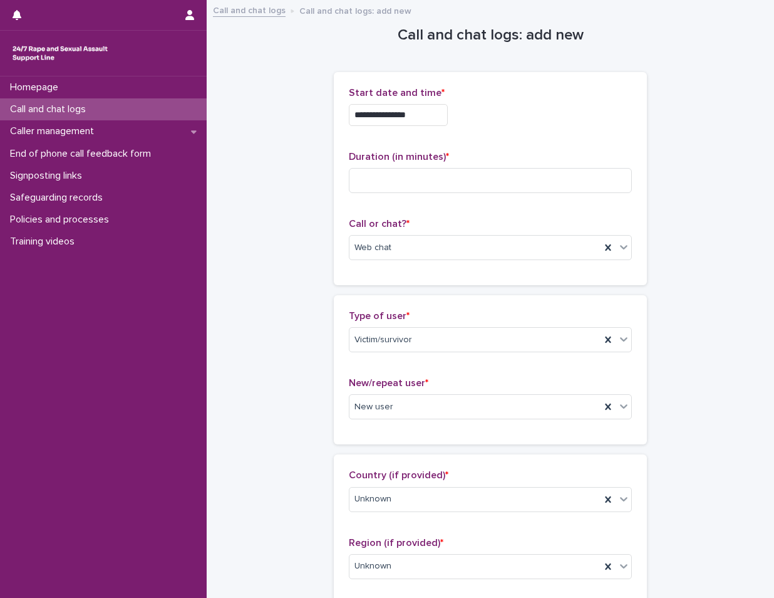
type textarea "**********"
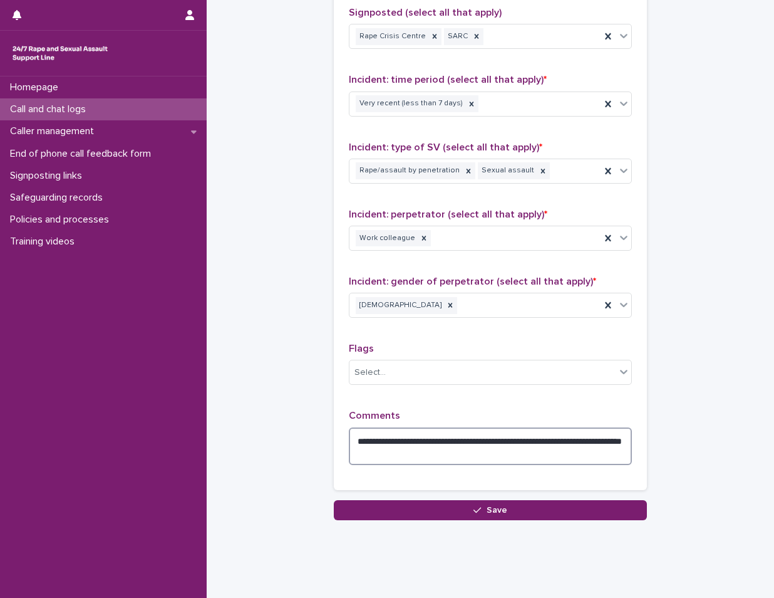
scroll to position [868, 0]
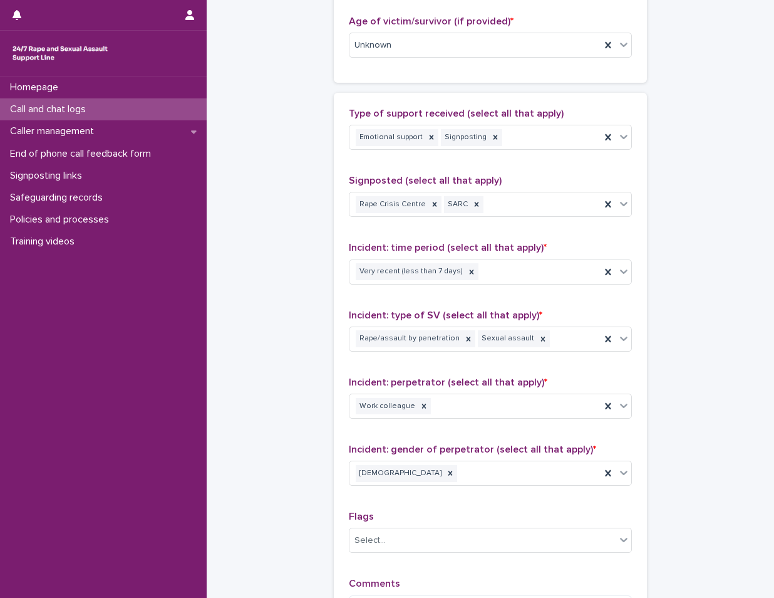
click at [276, 122] on div "**********" at bounding box center [490, 4] width 543 height 1367
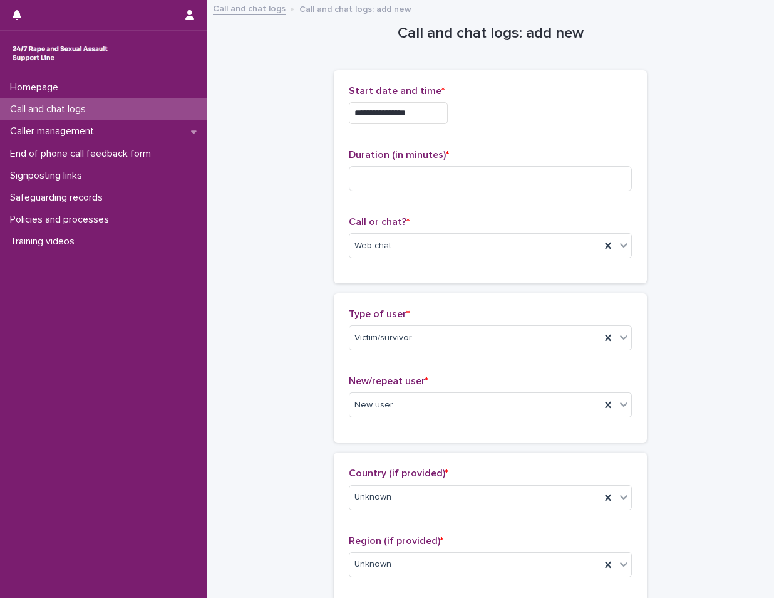
scroll to position [0, 0]
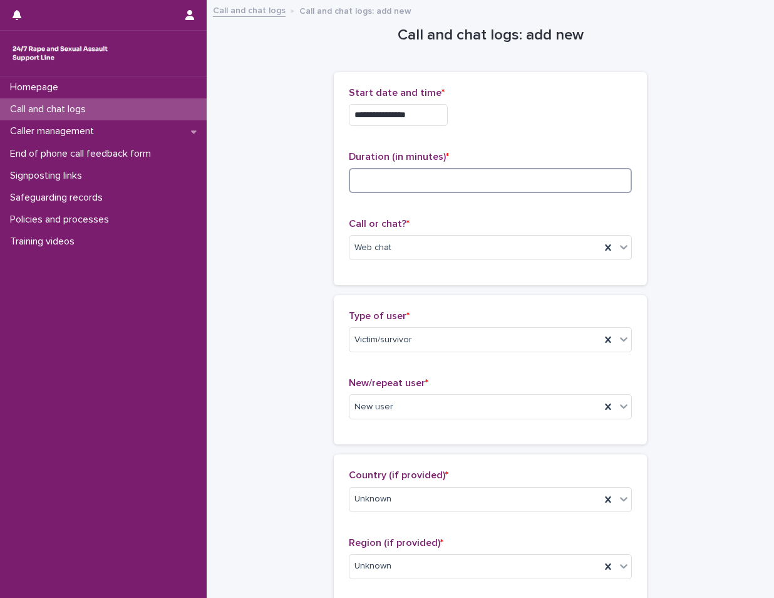
click at [428, 175] on input at bounding box center [490, 180] width 283 height 25
type input "**"
click at [533, 139] on div "**********" at bounding box center [490, 178] width 283 height 183
click at [543, 202] on div "Duration (in minutes) * **" at bounding box center [490, 177] width 283 height 52
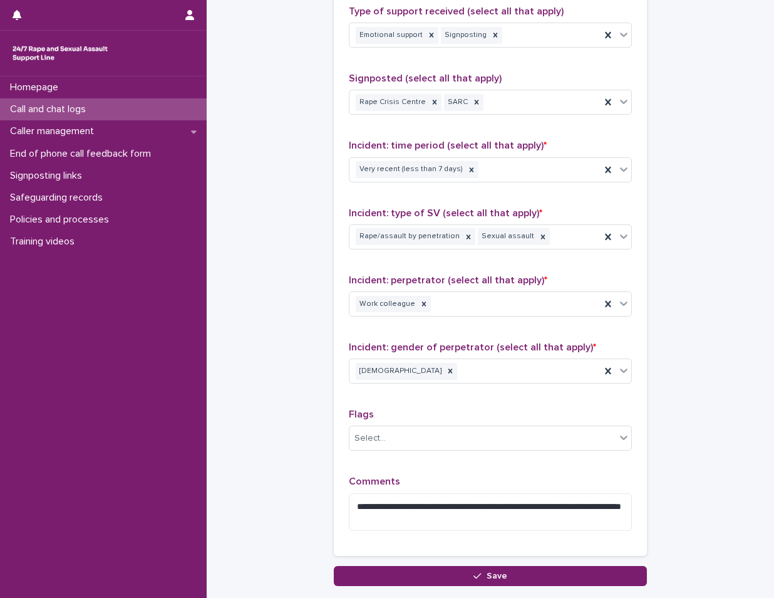
scroll to position [868, 0]
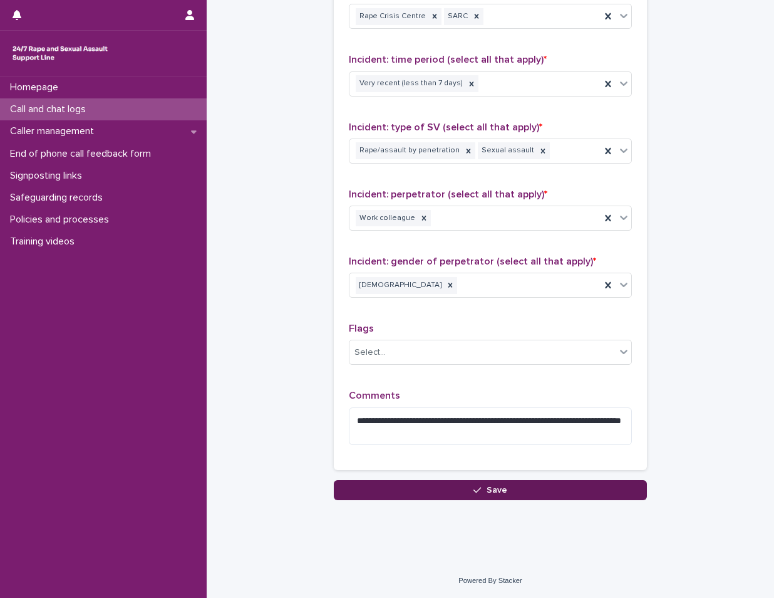
click at [510, 490] on button "Save" at bounding box center [490, 490] width 313 height 20
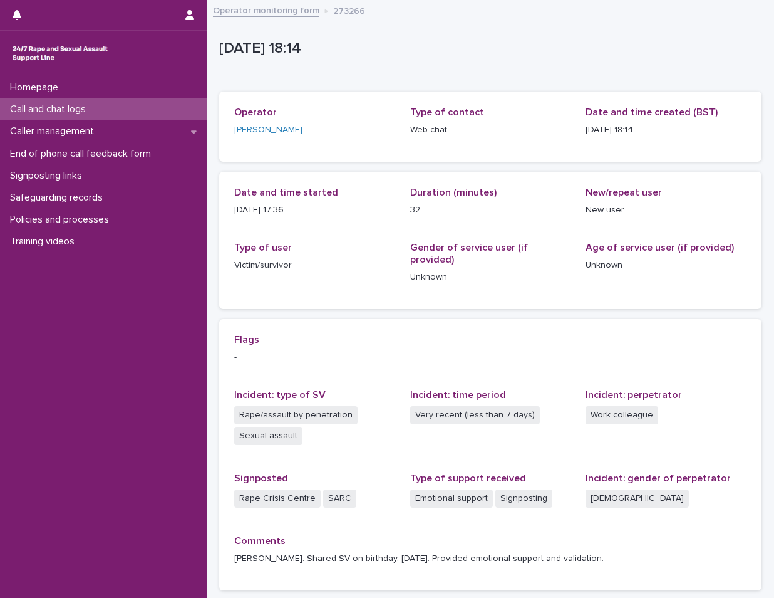
click at [154, 112] on div "Call and chat logs" at bounding box center [103, 109] width 207 height 22
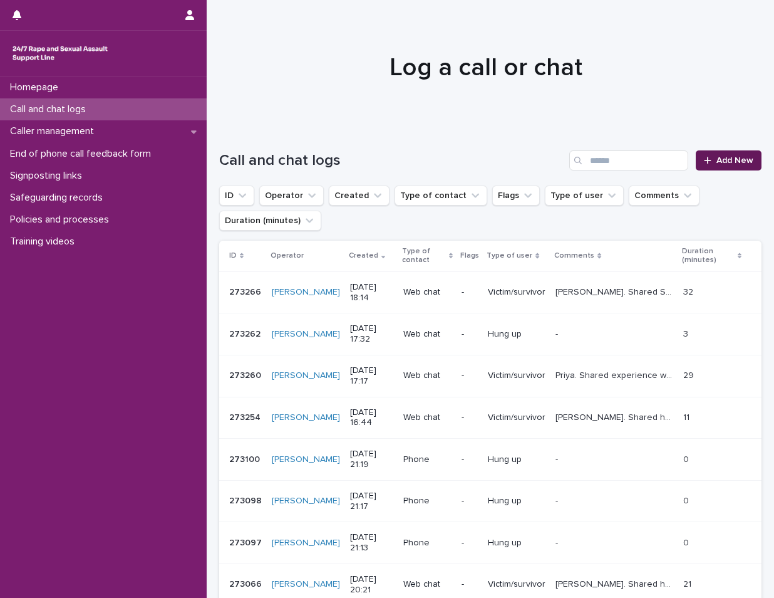
click at [707, 164] on link "Add New" at bounding box center [729, 160] width 66 height 20
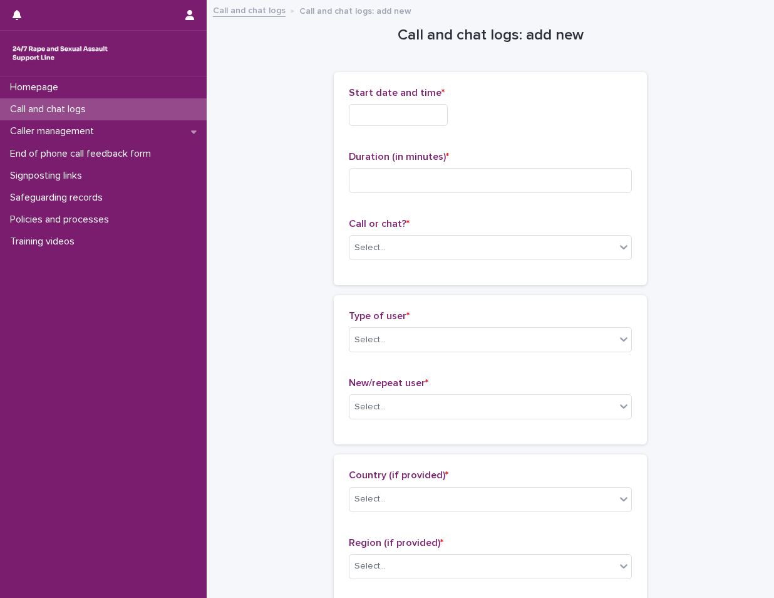
click at [424, 117] on input "text" at bounding box center [398, 115] width 99 height 22
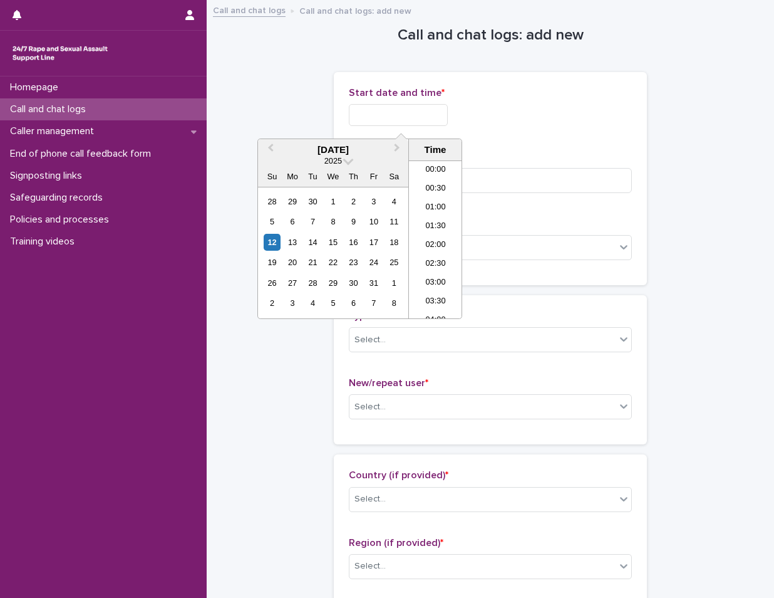
scroll to position [627, 0]
click at [437, 241] on li "18:30" at bounding box center [435, 239] width 53 height 19
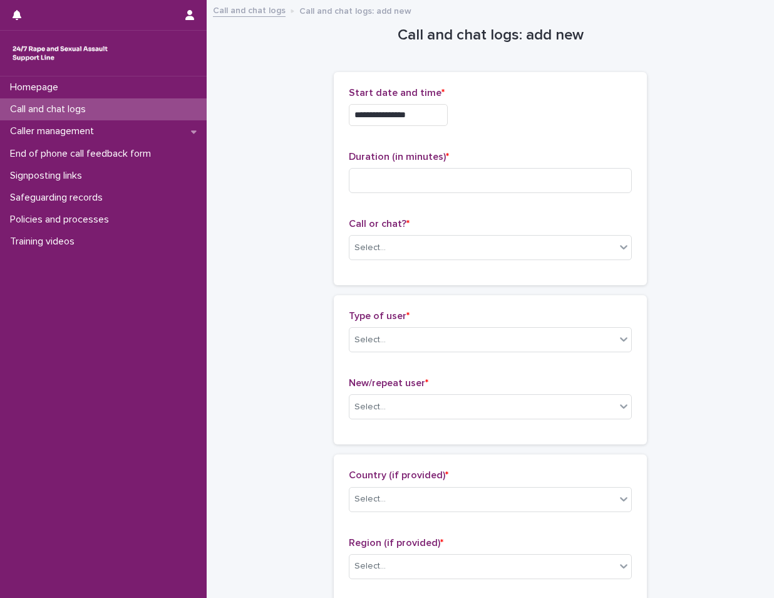
click at [437, 123] on input "**********" at bounding box center [398, 115] width 99 height 22
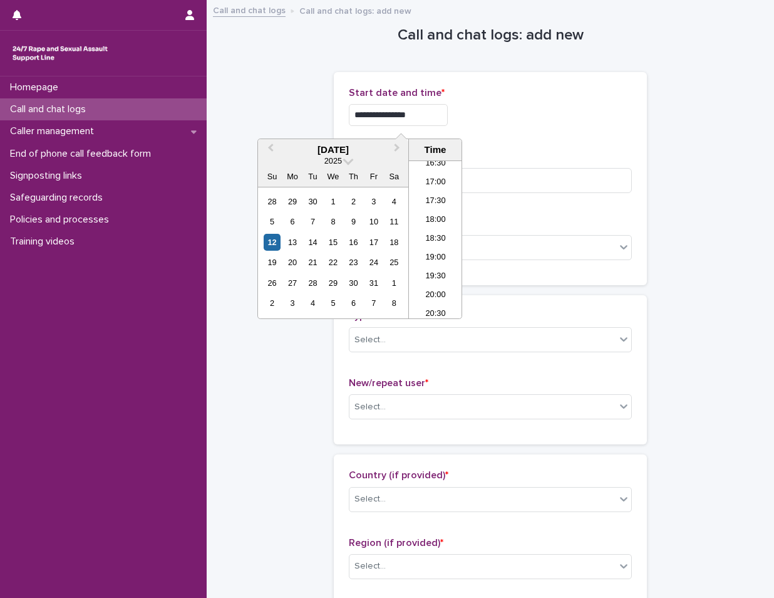
type input "**********"
click at [518, 101] on div "**********" at bounding box center [490, 111] width 283 height 49
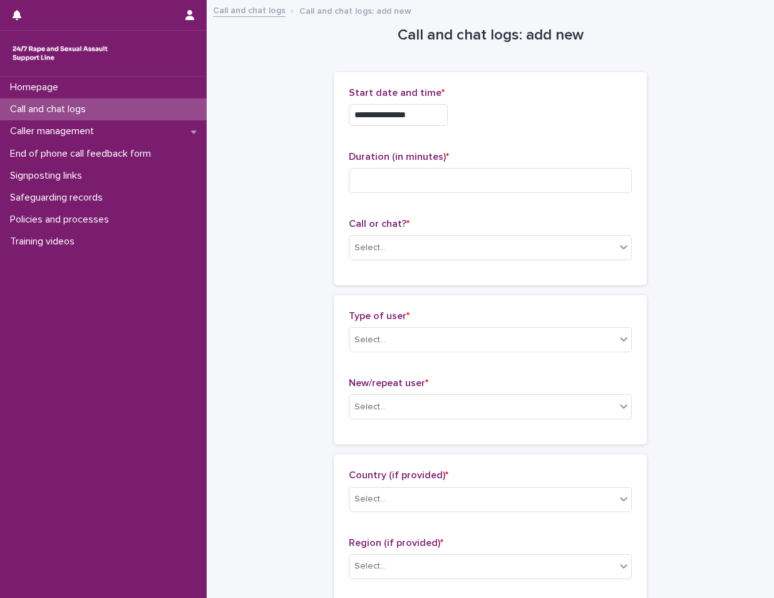
click at [502, 208] on div "**********" at bounding box center [490, 178] width 283 height 183
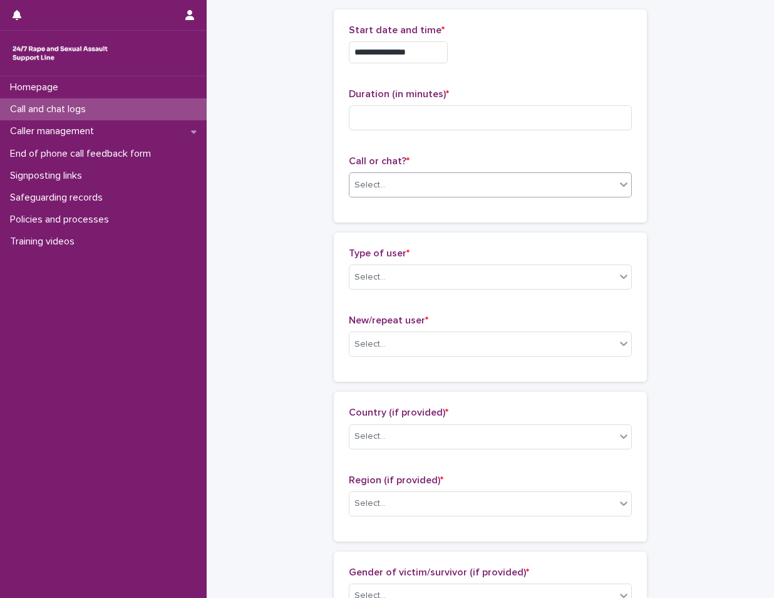
click at [411, 193] on div "Select..." at bounding box center [483, 185] width 266 height 21
click at [405, 229] on div "Web chat" at bounding box center [486, 231] width 282 height 22
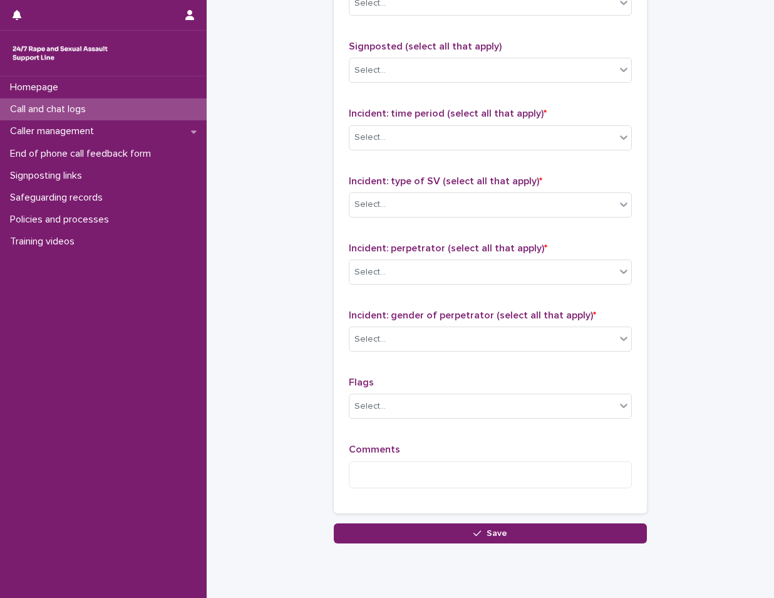
scroll to position [858, 0]
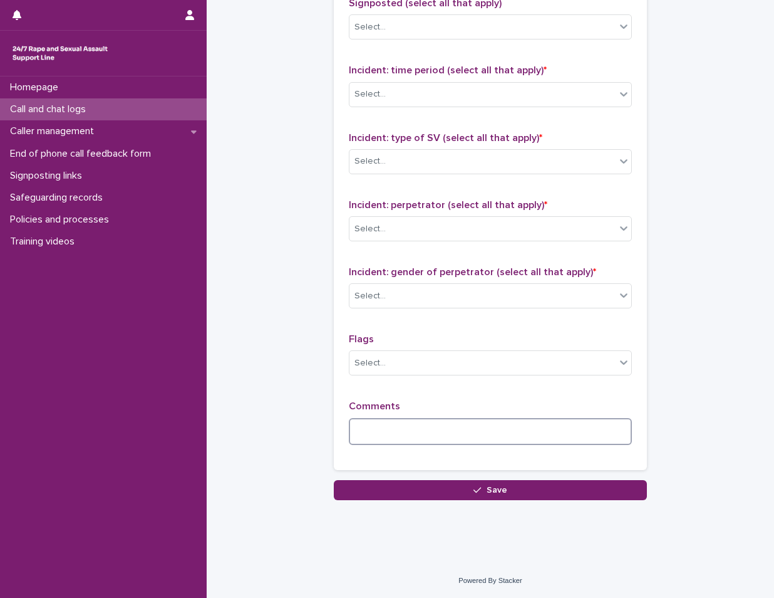
click at [435, 428] on textarea at bounding box center [490, 431] width 283 height 27
click at [476, 392] on div "Type of support received (select all that apply) Select... Signposted (select a…" at bounding box center [490, 192] width 283 height 524
click at [451, 460] on div "Type of support received (select all that apply) Select... Signposted (select a…" at bounding box center [490, 192] width 313 height 554
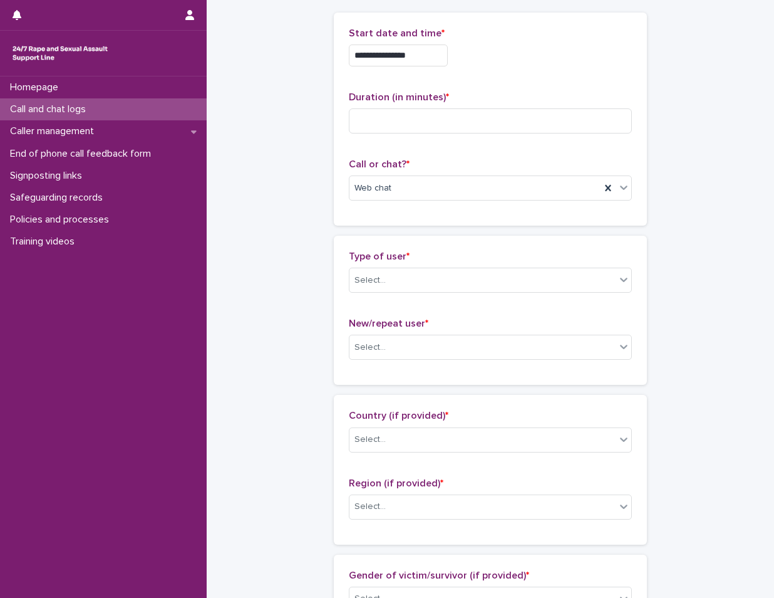
scroll to position [0, 0]
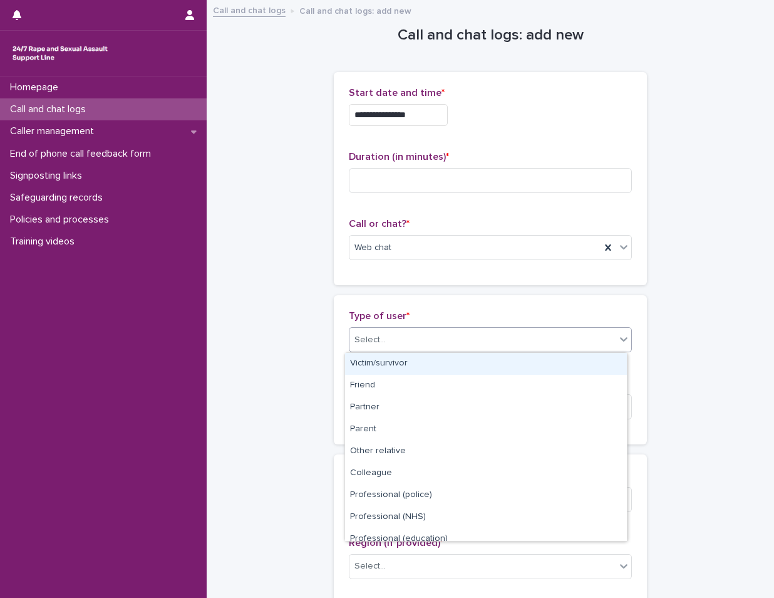
click at [459, 344] on div "Select..." at bounding box center [483, 340] width 266 height 21
click at [462, 362] on div "Victim/survivor" at bounding box center [486, 364] width 282 height 22
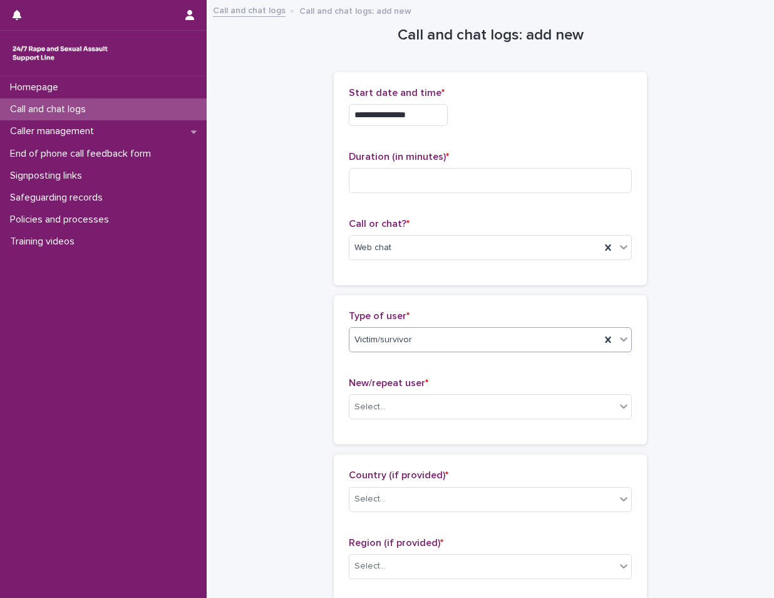
scroll to position [125, 0]
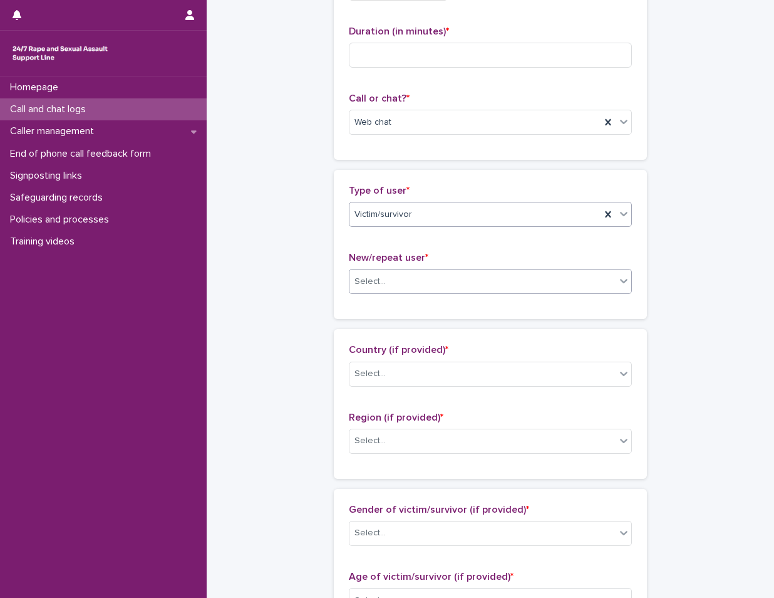
click at [432, 279] on div "Select..." at bounding box center [483, 281] width 266 height 21
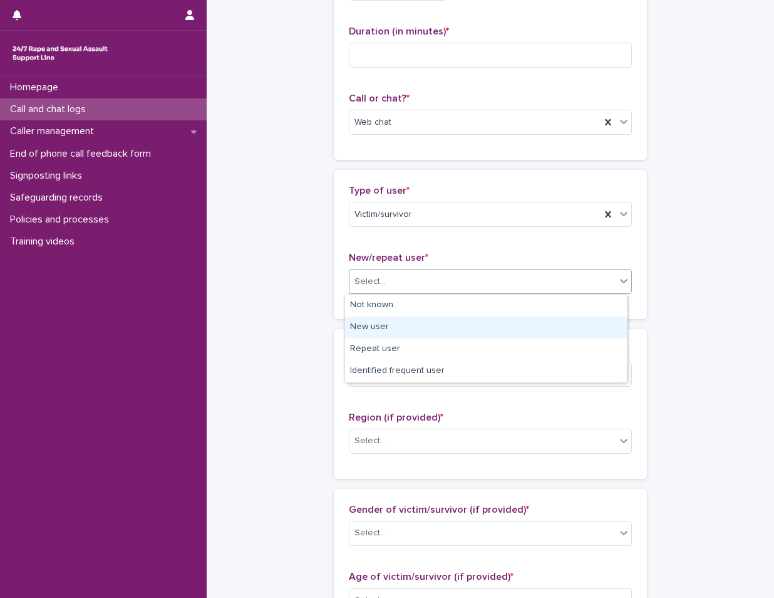
click at [434, 329] on div "New user" at bounding box center [486, 327] width 282 height 22
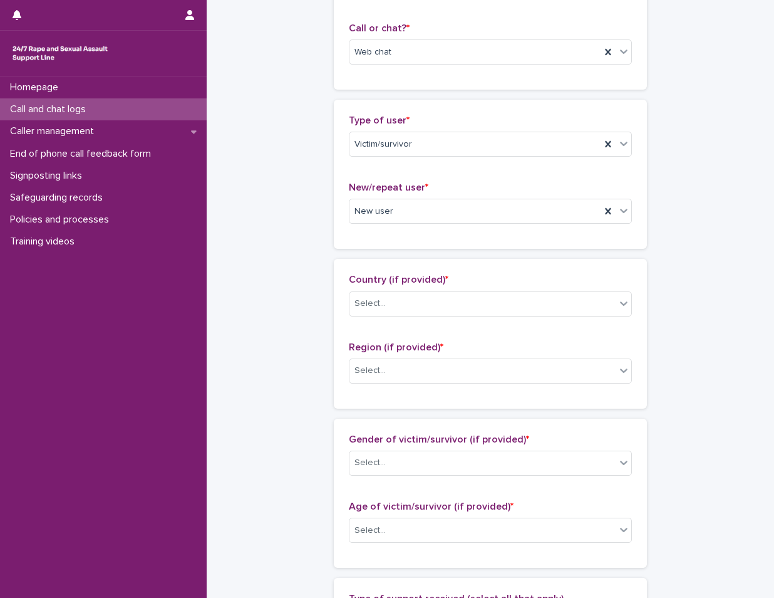
scroll to position [313, 0]
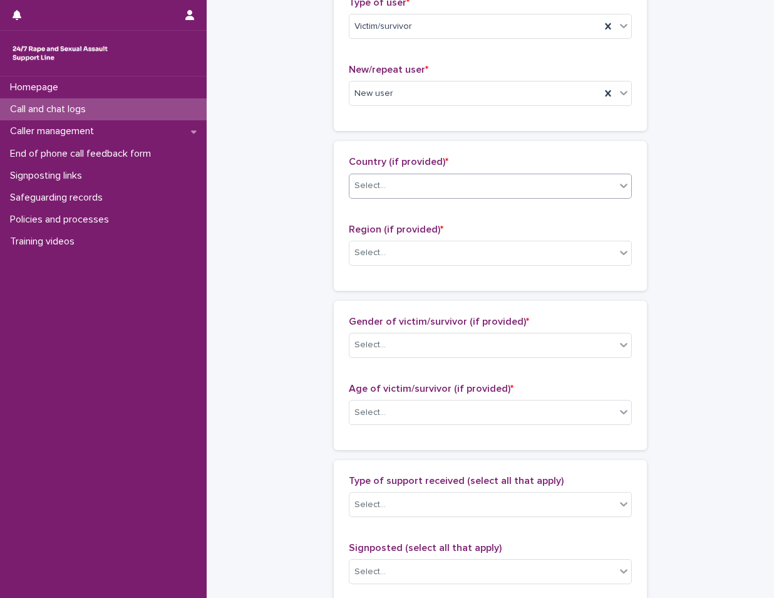
click at [451, 190] on div "Select..." at bounding box center [483, 185] width 266 height 21
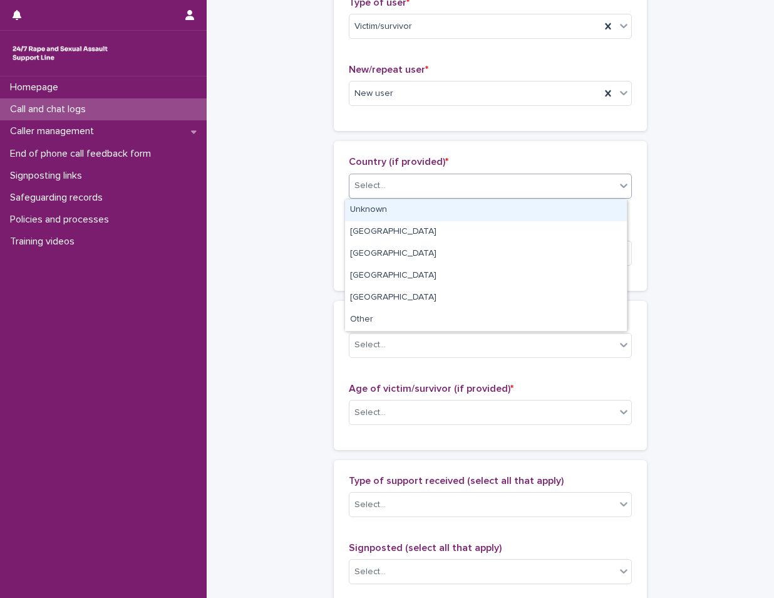
click at [442, 212] on div "Unknown" at bounding box center [486, 210] width 282 height 22
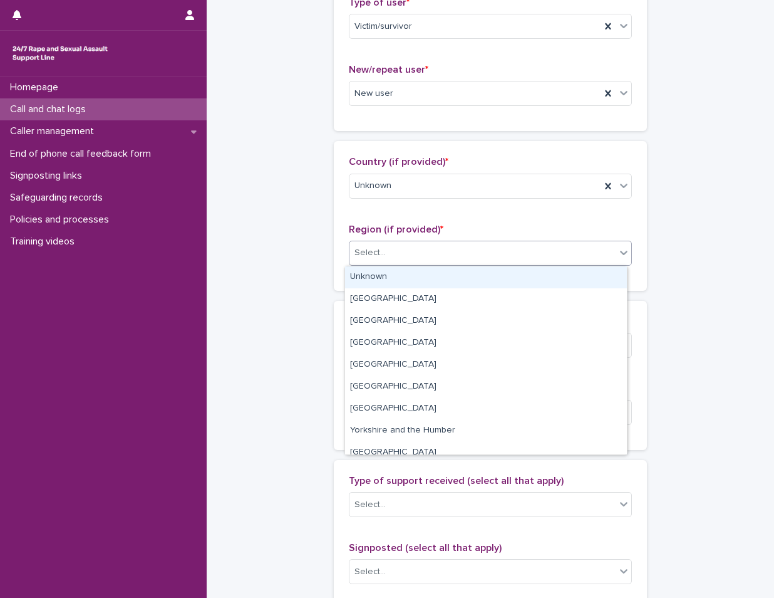
click at [447, 256] on div "Select..." at bounding box center [483, 252] width 266 height 21
click at [444, 279] on div "Unknown" at bounding box center [486, 277] width 282 height 22
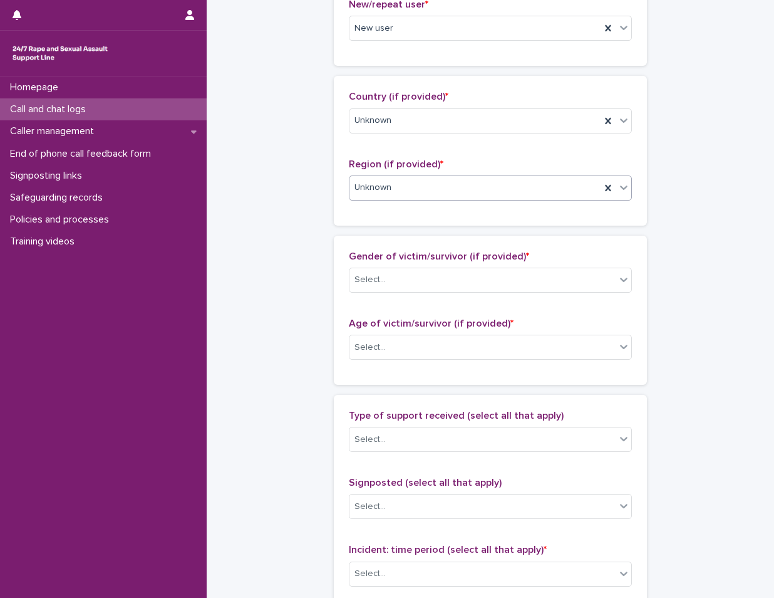
scroll to position [439, 0]
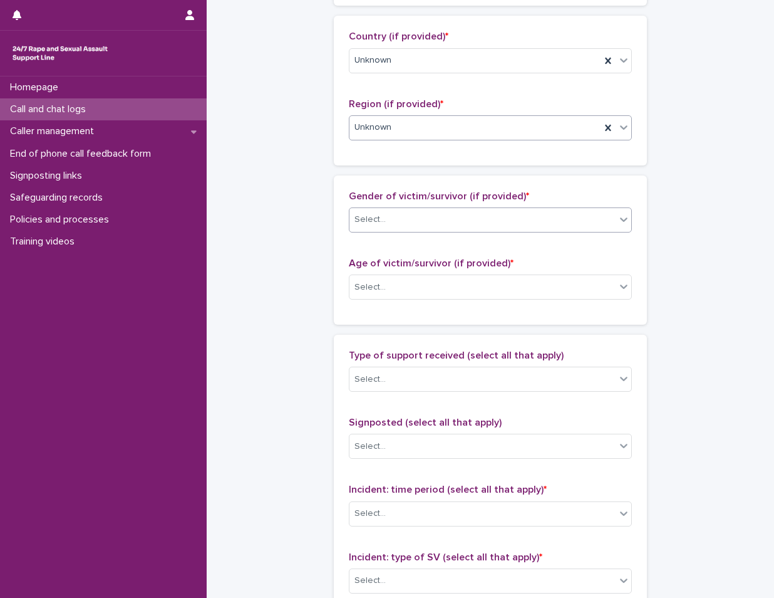
click at [442, 224] on div "Select..." at bounding box center [483, 219] width 266 height 21
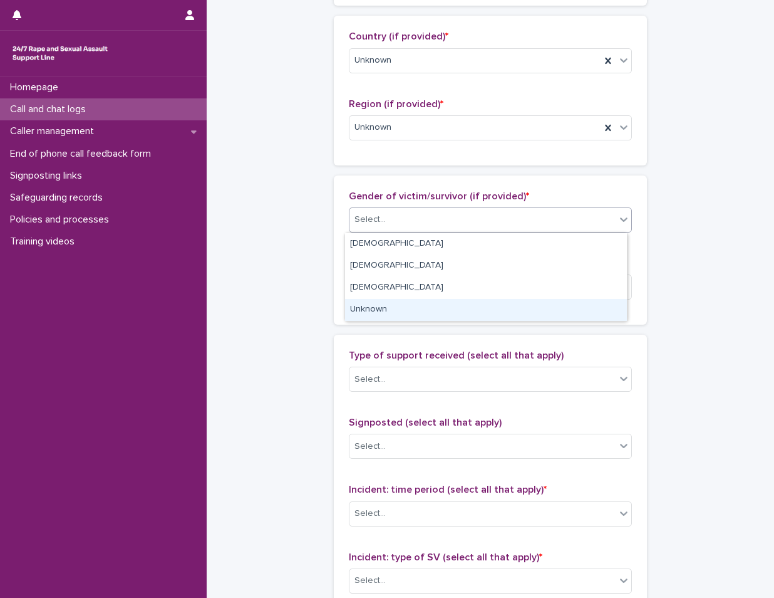
click at [434, 306] on div "Unknown" at bounding box center [486, 310] width 282 height 22
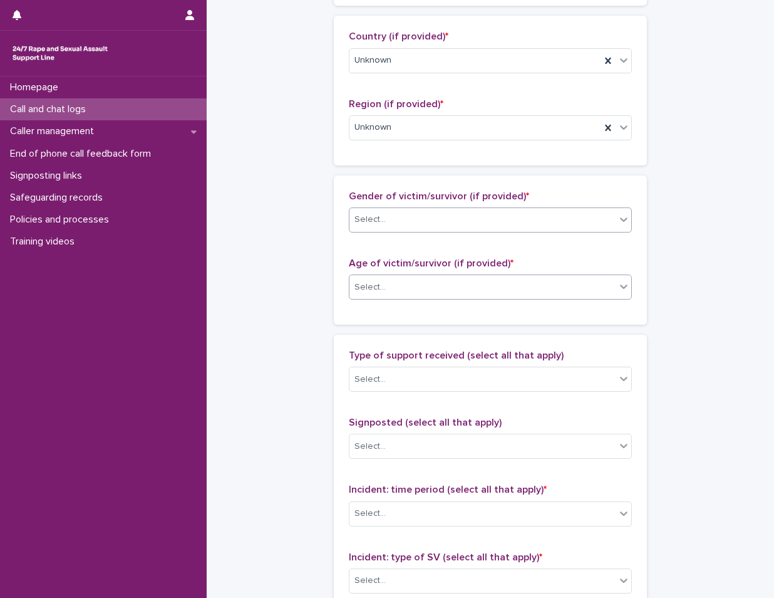
click at [440, 294] on div "Select..." at bounding box center [483, 287] width 266 height 21
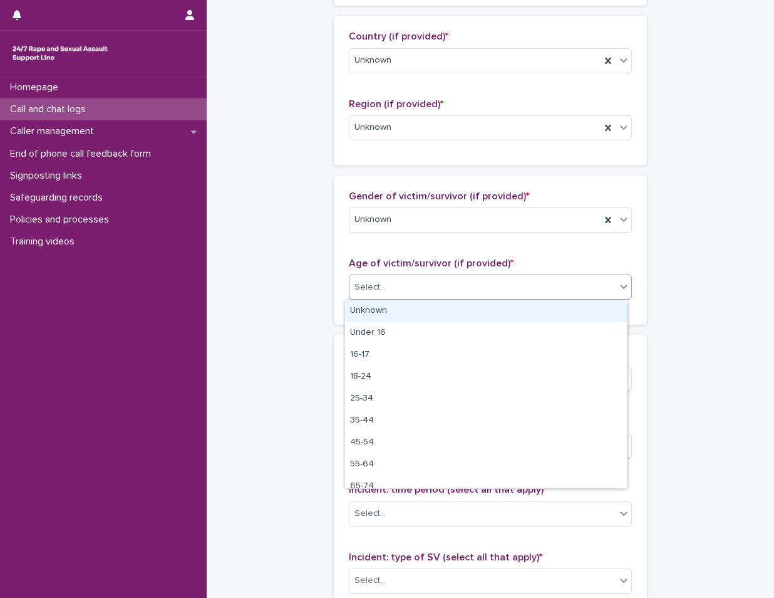
click at [437, 313] on div "Unknown" at bounding box center [486, 311] width 282 height 22
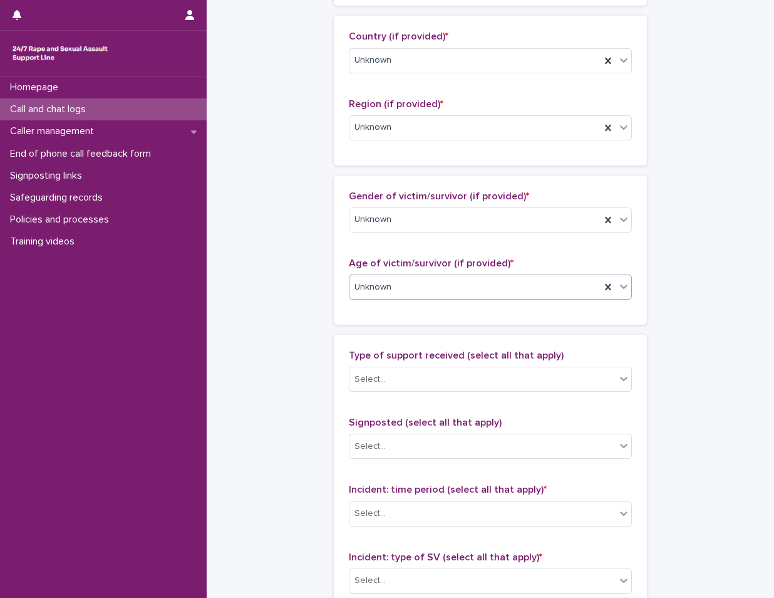
scroll to position [627, 0]
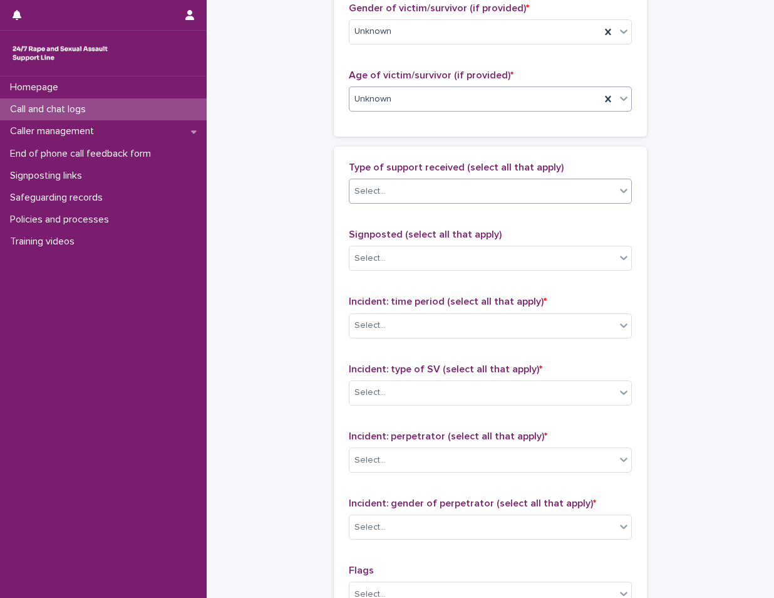
click at [442, 200] on div "Select..." at bounding box center [483, 191] width 266 height 21
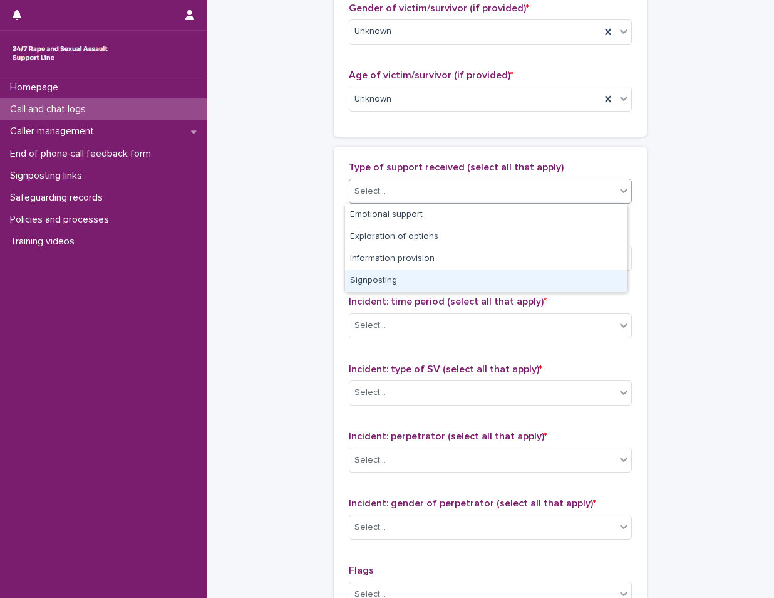
click at [431, 283] on div "Signposting" at bounding box center [486, 281] width 282 height 22
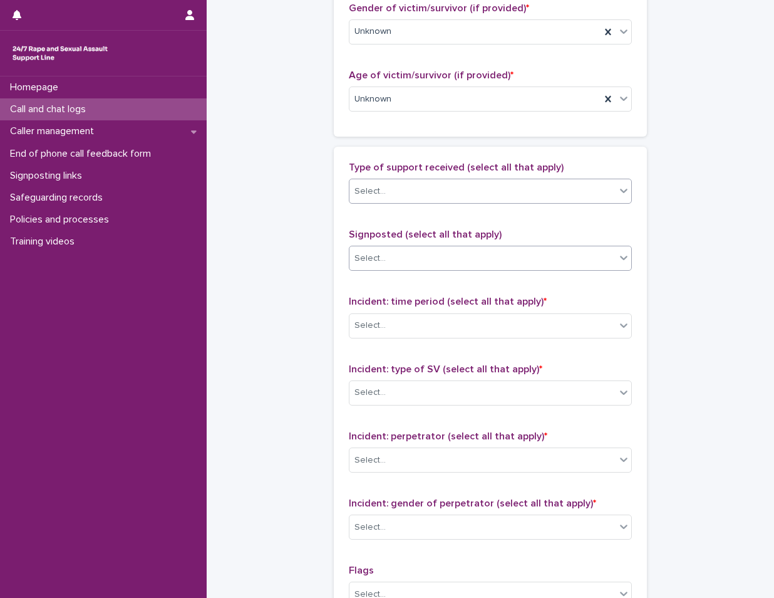
click at [449, 257] on div "Select..." at bounding box center [483, 258] width 266 height 21
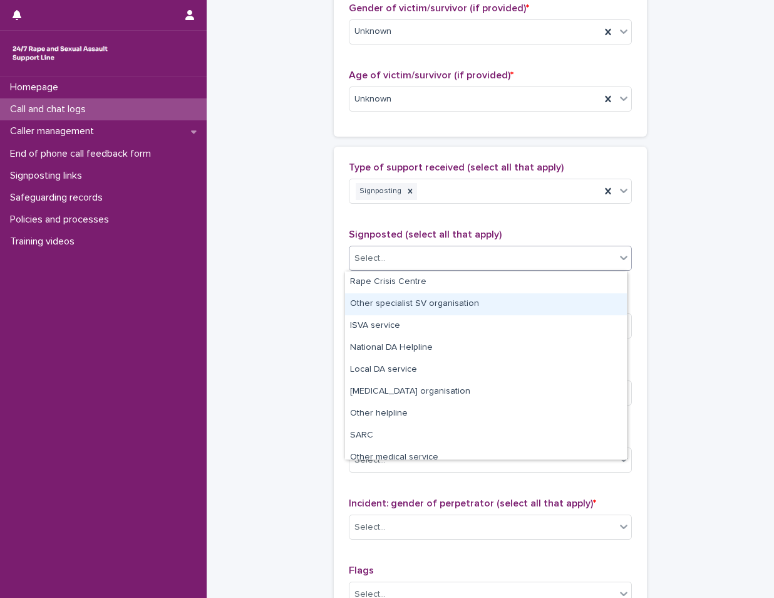
click at [440, 293] on div "Other specialist SV organisation" at bounding box center [486, 304] width 282 height 22
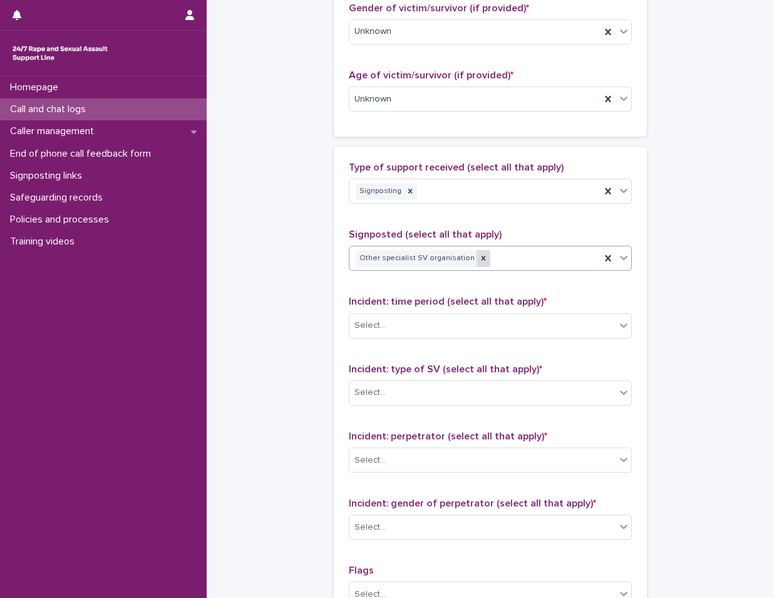
click at [479, 259] on icon at bounding box center [483, 258] width 9 height 9
click at [471, 266] on div "Select..." at bounding box center [483, 258] width 266 height 21
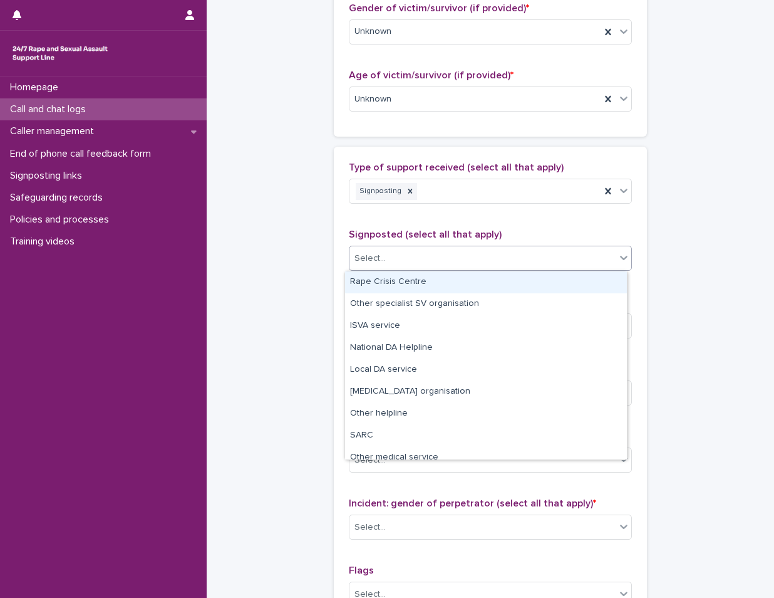
click at [451, 285] on div "Rape Crisis Centre" at bounding box center [486, 282] width 282 height 22
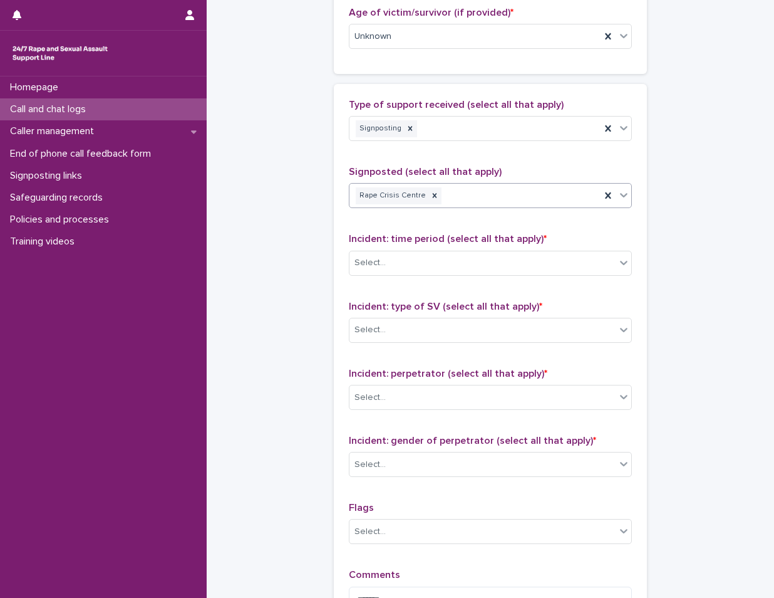
scroll to position [752, 0]
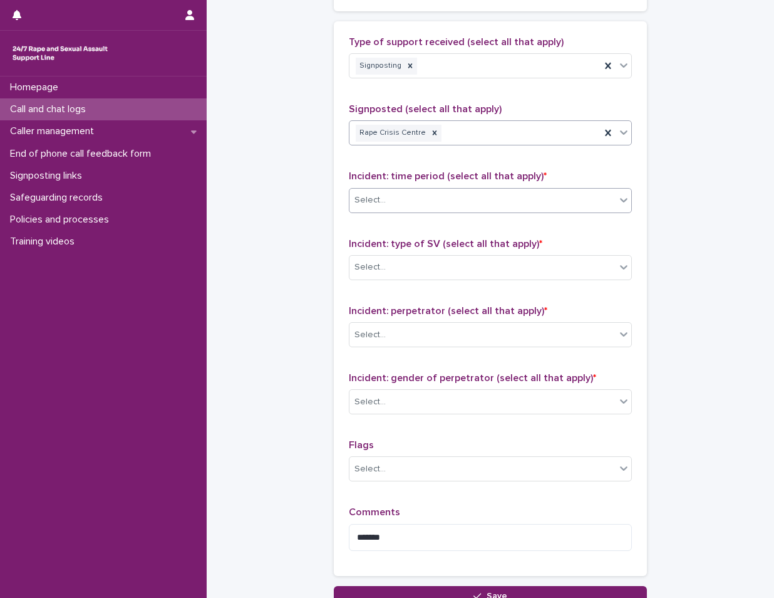
click at [464, 208] on div "Select..." at bounding box center [483, 200] width 266 height 21
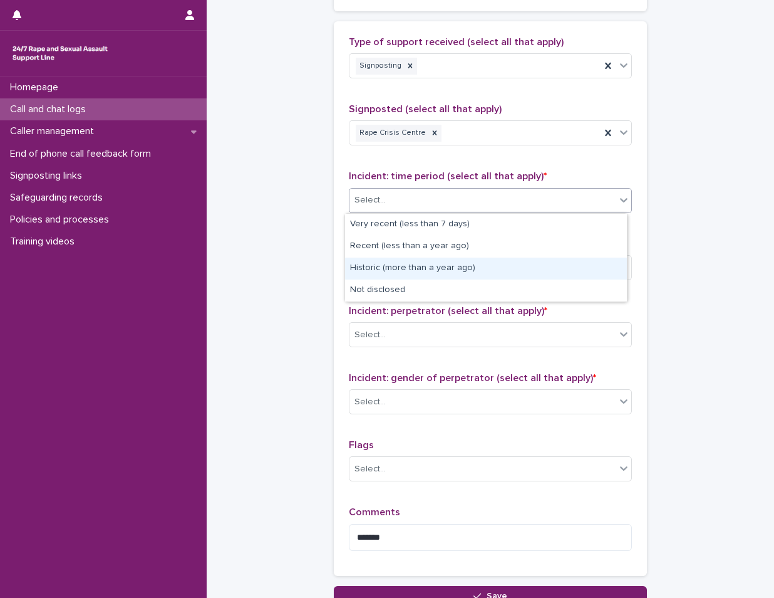
click at [439, 267] on div "Historic (more than a year ago)" at bounding box center [486, 269] width 282 height 22
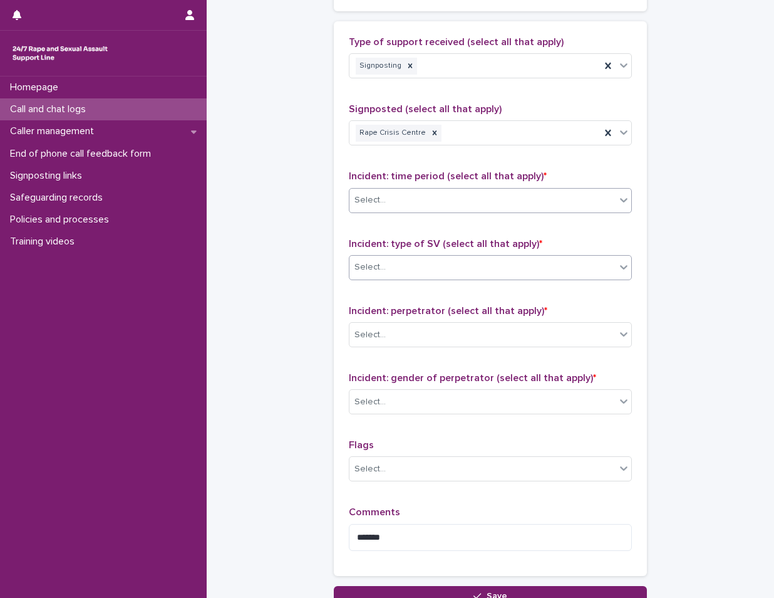
click at [451, 276] on div "Select..." at bounding box center [483, 267] width 266 height 21
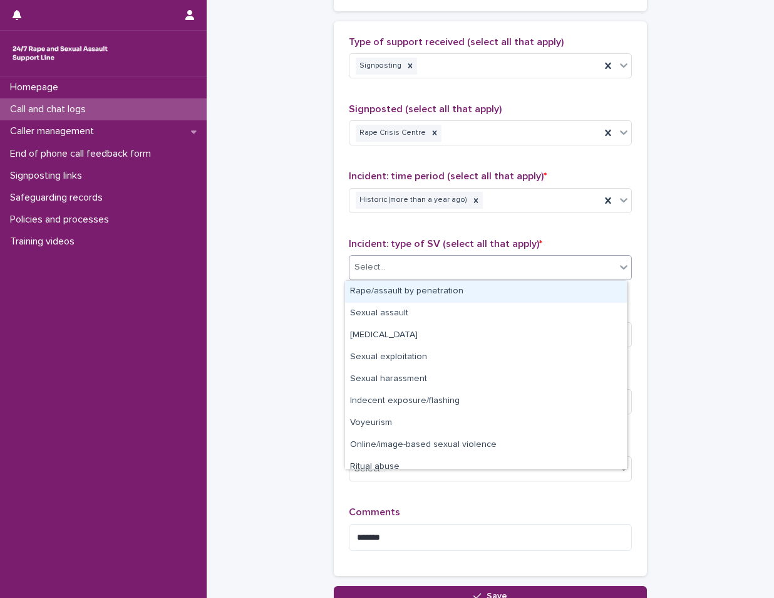
click at [448, 294] on div "Rape/assault by penetration" at bounding box center [486, 292] width 282 height 22
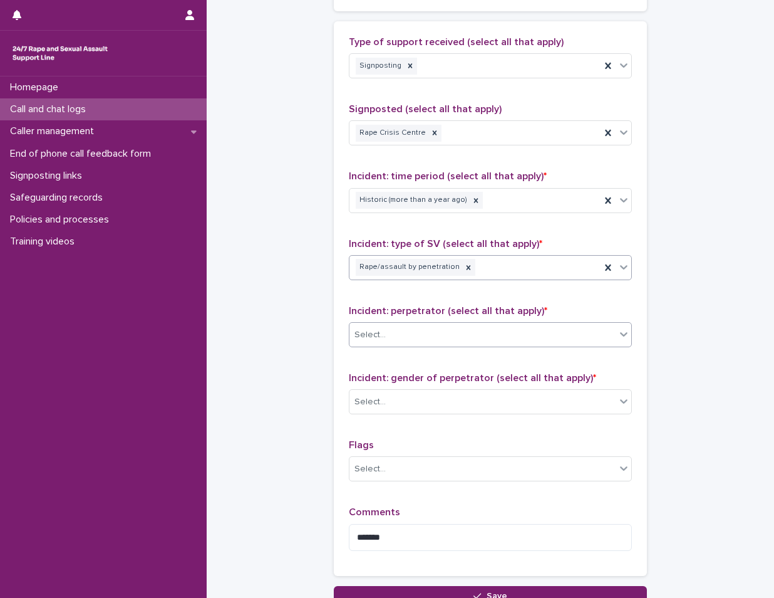
click at [455, 335] on div "Select..." at bounding box center [483, 335] width 266 height 21
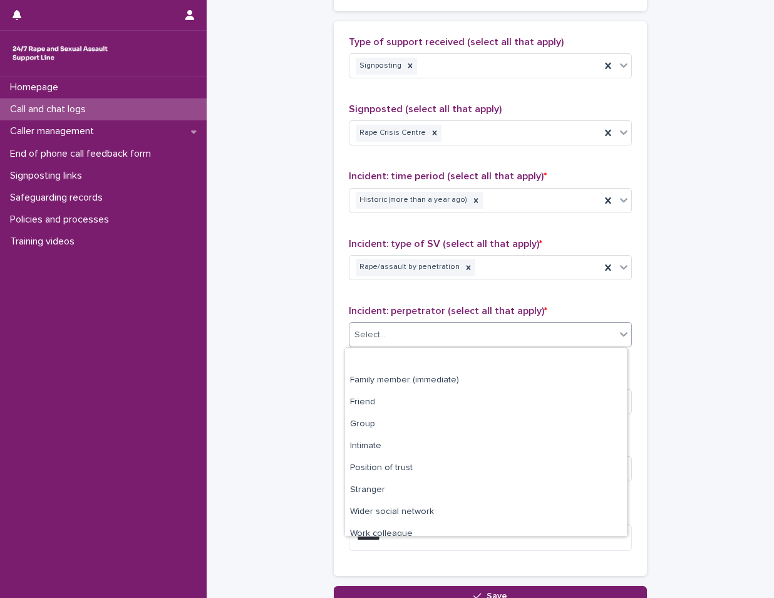
scroll to position [53, 0]
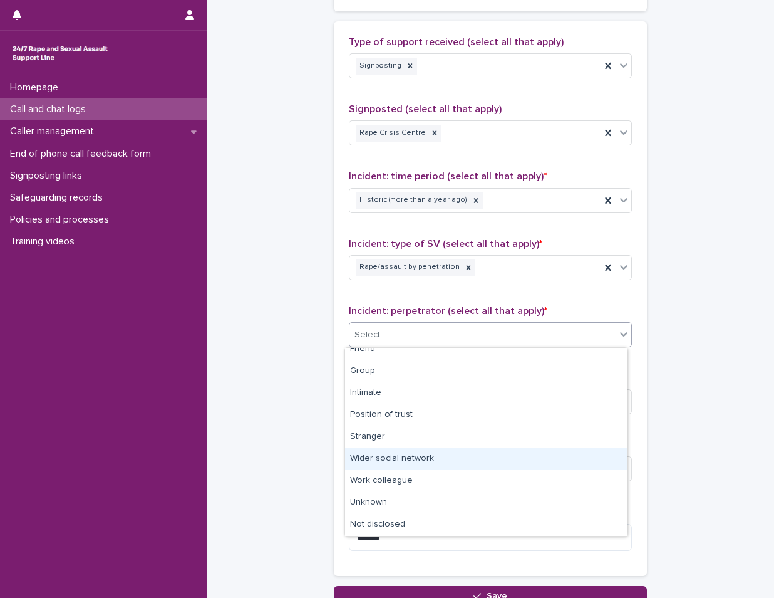
click at [467, 462] on div "Wider social network" at bounding box center [486, 459] width 282 height 22
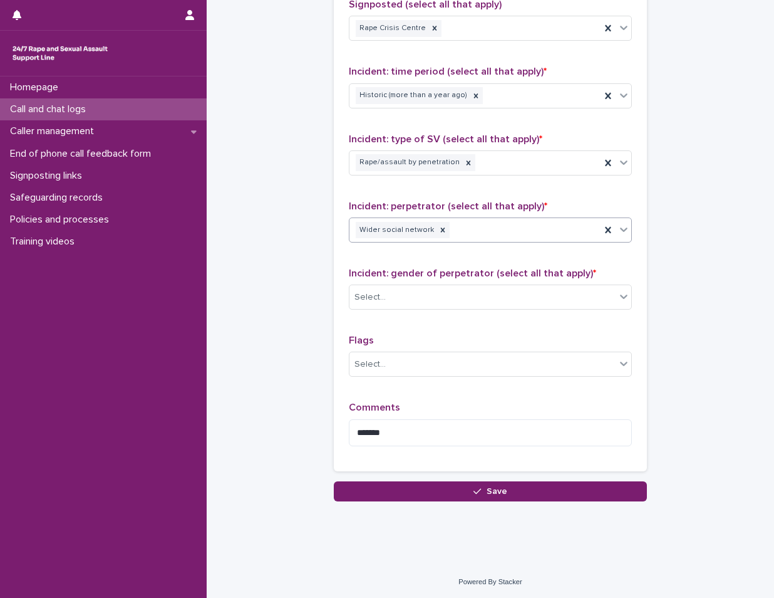
scroll to position [858, 0]
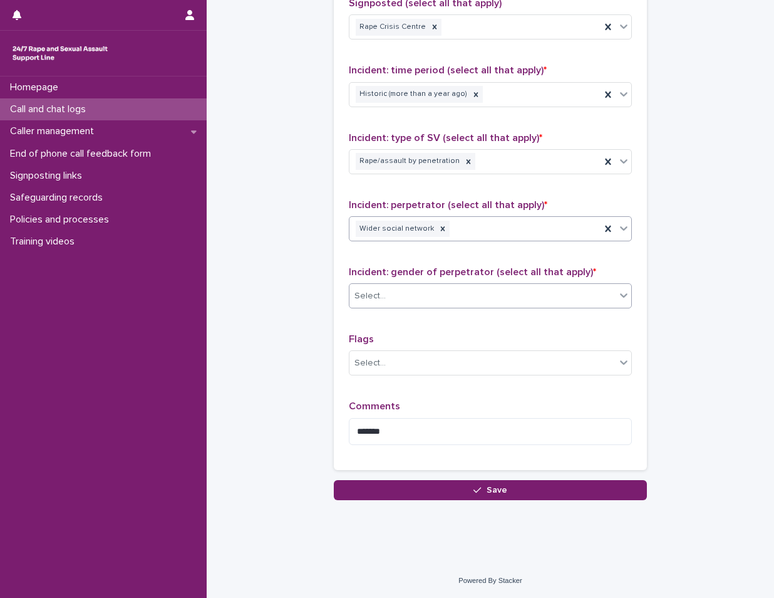
click at [437, 299] on div "Select..." at bounding box center [483, 296] width 266 height 21
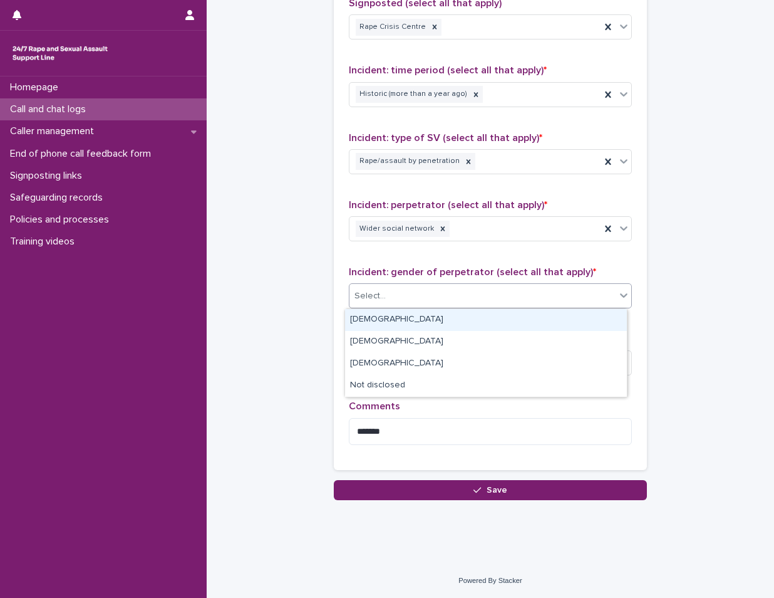
click at [431, 319] on div "[DEMOGRAPHIC_DATA]" at bounding box center [486, 320] width 282 height 22
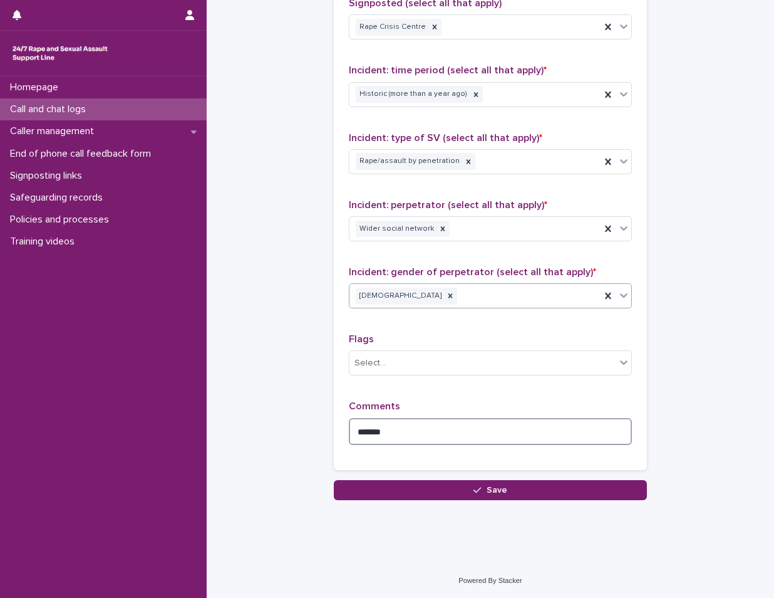
click at [442, 430] on textarea "*******" at bounding box center [490, 431] width 283 height 27
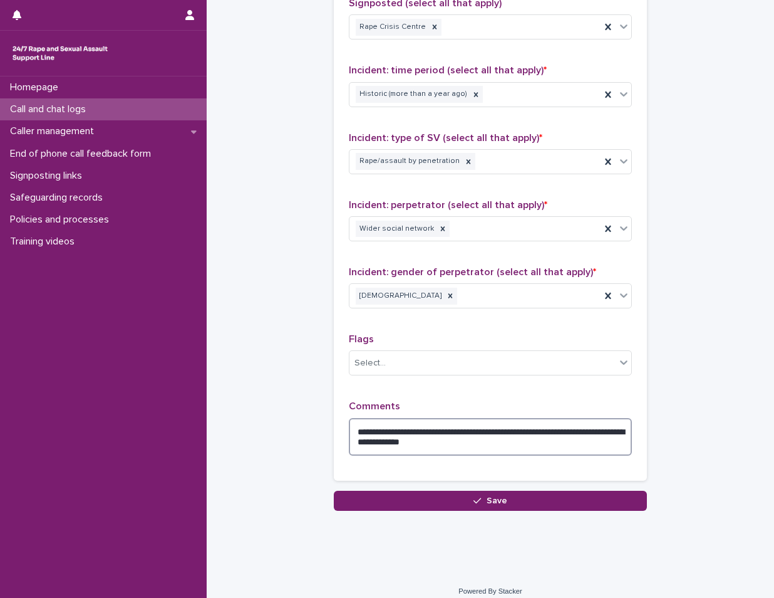
drag, startPoint x: 553, startPoint y: 433, endPoint x: 522, endPoint y: 435, distance: 31.4
click at [512, 435] on textarea "**********" at bounding box center [490, 437] width 283 height 38
click at [556, 432] on textarea "**********" at bounding box center [490, 437] width 283 height 38
click at [501, 441] on textarea "**********" at bounding box center [490, 437] width 283 height 38
click at [614, 437] on textarea "**********" at bounding box center [490, 437] width 283 height 38
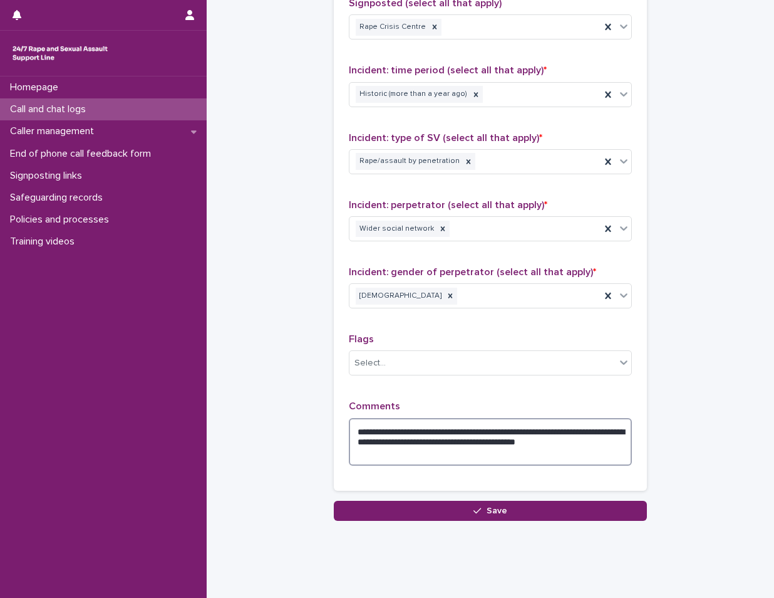
type textarea "**********"
click at [466, 476] on div "**********" at bounding box center [490, 202] width 313 height 575
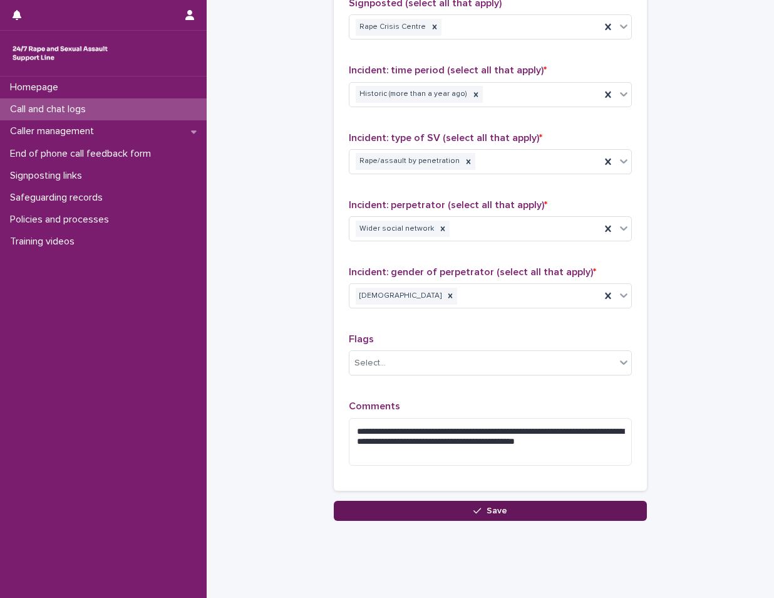
click at [487, 506] on span "Save" at bounding box center [497, 510] width 21 height 9
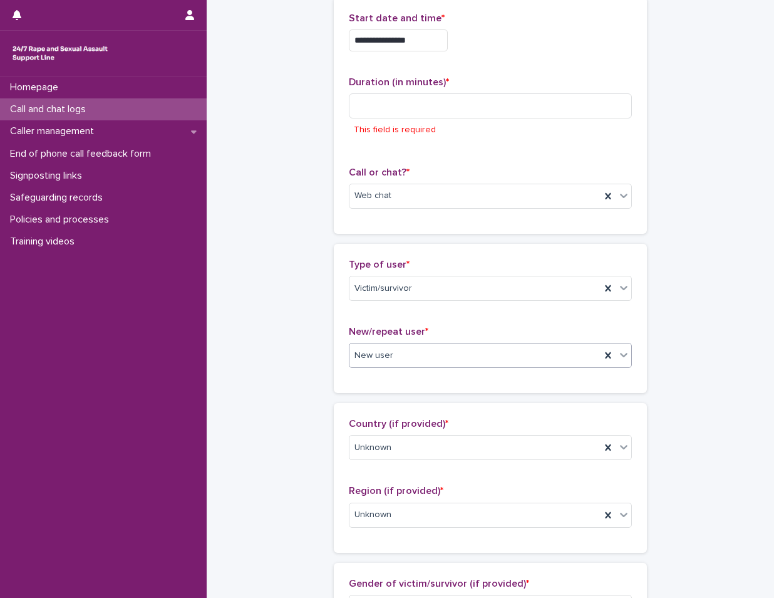
scroll to position [0, 0]
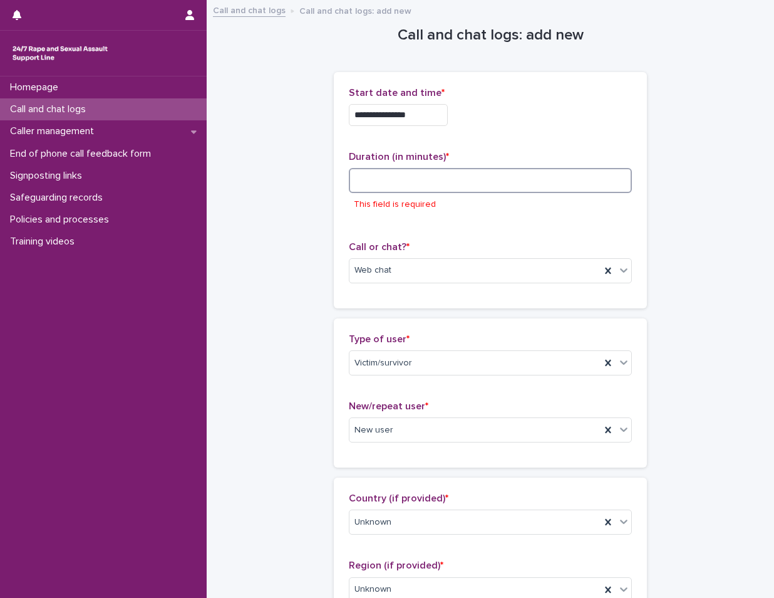
click at [418, 182] on input at bounding box center [490, 180] width 283 height 25
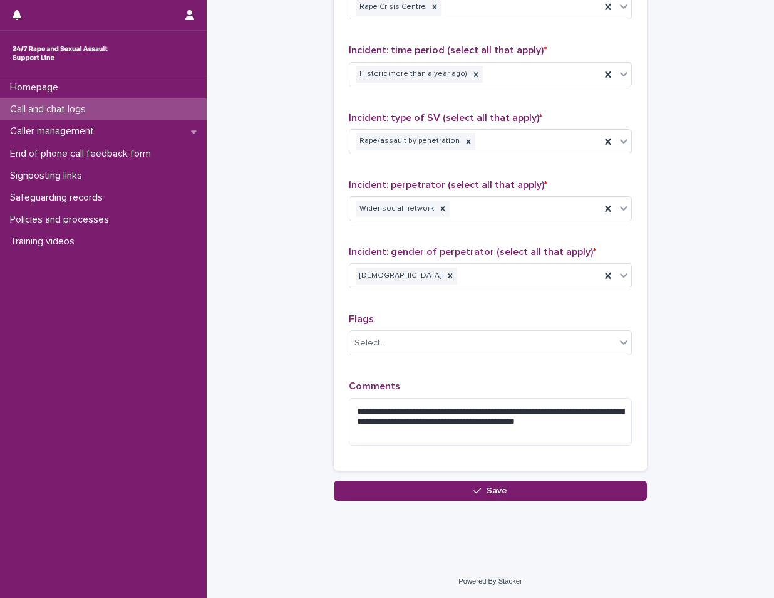
scroll to position [878, 0]
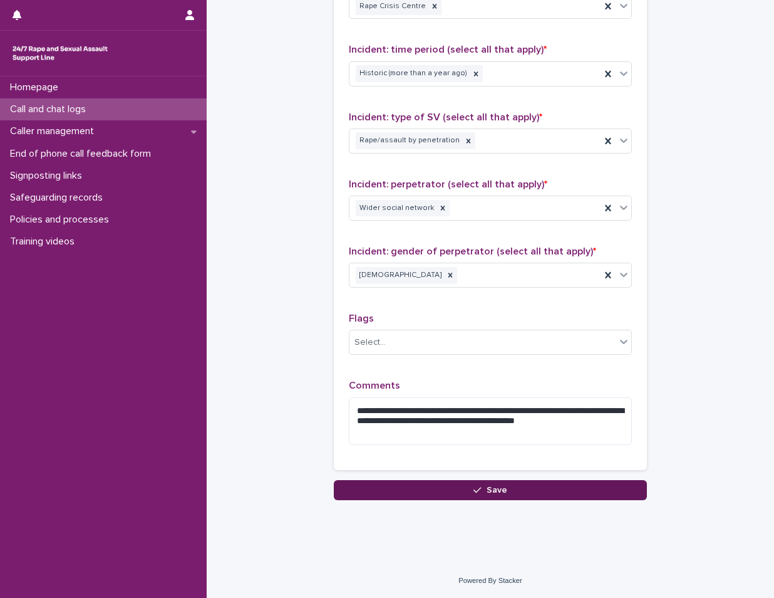
type input "**"
click at [497, 493] on span "Save" at bounding box center [497, 490] width 21 height 9
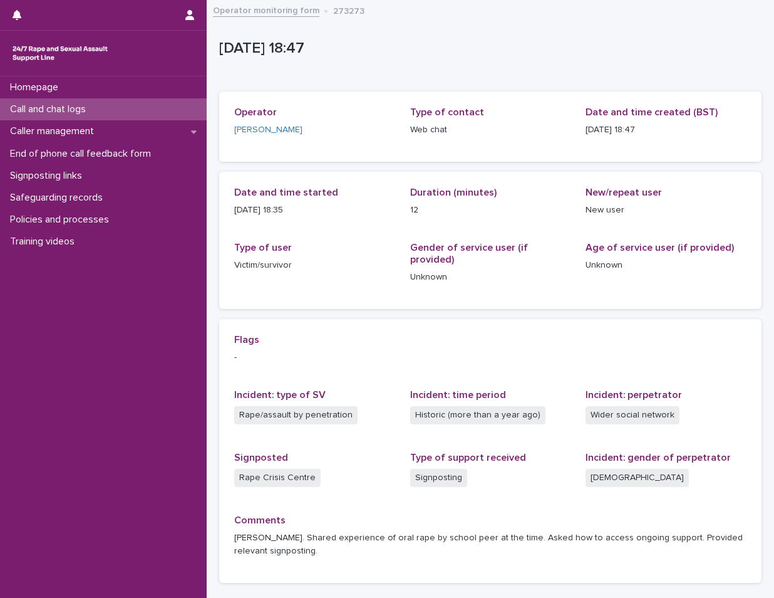
click at [126, 113] on div "Call and chat logs" at bounding box center [103, 109] width 207 height 22
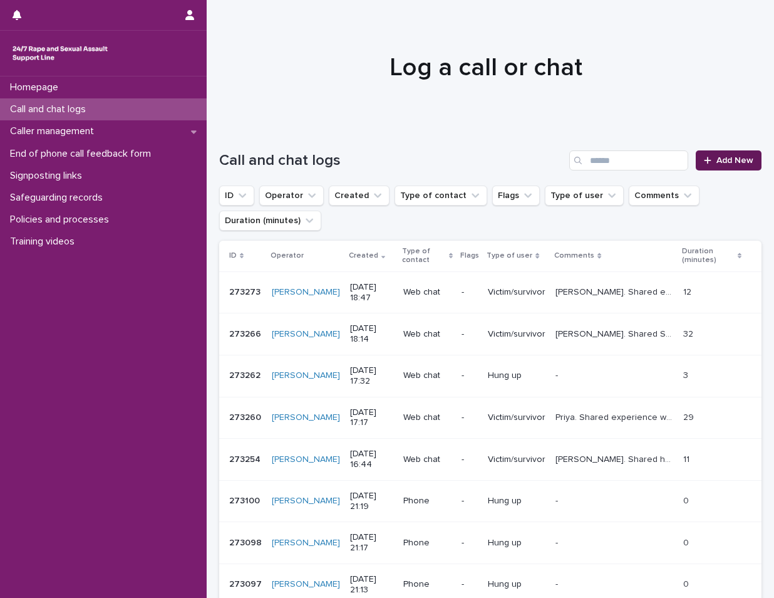
click at [727, 161] on span "Add New" at bounding box center [735, 160] width 37 height 9
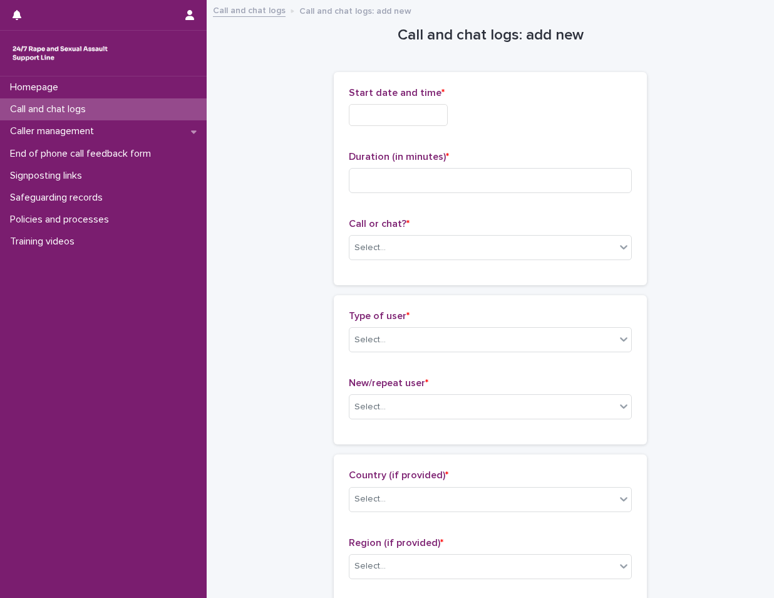
click at [412, 116] on input "text" at bounding box center [398, 115] width 99 height 22
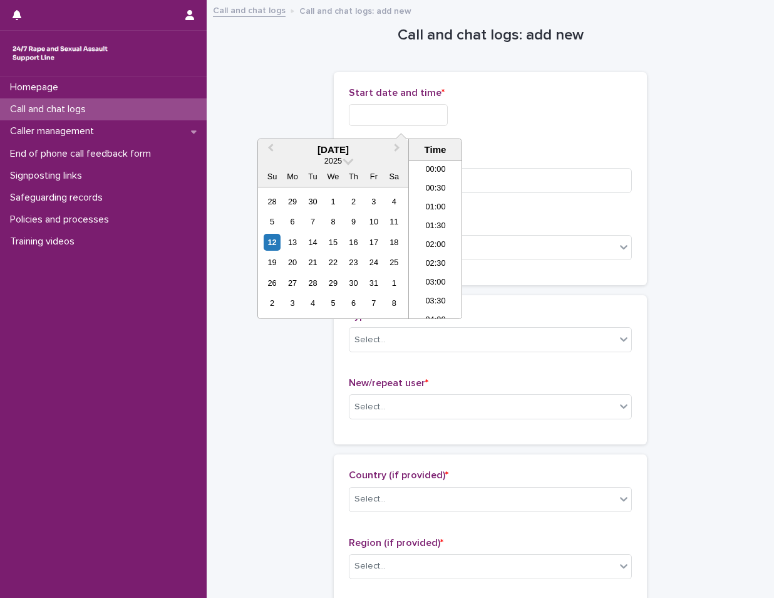
scroll to position [627, 0]
click at [442, 242] on li "18:30" at bounding box center [435, 239] width 53 height 19
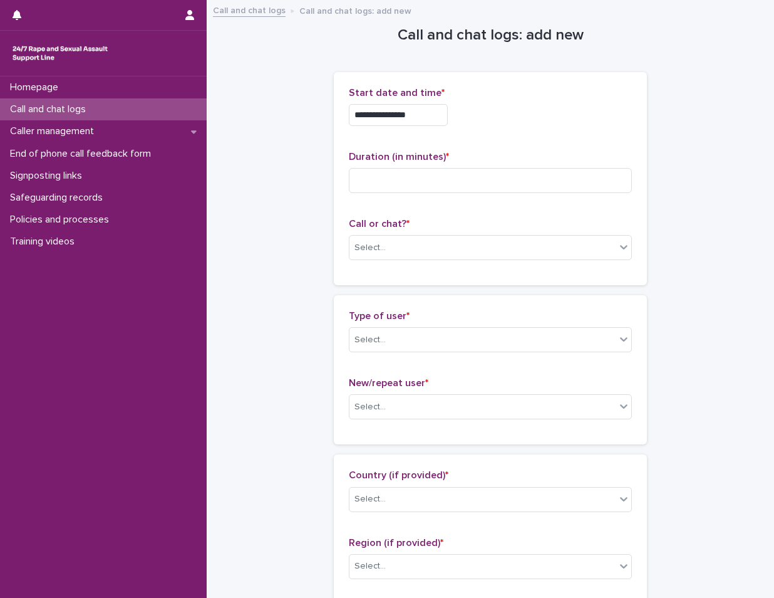
click at [426, 113] on input "**********" at bounding box center [398, 115] width 99 height 22
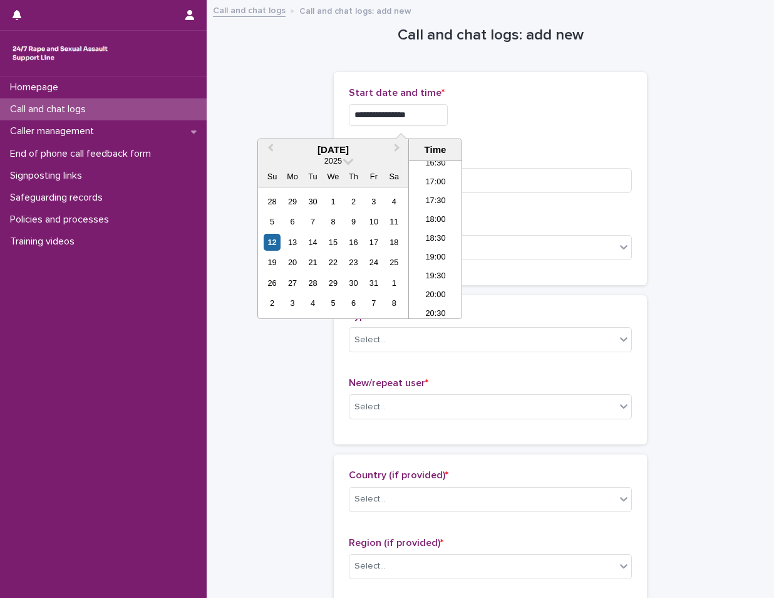
type input "**********"
click at [501, 115] on div "**********" at bounding box center [490, 115] width 283 height 22
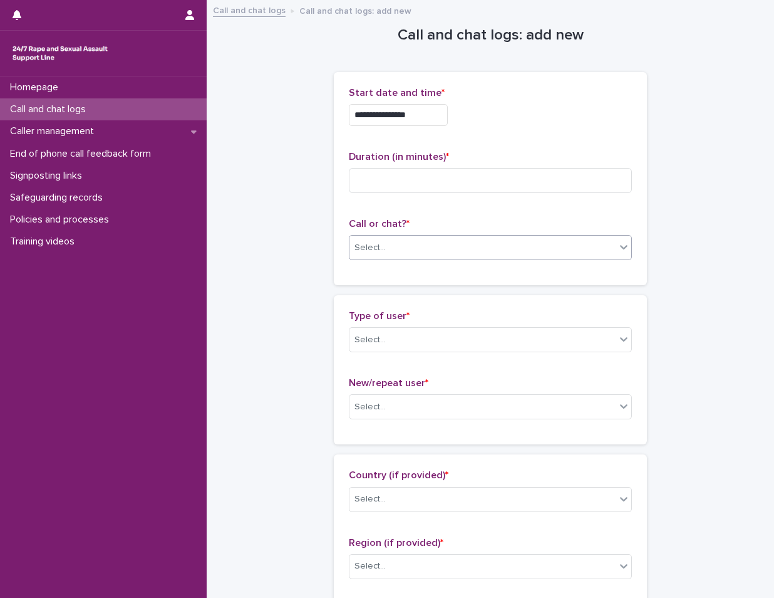
click at [403, 258] on div "Select..." at bounding box center [490, 247] width 283 height 25
click at [395, 291] on div "Web chat" at bounding box center [486, 294] width 282 height 22
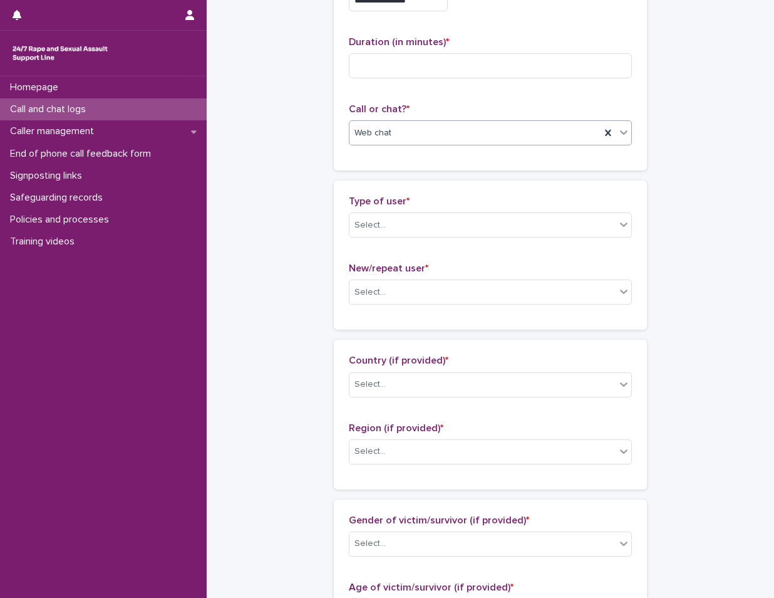
scroll to position [125, 0]
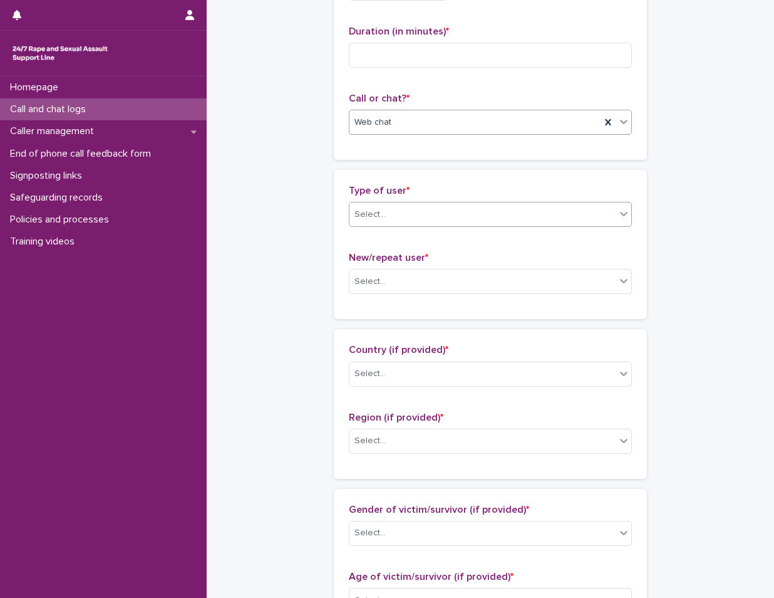
click at [448, 220] on div "Select..." at bounding box center [483, 214] width 266 height 21
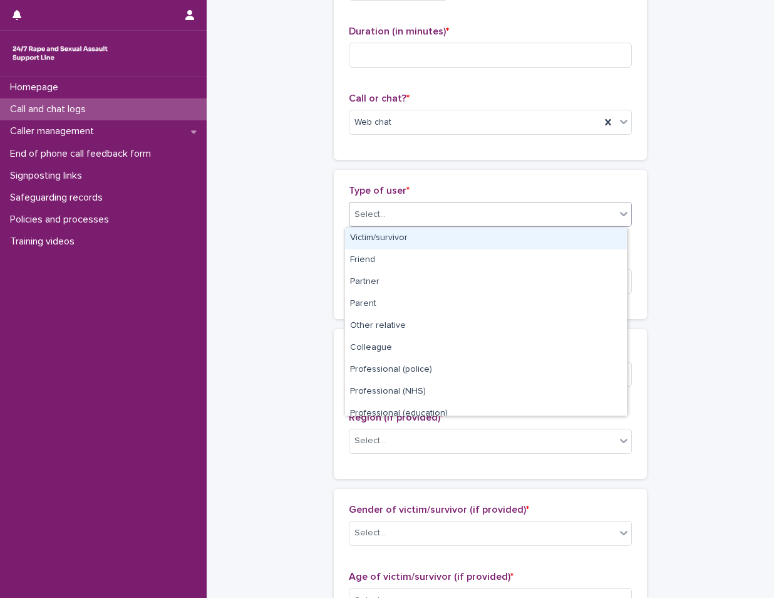
click at [444, 236] on div "Victim/survivor" at bounding box center [486, 238] width 282 height 22
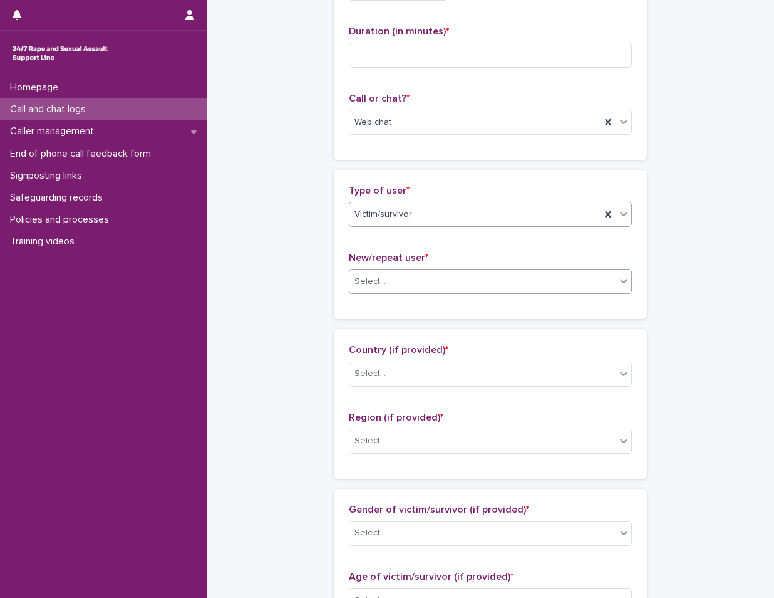
click at [466, 275] on div "Select..." at bounding box center [483, 281] width 266 height 21
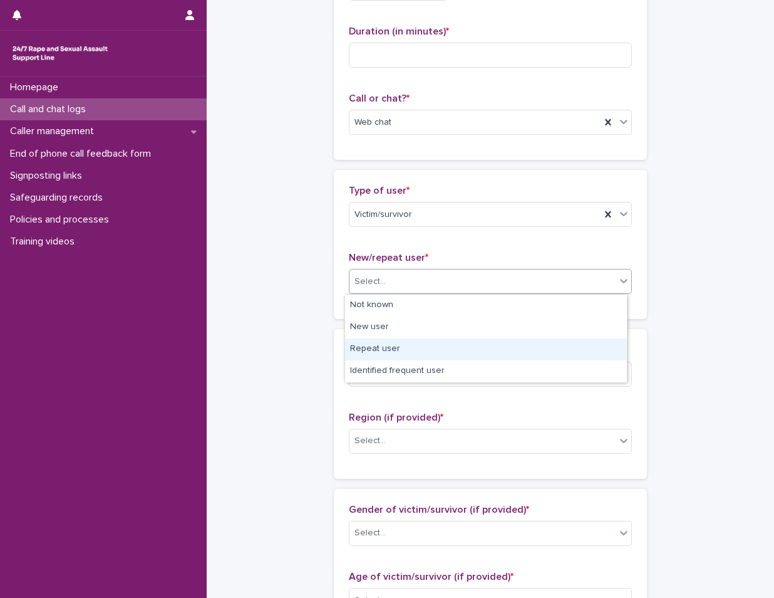
click at [421, 344] on div "Repeat user" at bounding box center [486, 349] width 282 height 22
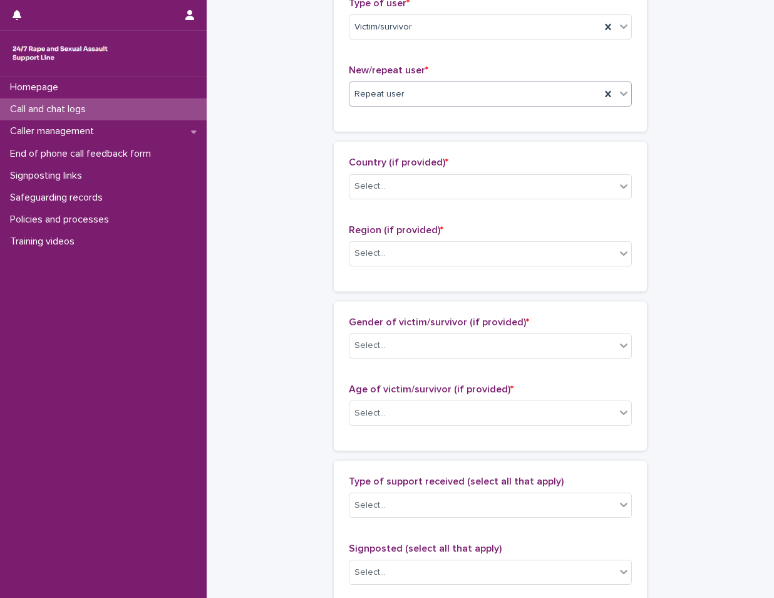
scroll to position [313, 0]
click at [452, 200] on div "Country (if provided) * Select..." at bounding box center [490, 182] width 283 height 52
click at [451, 185] on div "Select..." at bounding box center [483, 185] width 266 height 21
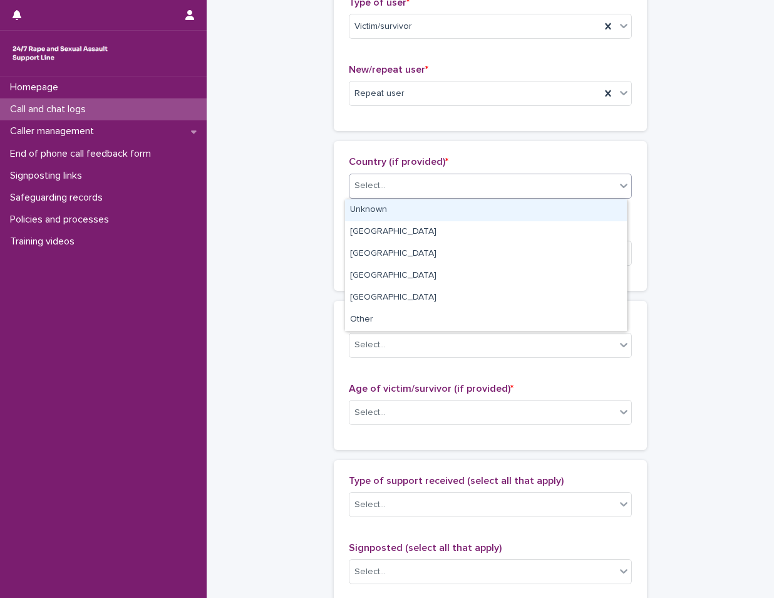
click at [443, 210] on div "Unknown" at bounding box center [486, 210] width 282 height 22
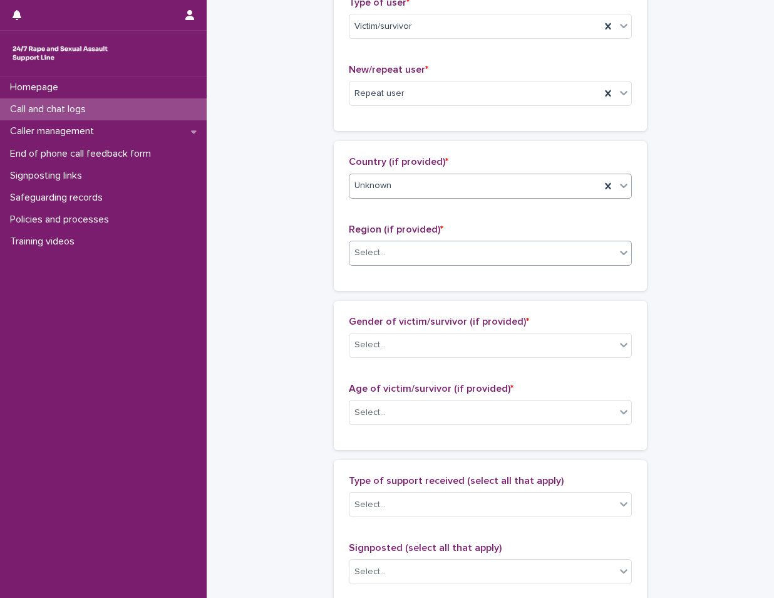
click at [448, 248] on div "Select..." at bounding box center [483, 252] width 266 height 21
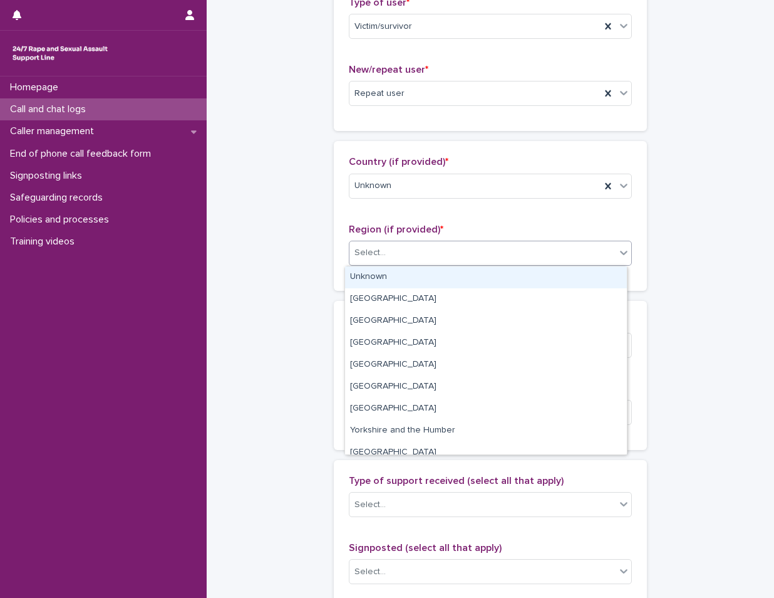
click at [450, 273] on div "Unknown" at bounding box center [486, 277] width 282 height 22
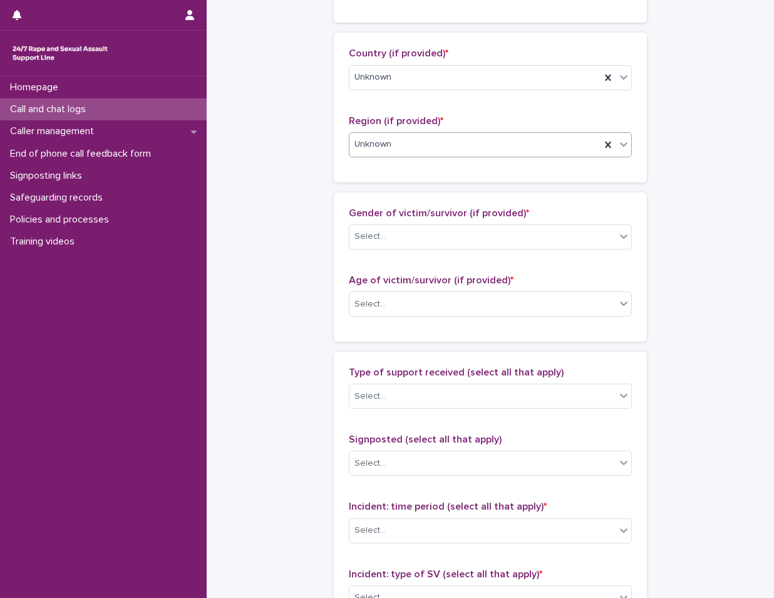
scroll to position [439, 0]
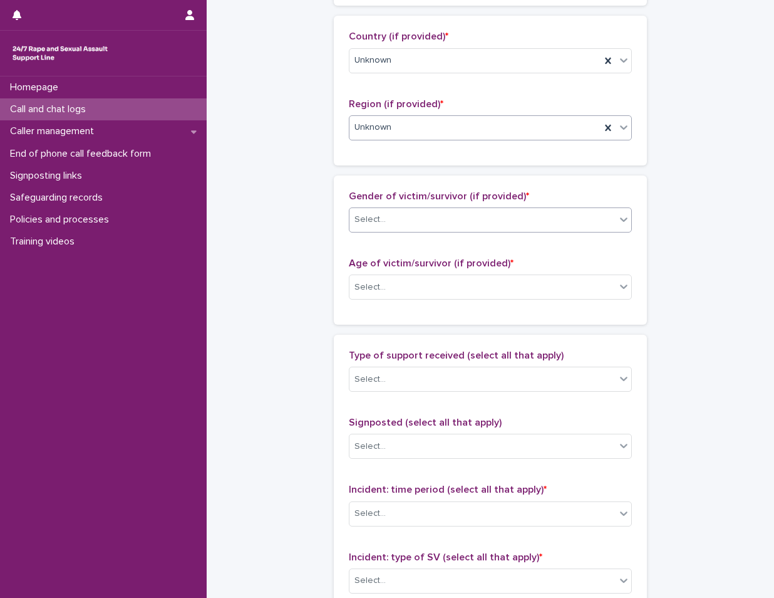
click at [476, 224] on div "Select..." at bounding box center [483, 219] width 266 height 21
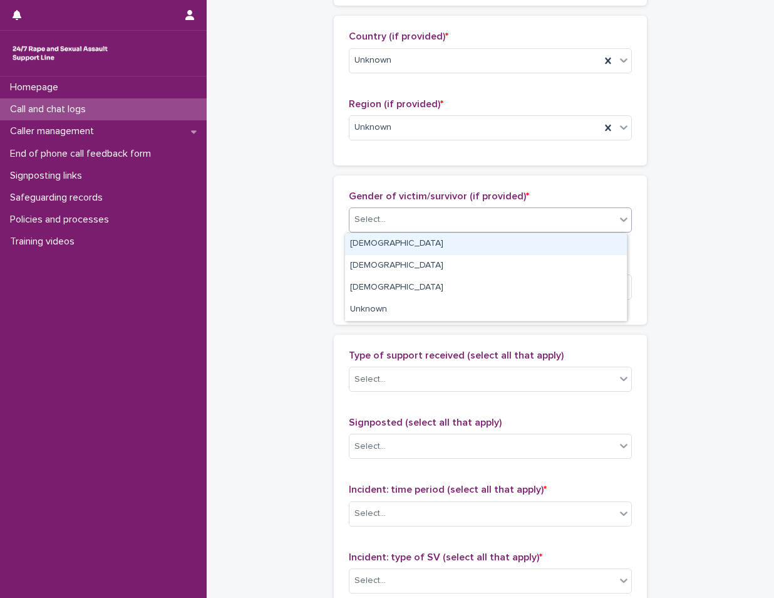
drag, startPoint x: 459, startPoint y: 242, endPoint x: 457, endPoint y: 254, distance: 12.1
click at [459, 242] on div "[DEMOGRAPHIC_DATA]" at bounding box center [486, 244] width 282 height 22
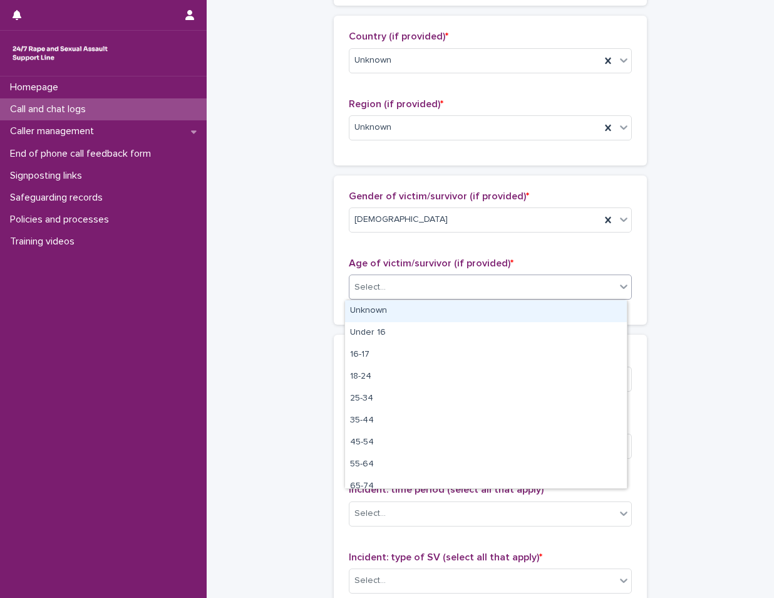
click at [464, 290] on div "Select..." at bounding box center [483, 287] width 266 height 21
click at [457, 314] on div "Unknown" at bounding box center [486, 311] width 282 height 22
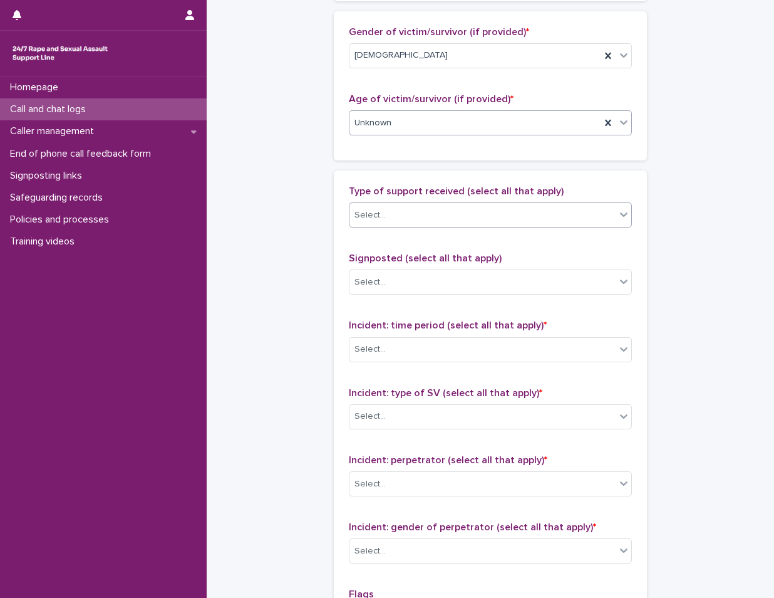
scroll to position [627, 0]
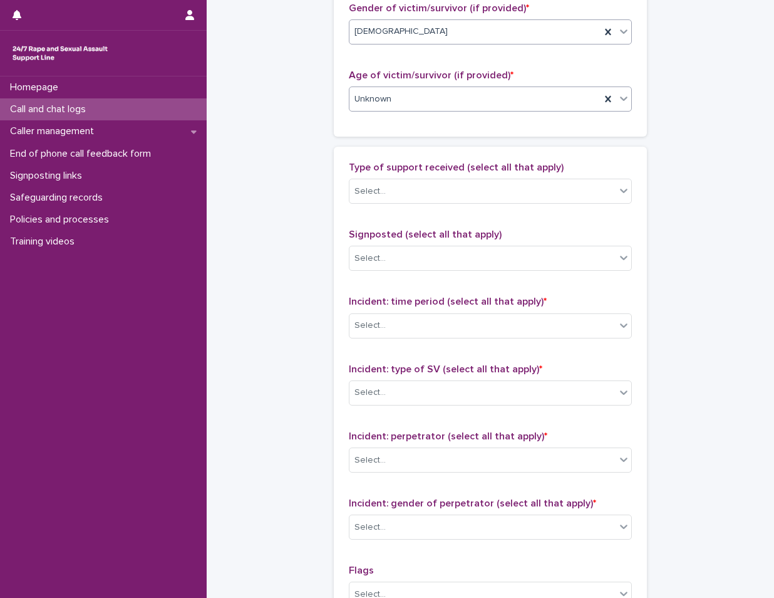
click at [435, 41] on div "[DEMOGRAPHIC_DATA]" at bounding box center [475, 31] width 251 height 21
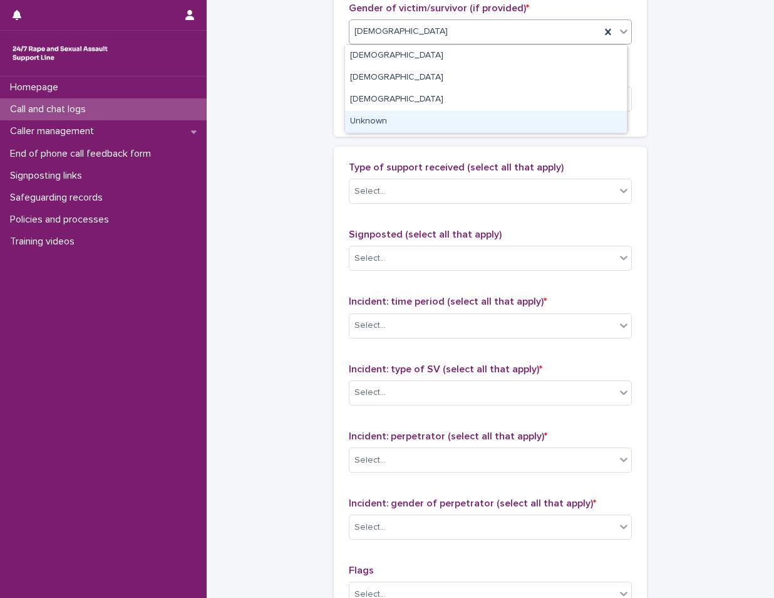
click at [419, 128] on div "Unknown" at bounding box center [486, 122] width 282 height 22
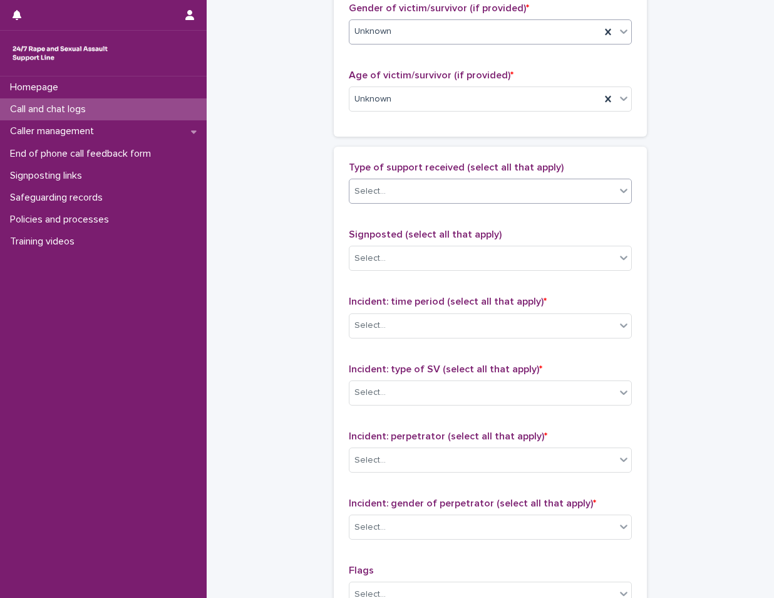
click at [423, 188] on div "Select..." at bounding box center [483, 191] width 266 height 21
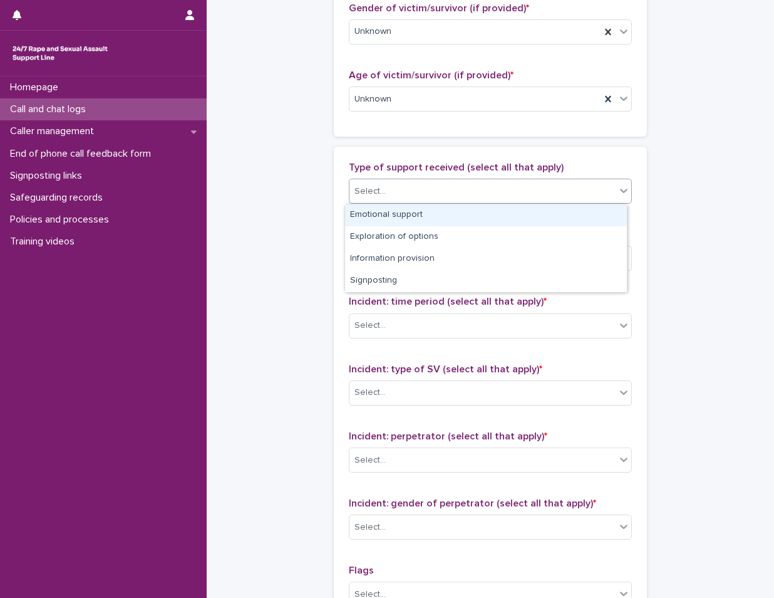
click at [430, 218] on div "Emotional support" at bounding box center [486, 215] width 282 height 22
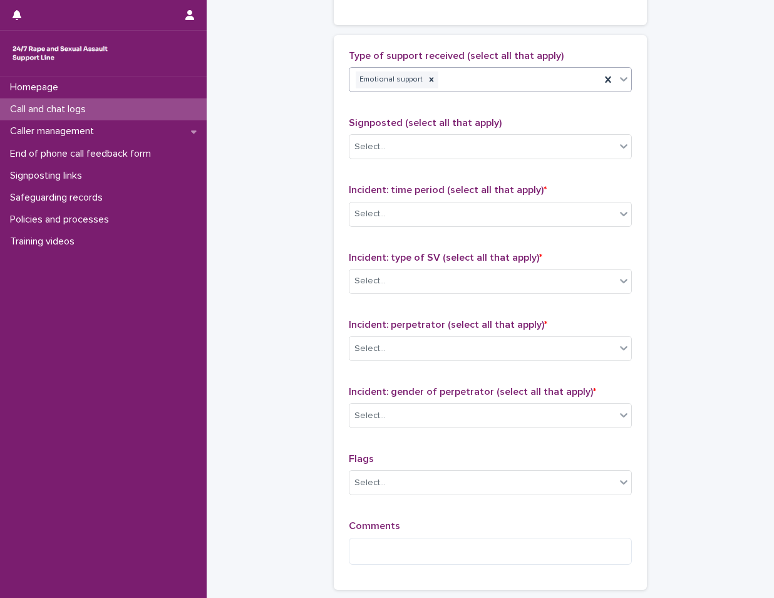
scroll to position [752, 0]
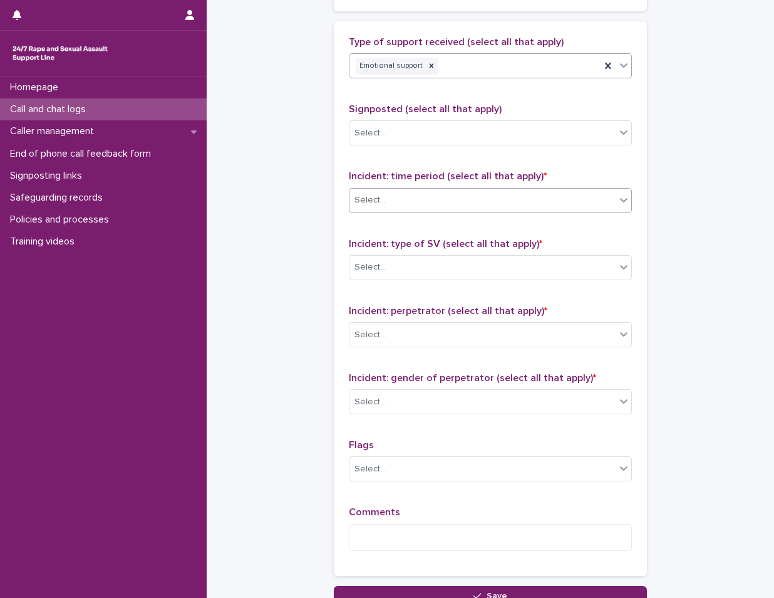
click at [447, 193] on div "Select..." at bounding box center [483, 200] width 266 height 21
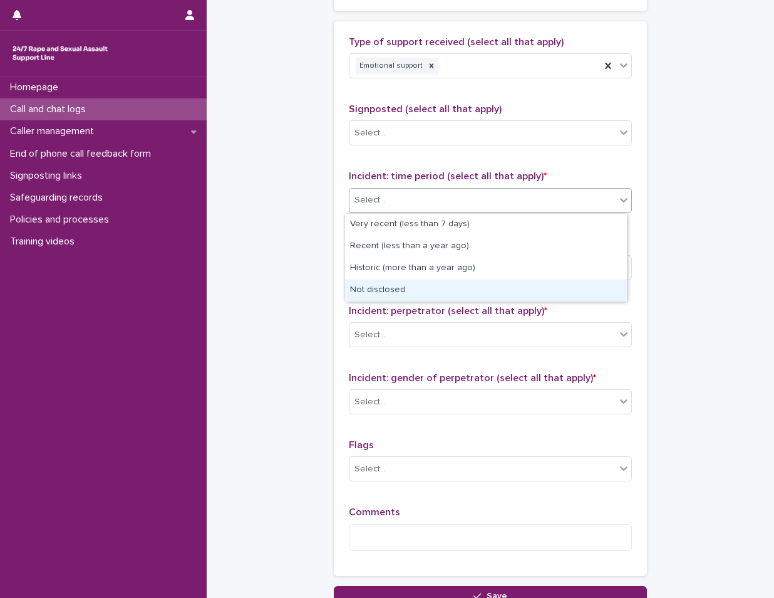
click at [427, 292] on div "Not disclosed" at bounding box center [486, 290] width 282 height 22
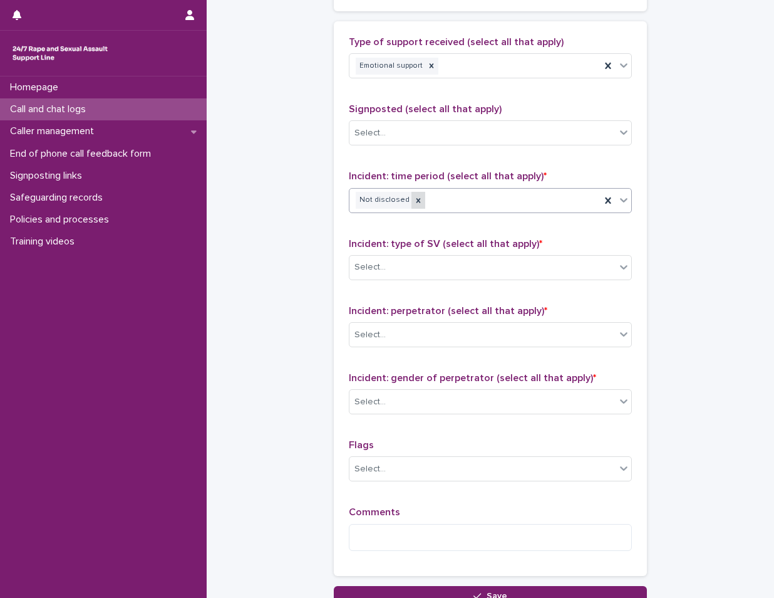
click at [415, 203] on div at bounding box center [419, 200] width 14 height 17
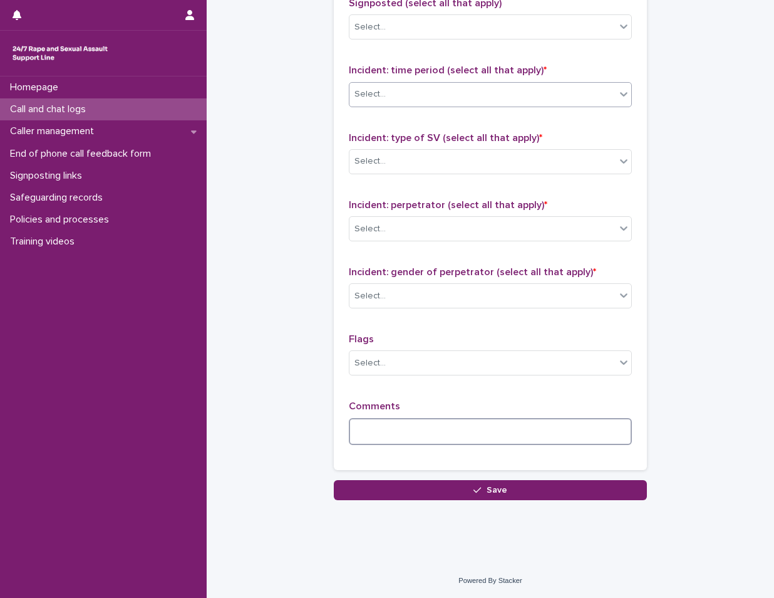
click at [435, 443] on textarea at bounding box center [490, 431] width 283 height 27
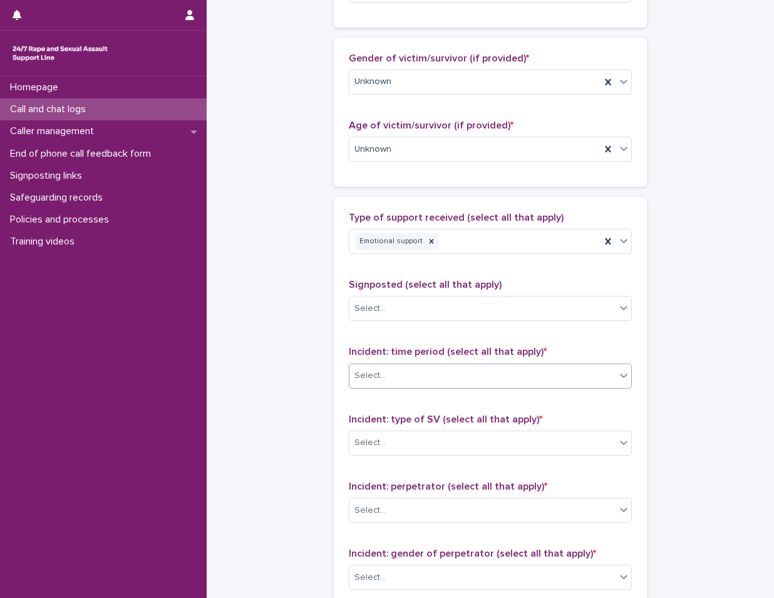
scroll to position [544, 0]
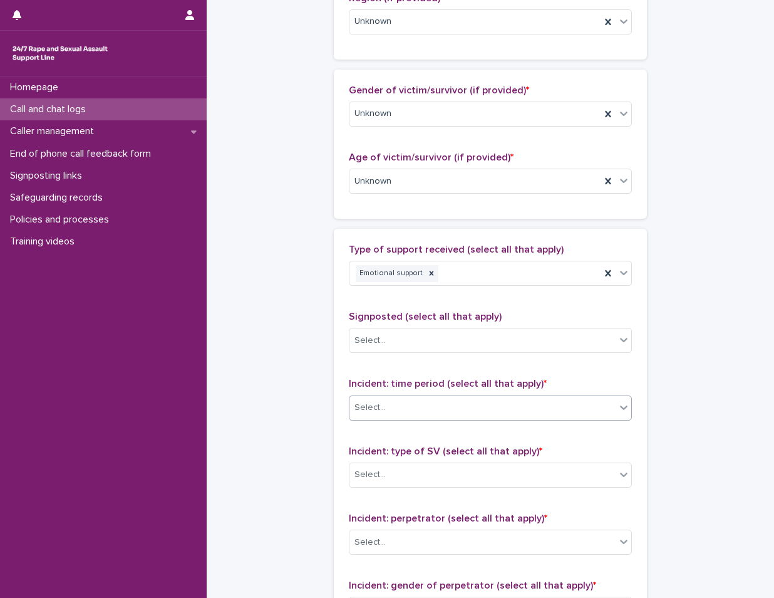
click at [465, 406] on div "Select..." at bounding box center [483, 407] width 266 height 21
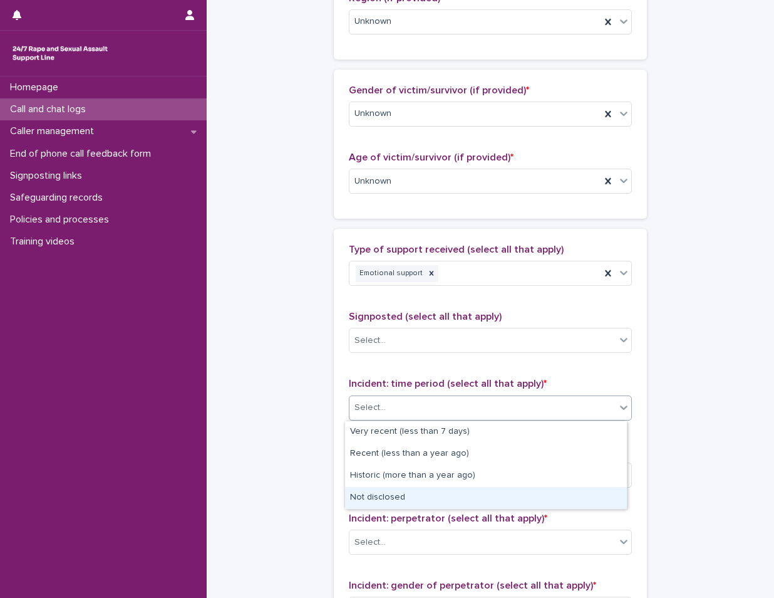
click at [432, 496] on div "Not disclosed" at bounding box center [486, 498] width 282 height 22
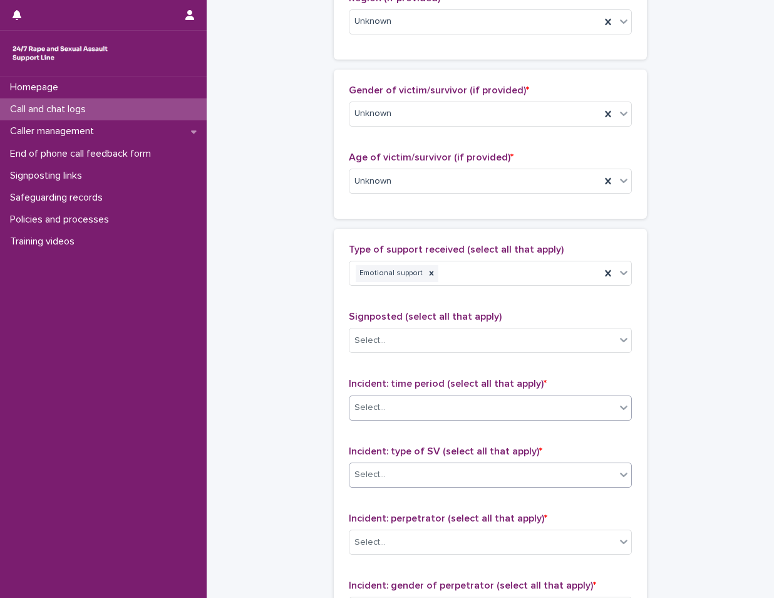
click at [437, 482] on div "Select..." at bounding box center [483, 474] width 266 height 21
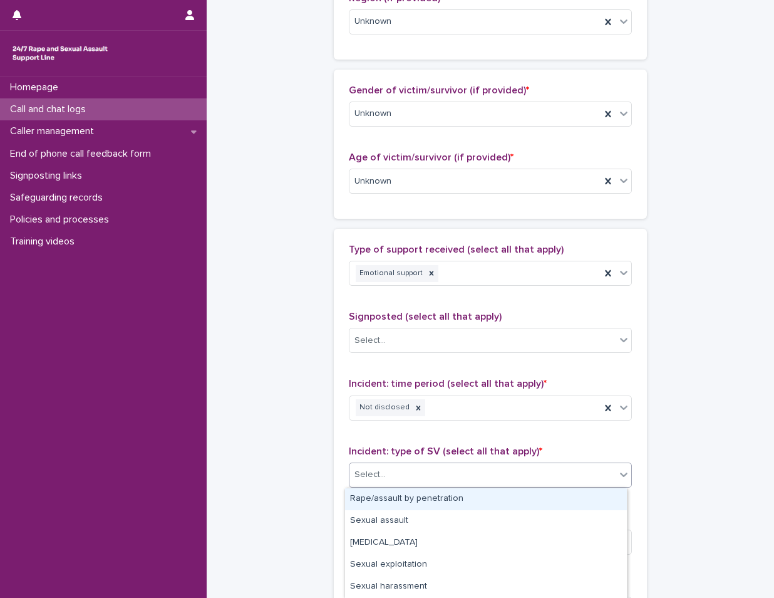
scroll to position [109, 0]
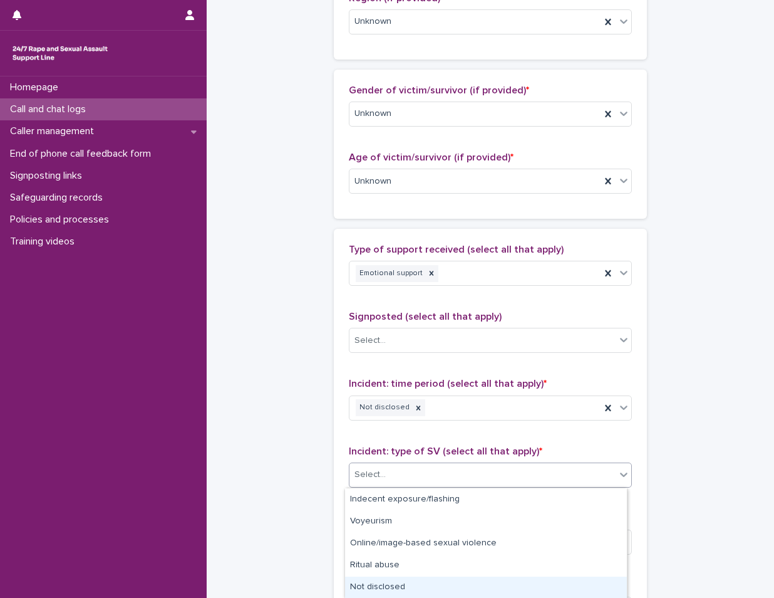
click at [429, 590] on div "Not disclosed" at bounding box center [486, 587] width 282 height 22
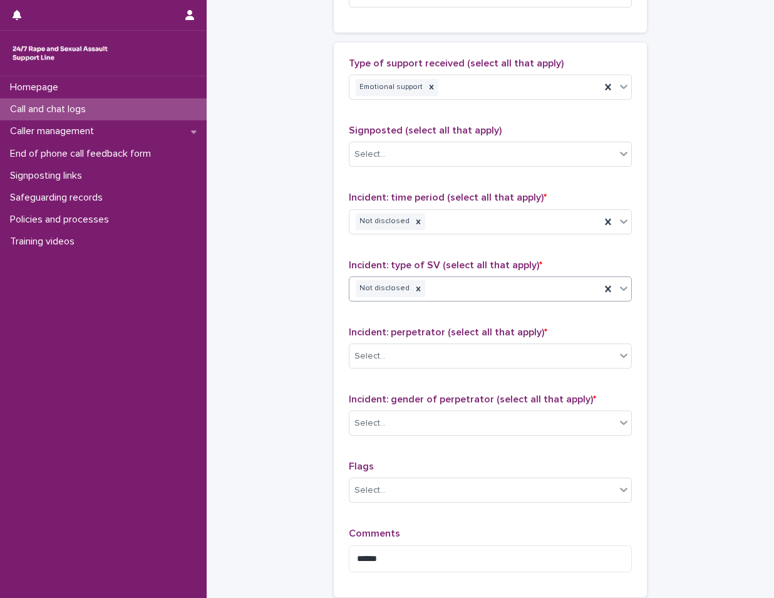
scroll to position [732, 0]
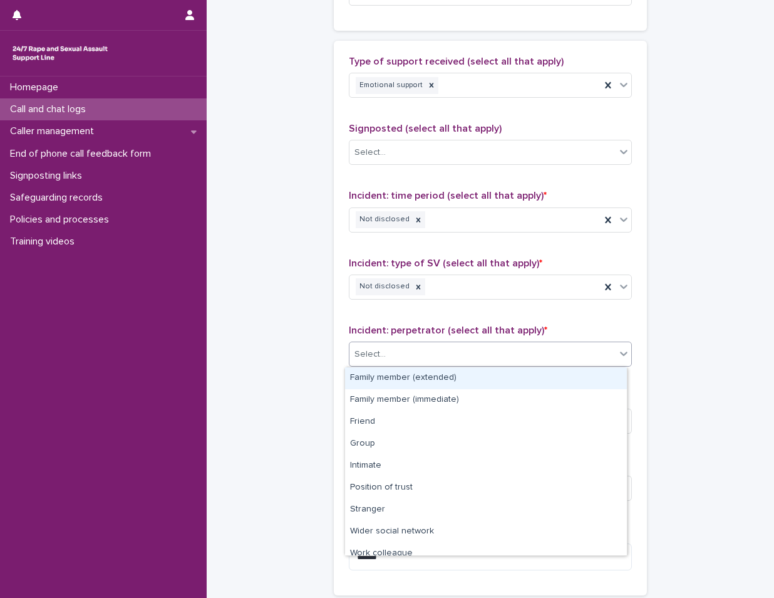
click at [419, 346] on div "Select..." at bounding box center [483, 354] width 266 height 21
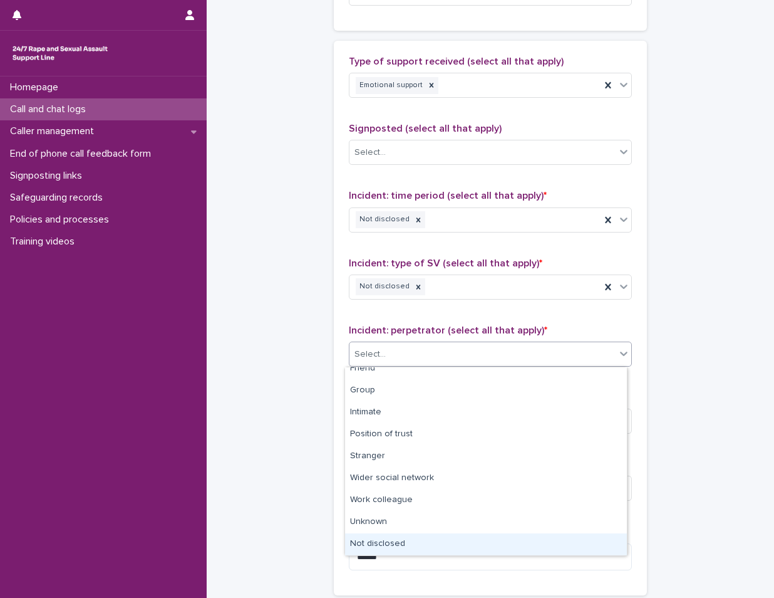
click at [403, 539] on div "Not disclosed" at bounding box center [486, 544] width 282 height 22
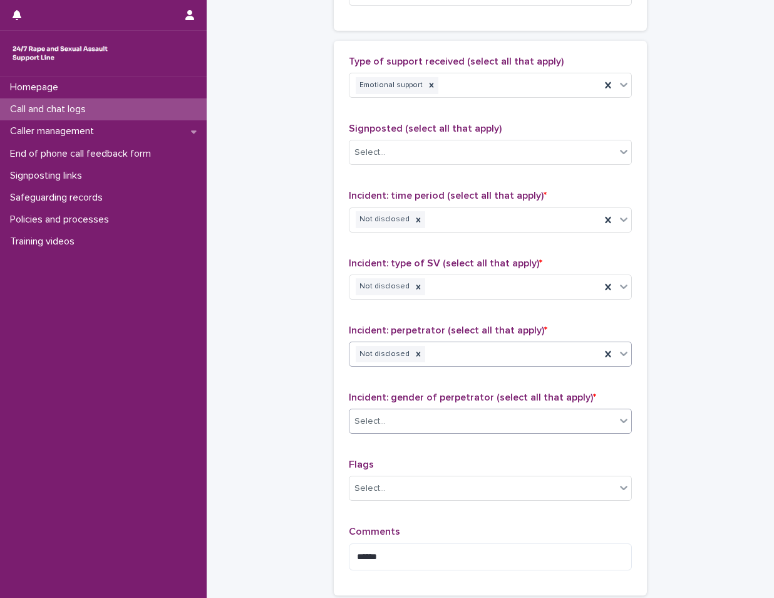
click at [436, 424] on div "Select..." at bounding box center [483, 421] width 266 height 21
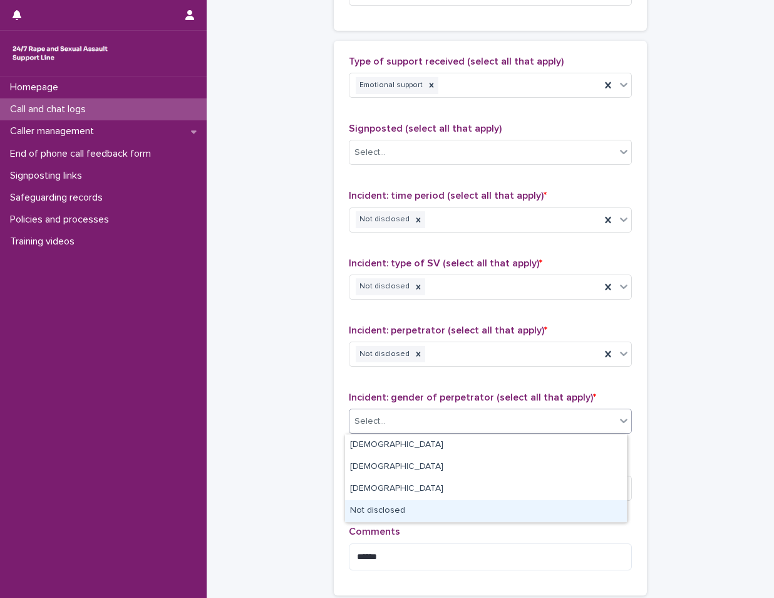
click at [430, 510] on div "Not disclosed" at bounding box center [486, 511] width 282 height 22
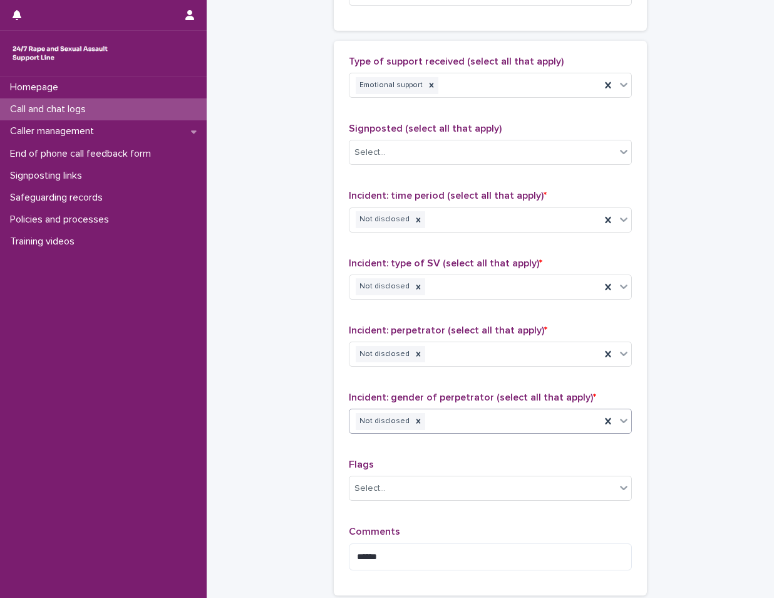
scroll to position [858, 0]
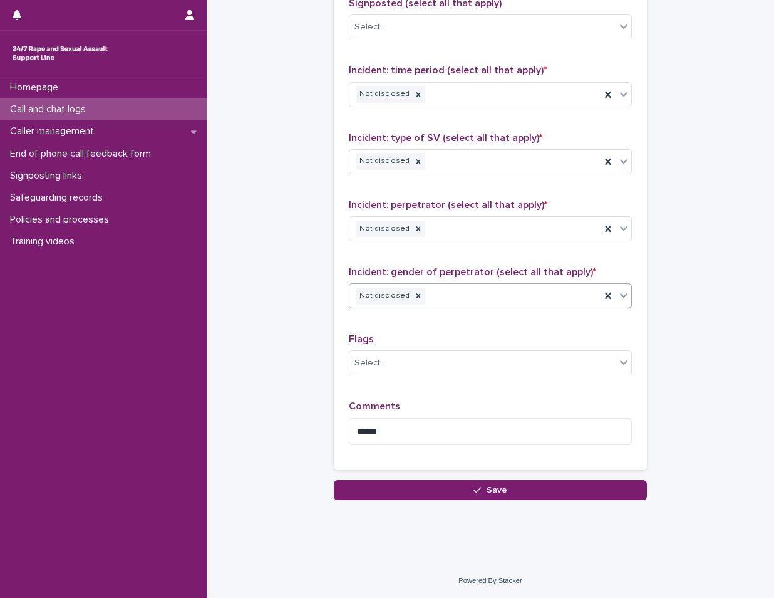
click at [489, 444] on textarea "******" at bounding box center [490, 431] width 283 height 27
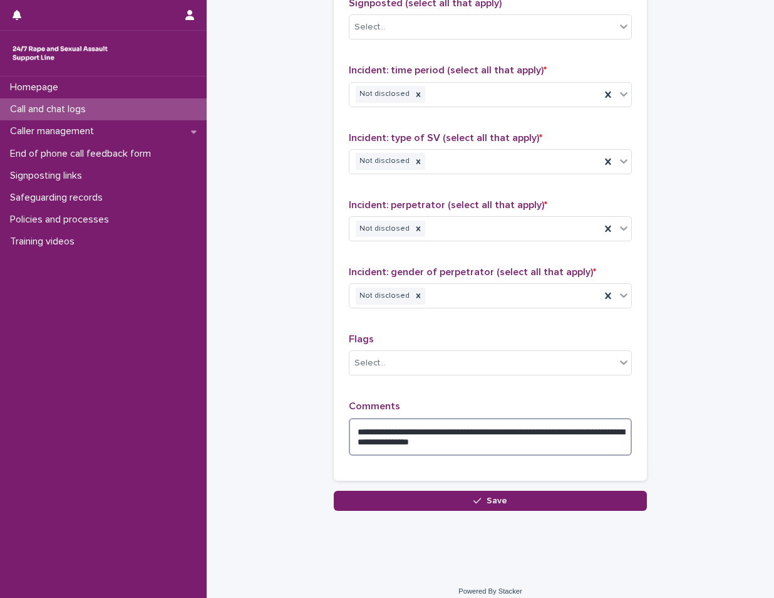
type textarea "**********"
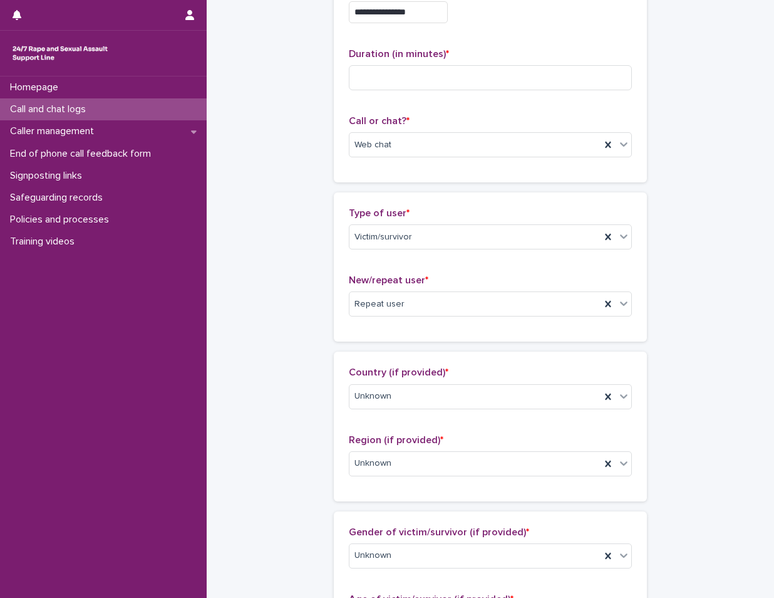
scroll to position [0, 0]
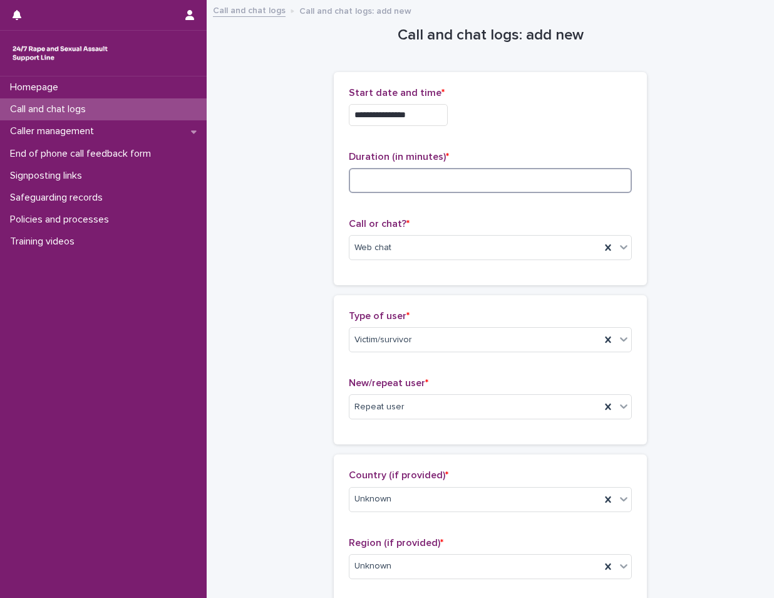
click at [492, 179] on input at bounding box center [490, 180] width 283 height 25
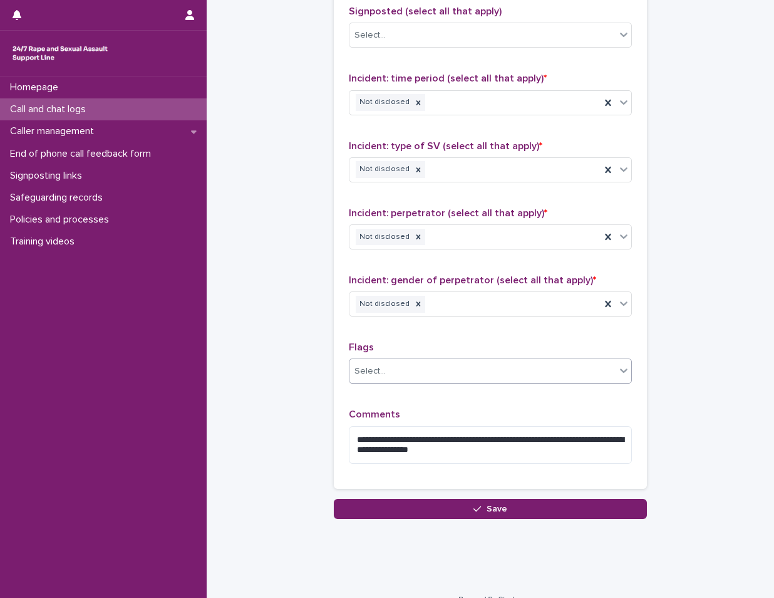
scroll to position [868, 0]
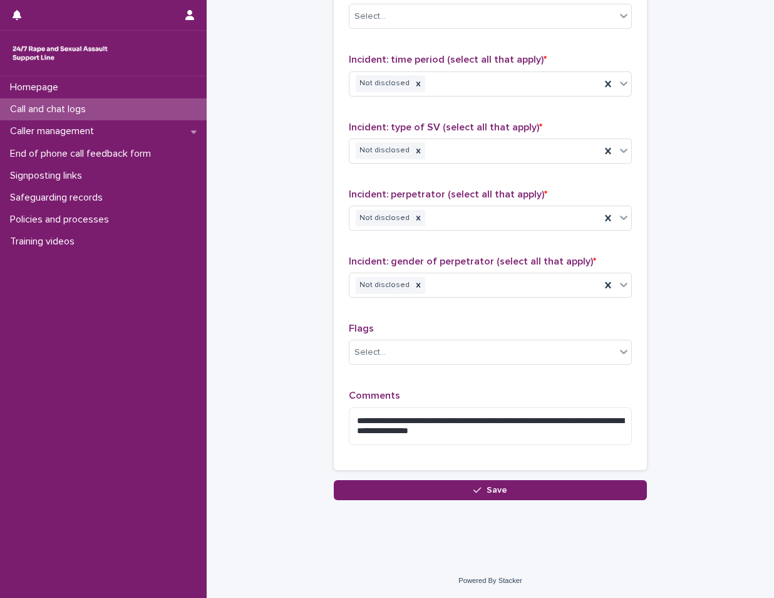
type input "**"
click at [504, 453] on div "**********" at bounding box center [490, 422] width 283 height 65
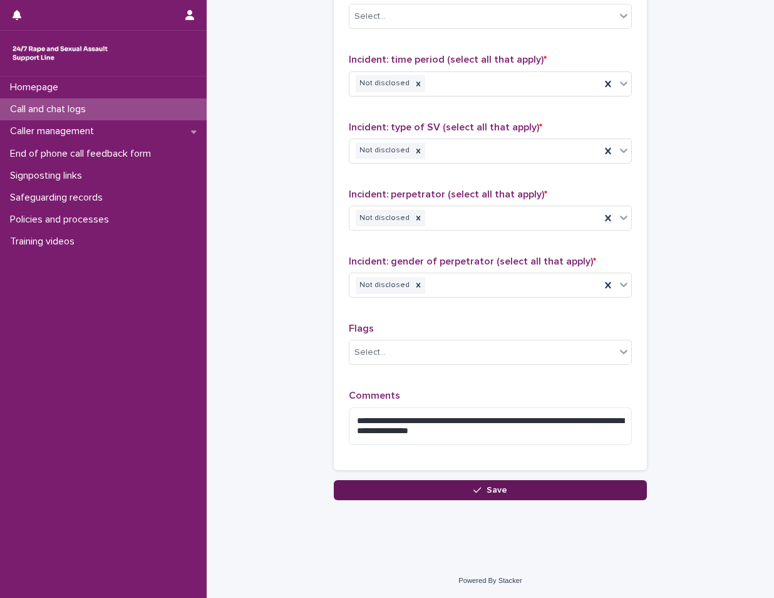
click at [492, 483] on button "Save" at bounding box center [490, 490] width 313 height 20
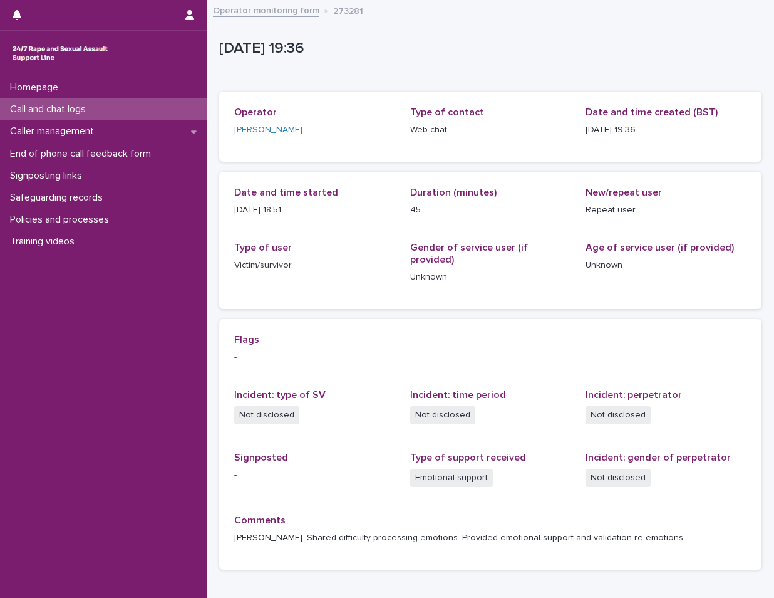
click at [143, 108] on div "Call and chat logs" at bounding box center [103, 109] width 207 height 22
